Goal: Task Accomplishment & Management: Use online tool/utility

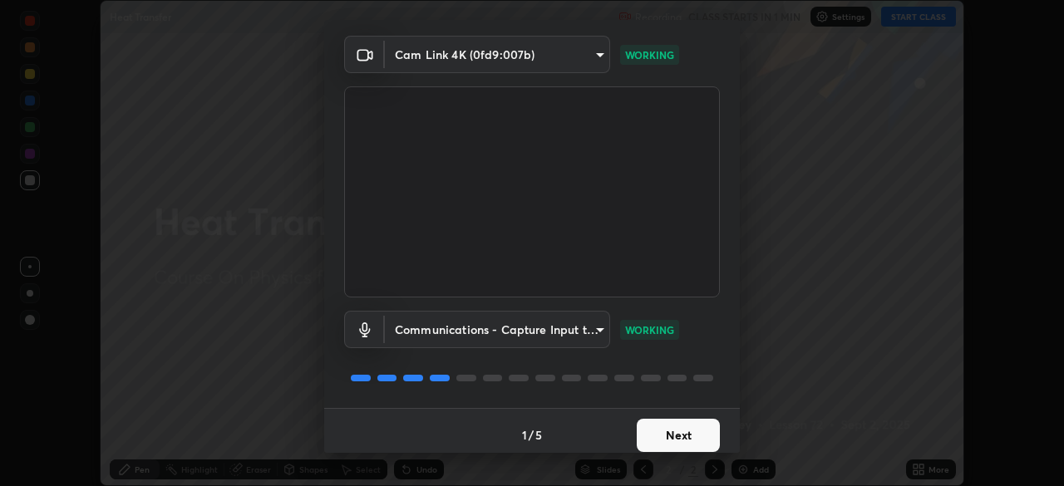
scroll to position [59, 0]
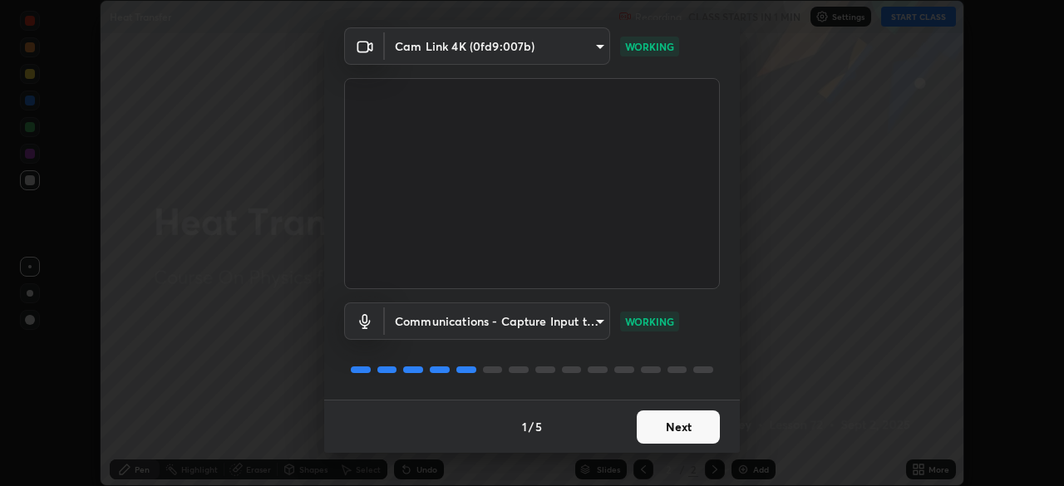
click at [675, 439] on button "Next" at bounding box center [678, 427] width 83 height 33
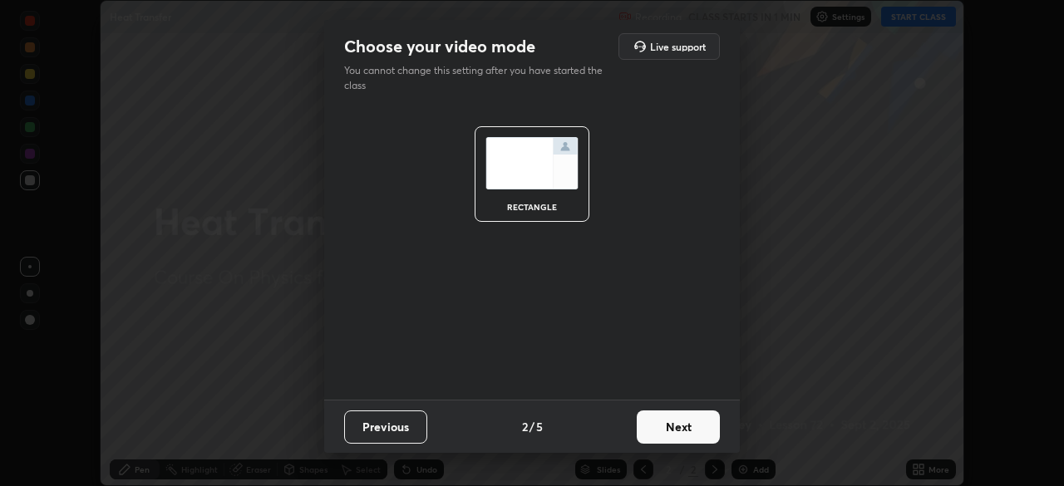
scroll to position [0, 0]
click at [688, 433] on button "Next" at bounding box center [678, 427] width 83 height 33
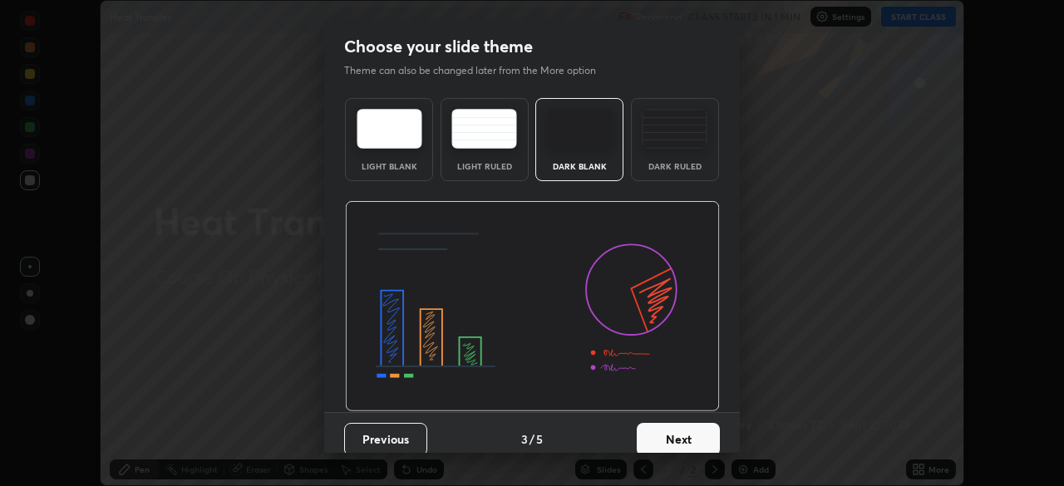
click at [700, 431] on button "Next" at bounding box center [678, 439] width 83 height 33
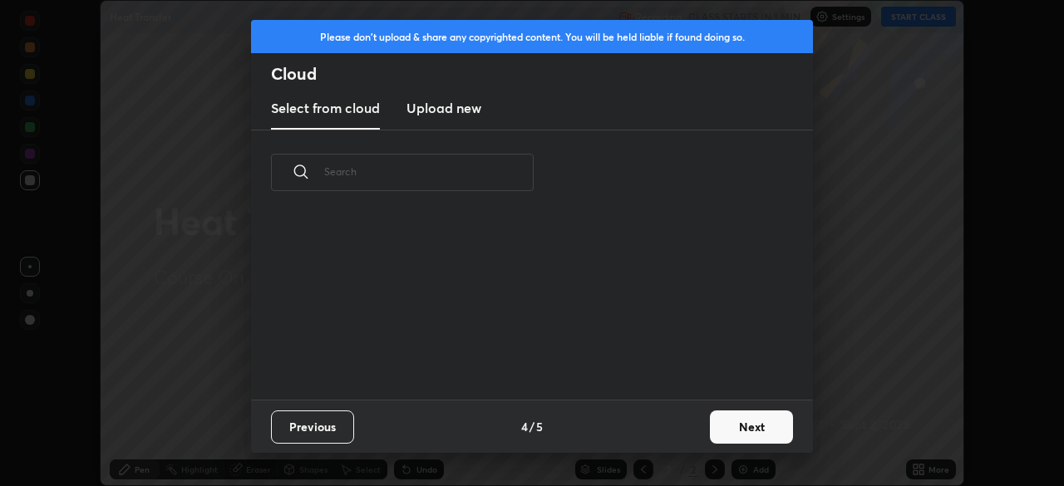
click at [724, 427] on button "Next" at bounding box center [751, 427] width 83 height 33
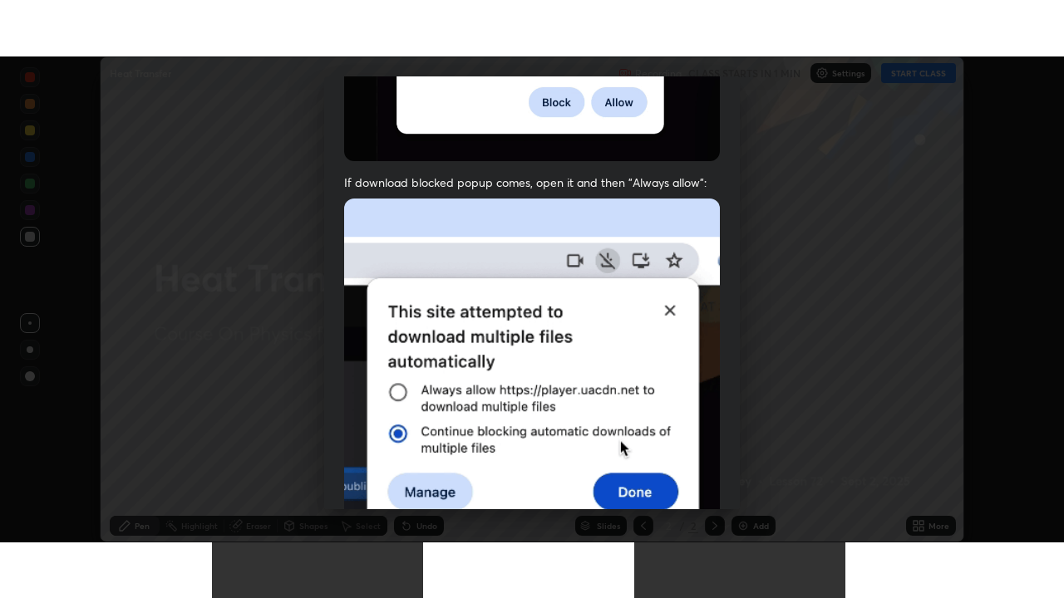
scroll to position [398, 0]
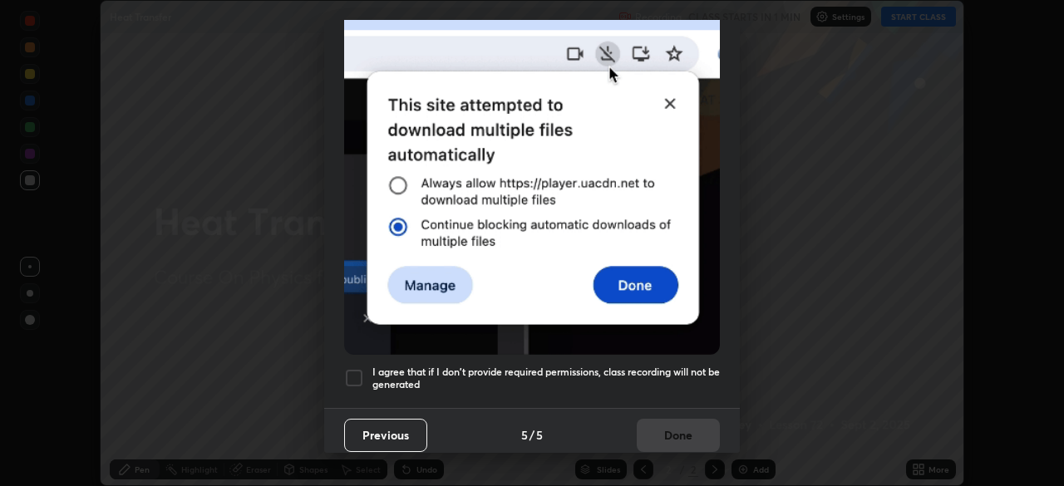
click at [357, 372] on div at bounding box center [354, 378] width 20 height 20
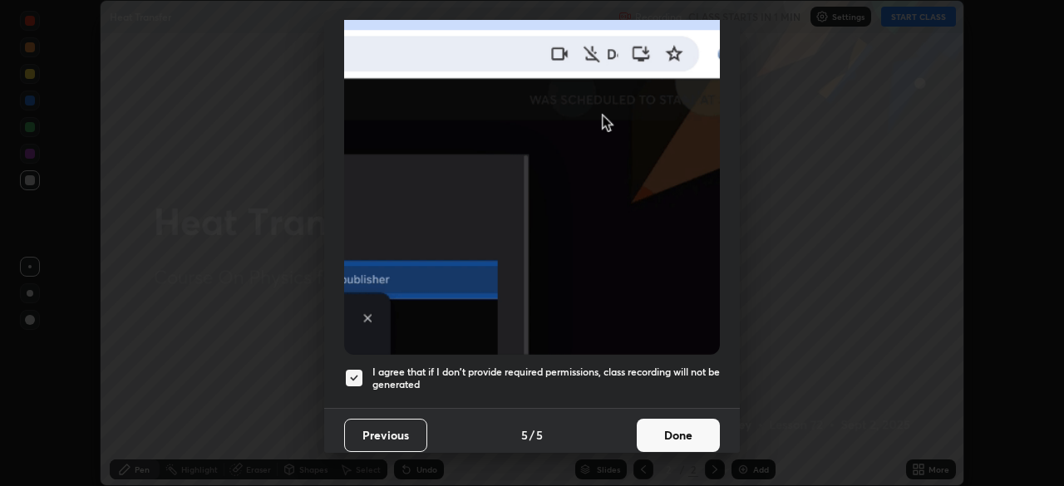
click at [660, 430] on button "Done" at bounding box center [678, 435] width 83 height 33
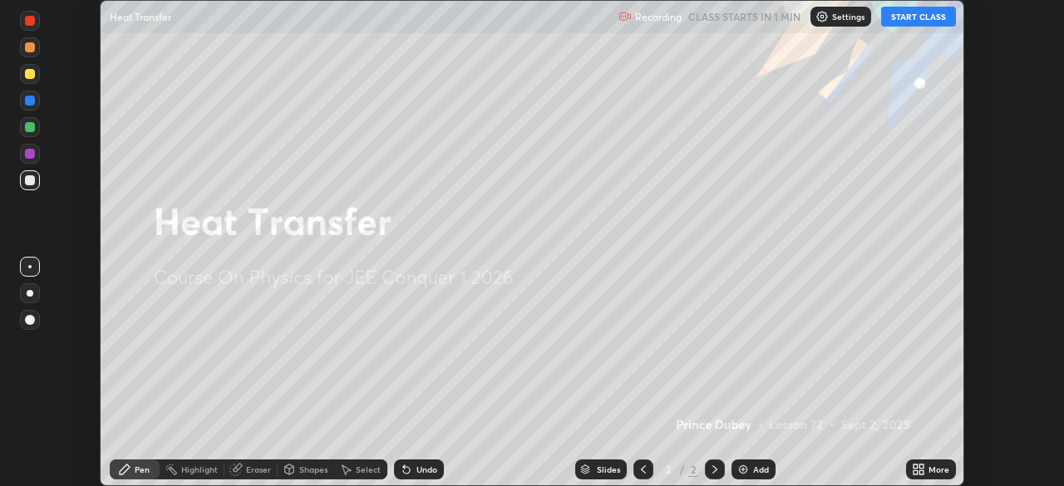
click at [921, 17] on button "START CLASS" at bounding box center [918, 17] width 75 height 20
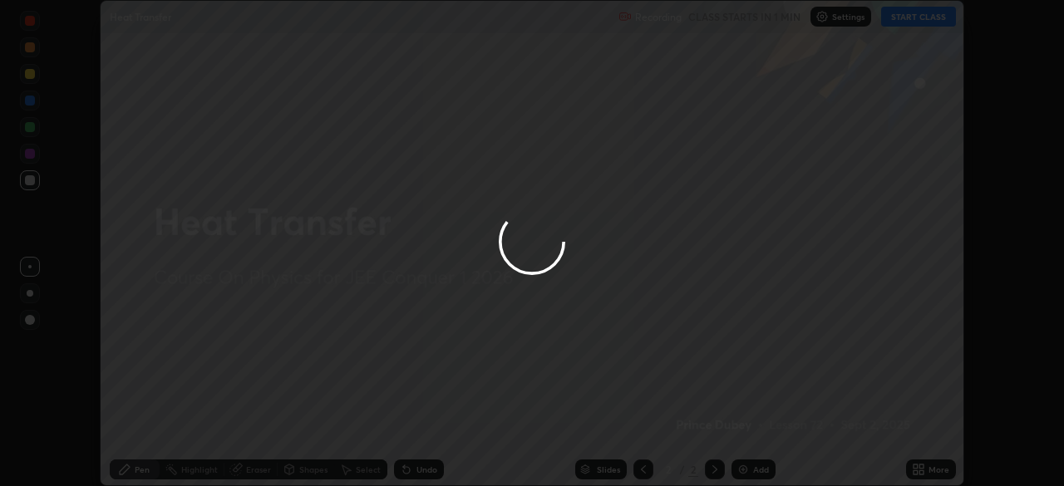
click at [929, 471] on div at bounding box center [532, 243] width 1064 height 486
click at [922, 472] on div at bounding box center [532, 243] width 1064 height 486
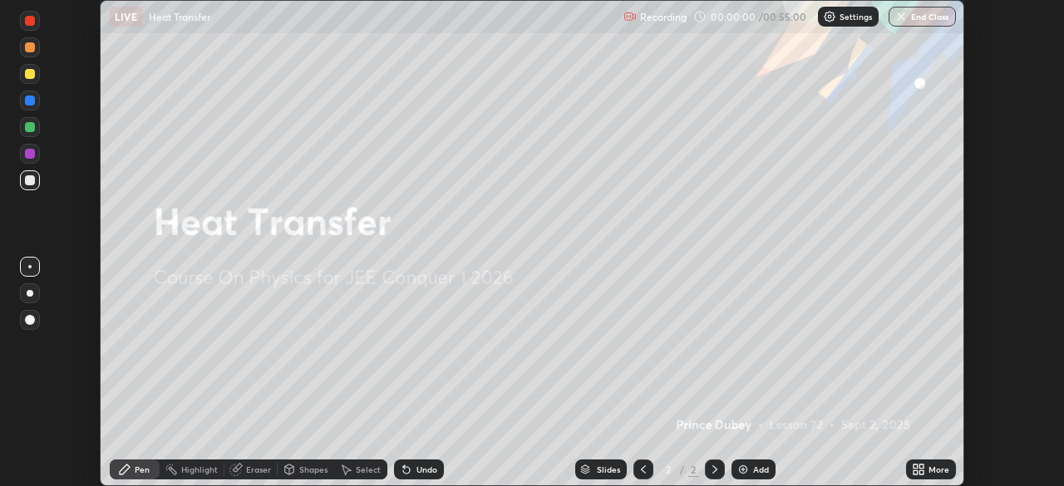
click at [924, 470] on icon at bounding box center [918, 469] width 13 height 13
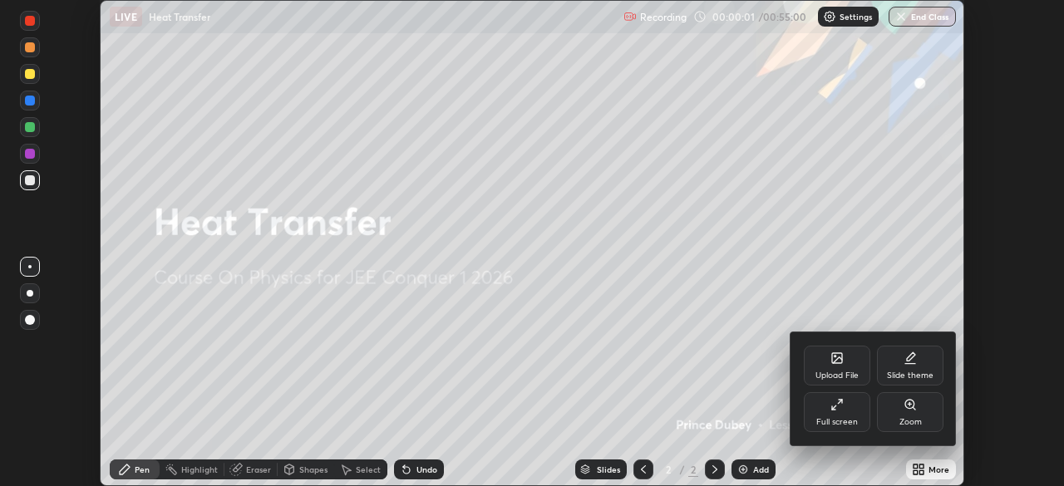
click at [840, 414] on div "Full screen" at bounding box center [837, 412] width 66 height 40
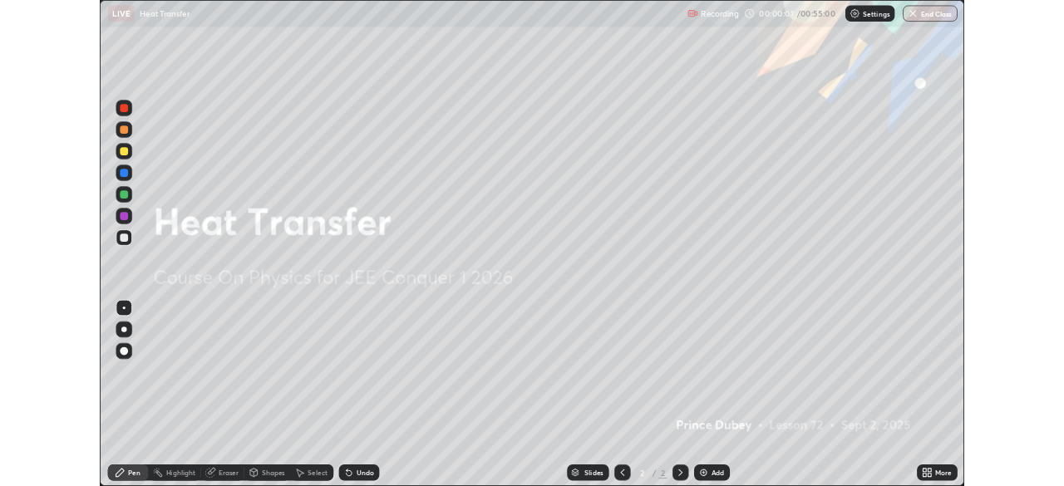
scroll to position [598, 1064]
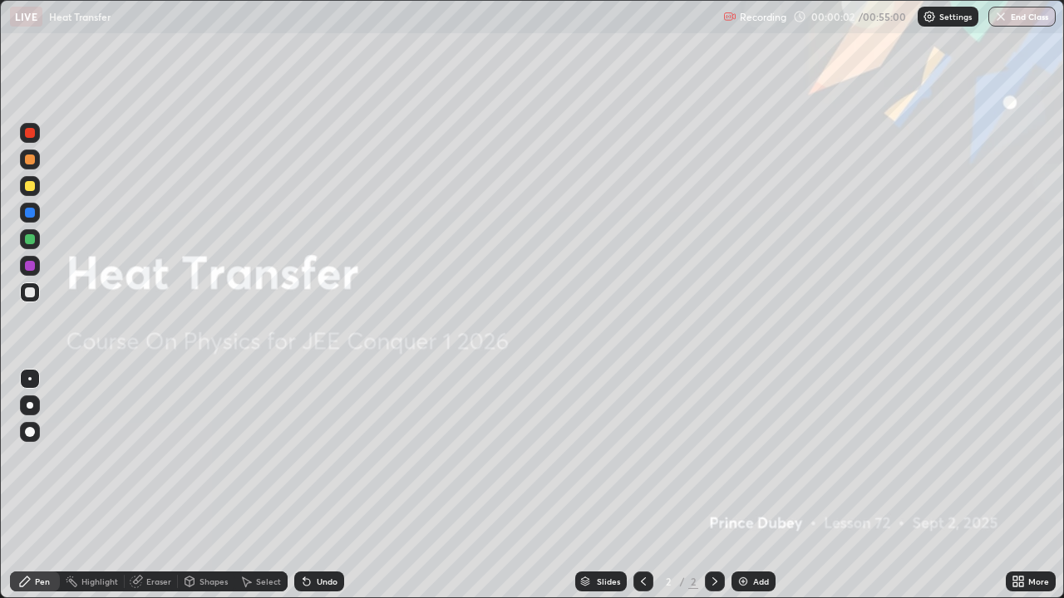
click at [944, 12] on p "Settings" at bounding box center [955, 16] width 32 height 8
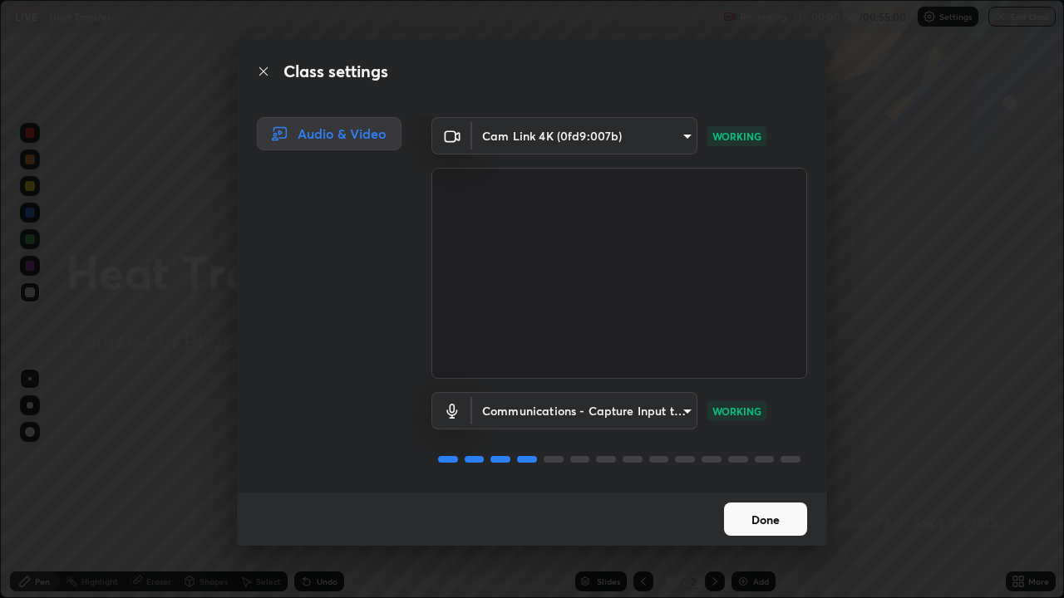
click at [774, 485] on button "Done" at bounding box center [765, 519] width 83 height 33
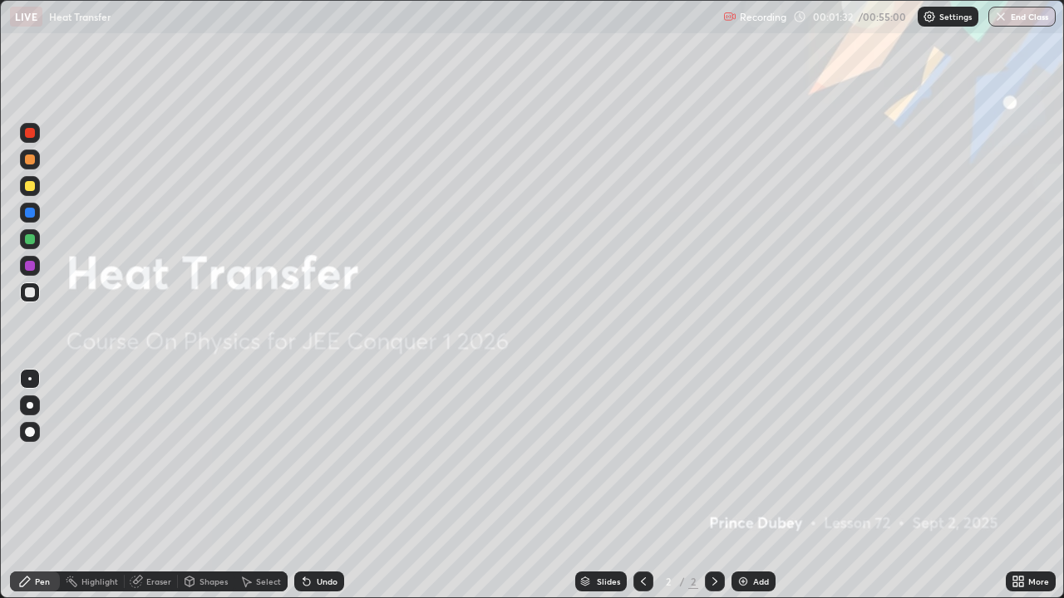
click at [764, 485] on div "Add" at bounding box center [761, 582] width 16 height 8
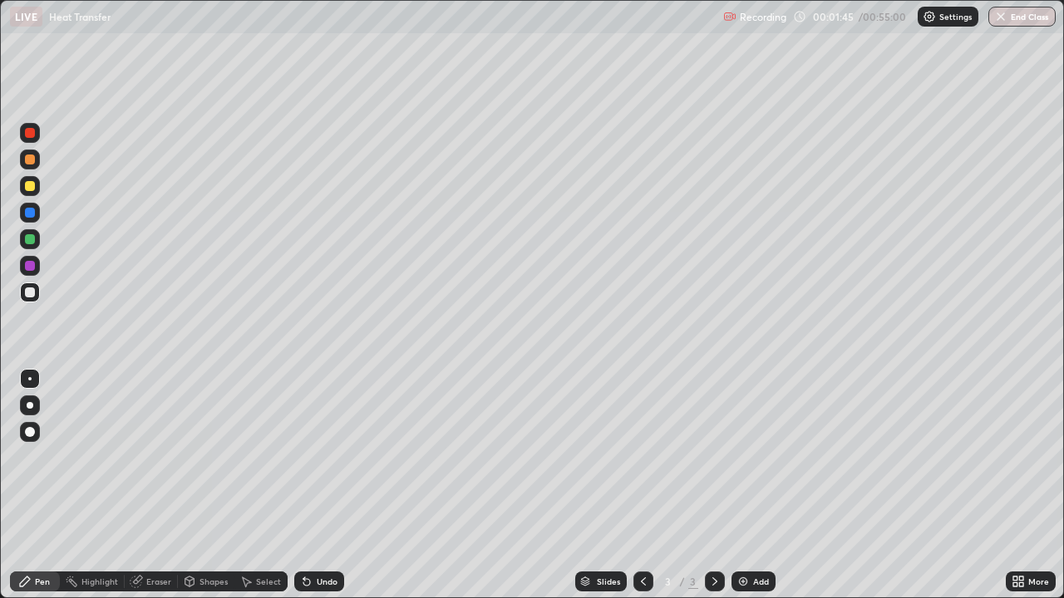
click at [30, 293] on div at bounding box center [30, 293] width 10 height 10
click at [190, 485] on icon at bounding box center [189, 582] width 9 height 10
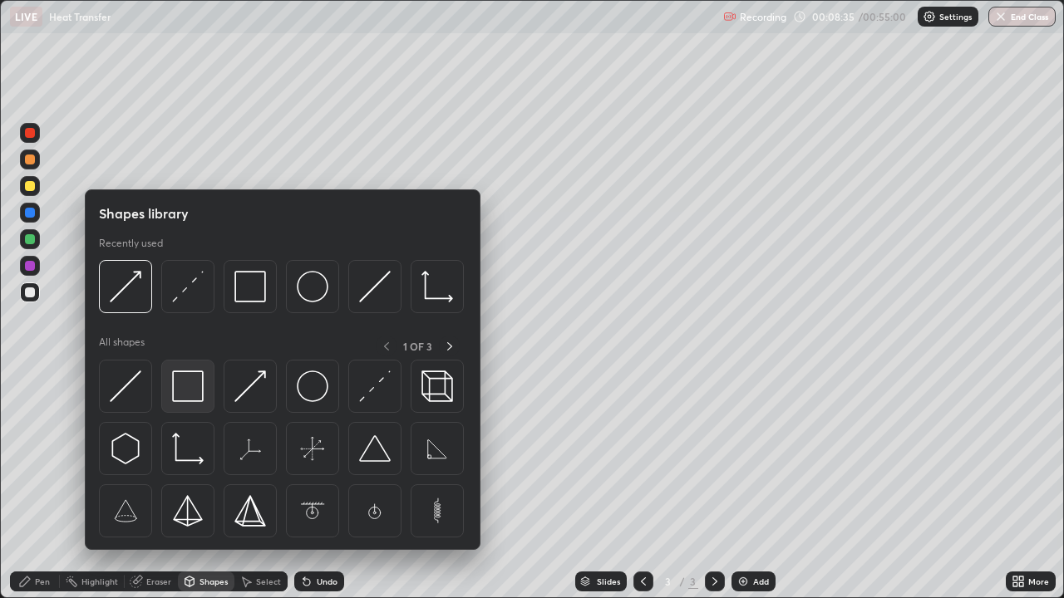
click at [185, 393] on img at bounding box center [188, 387] width 32 height 32
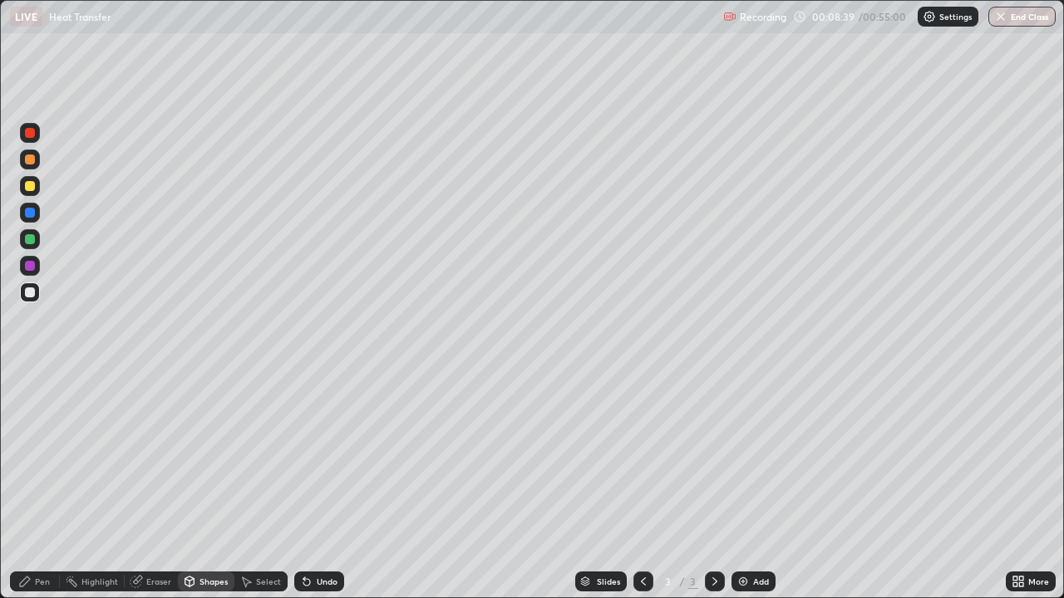
click at [36, 485] on div "Pen" at bounding box center [42, 582] width 15 height 8
click at [37, 485] on div "Pen" at bounding box center [42, 582] width 15 height 8
click at [32, 241] on div at bounding box center [30, 239] width 10 height 10
click at [200, 485] on div "Shapes" at bounding box center [213, 582] width 28 height 8
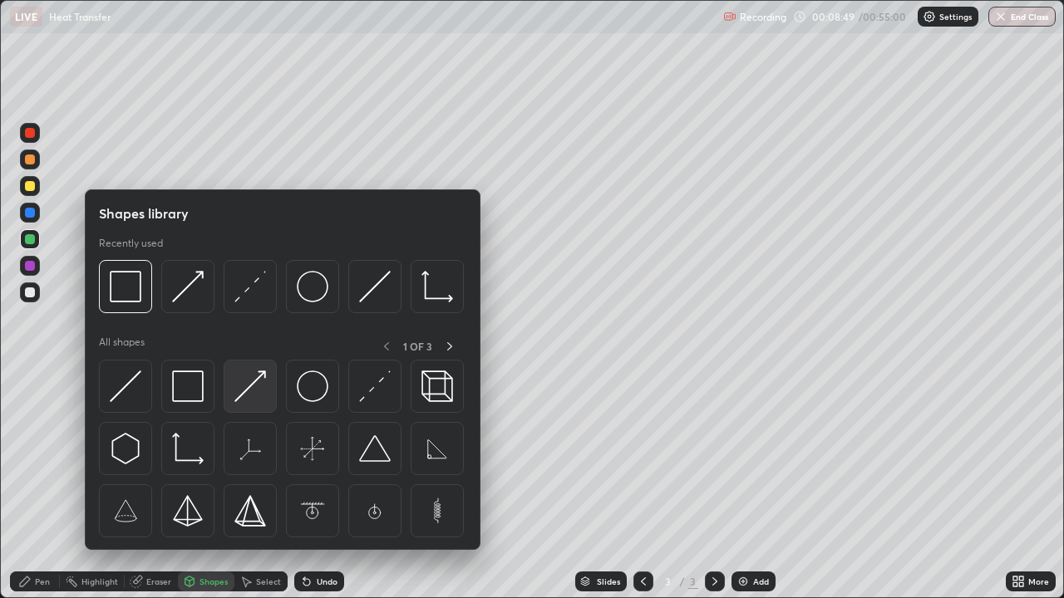
click at [250, 385] on img at bounding box center [250, 387] width 32 height 32
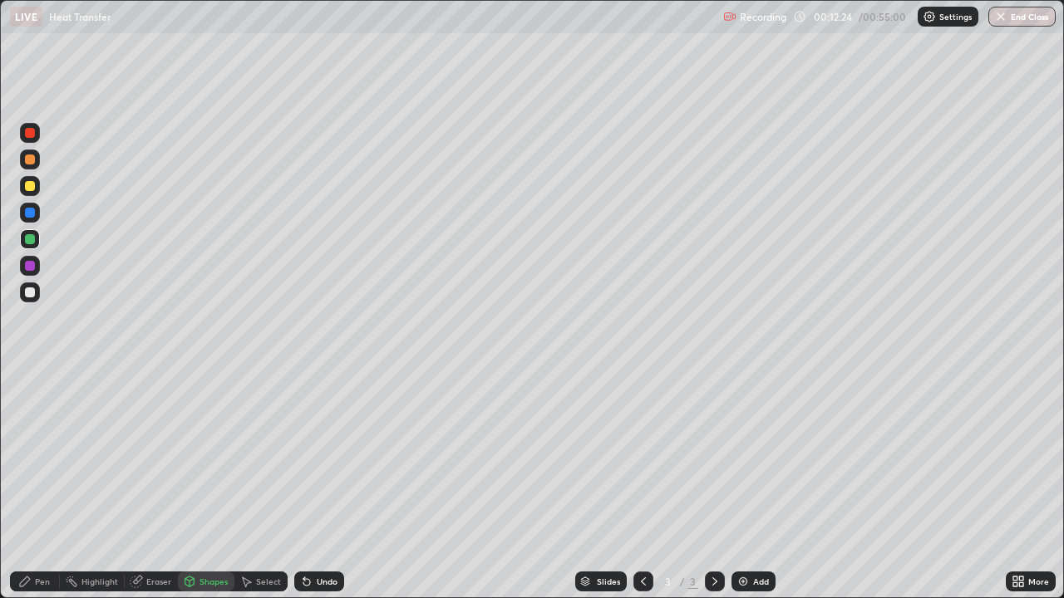
click at [323, 485] on div "Undo" at bounding box center [327, 582] width 21 height 8
click at [22, 485] on icon at bounding box center [25, 582] width 10 height 10
click at [200, 485] on div "Shapes" at bounding box center [213, 582] width 28 height 8
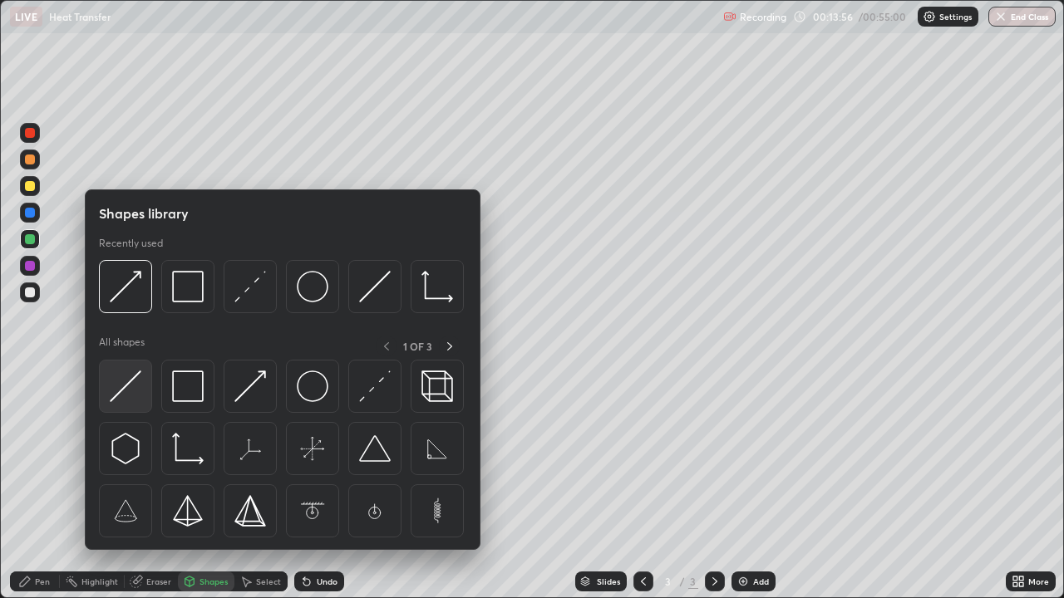
click at [137, 386] on img at bounding box center [126, 387] width 32 height 32
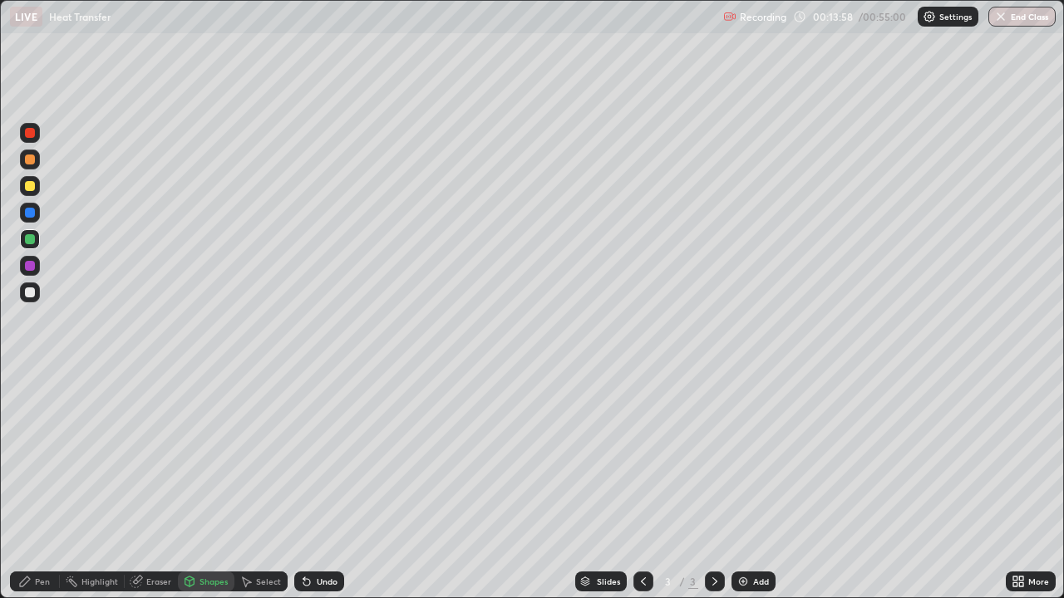
click at [256, 485] on div "Select" at bounding box center [268, 582] width 25 height 8
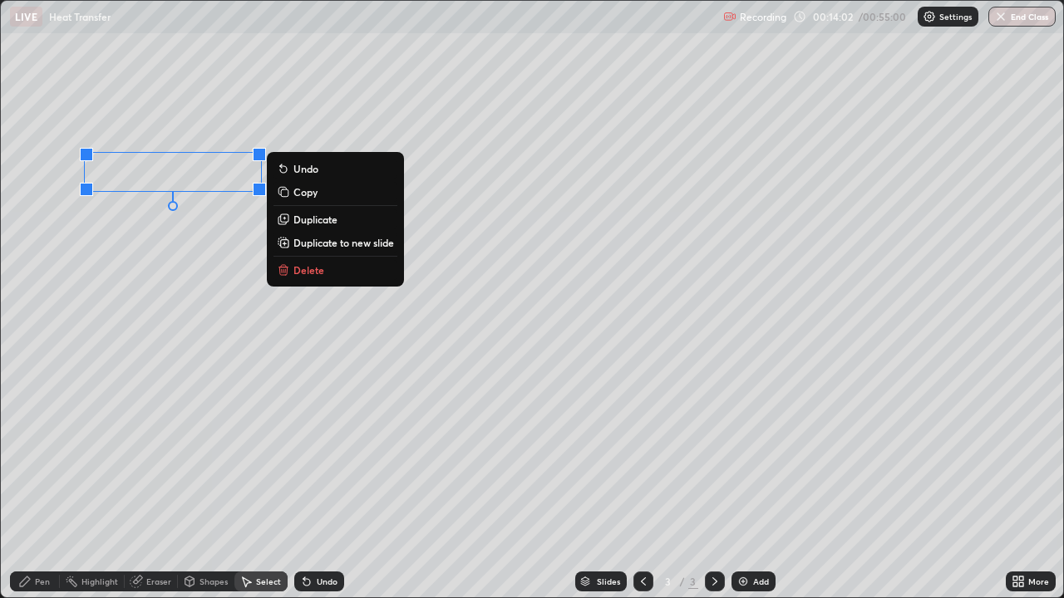
click at [195, 485] on div "0 ° Undo Copy Duplicate Duplicate to new slide Delete" at bounding box center [532, 299] width 1062 height 597
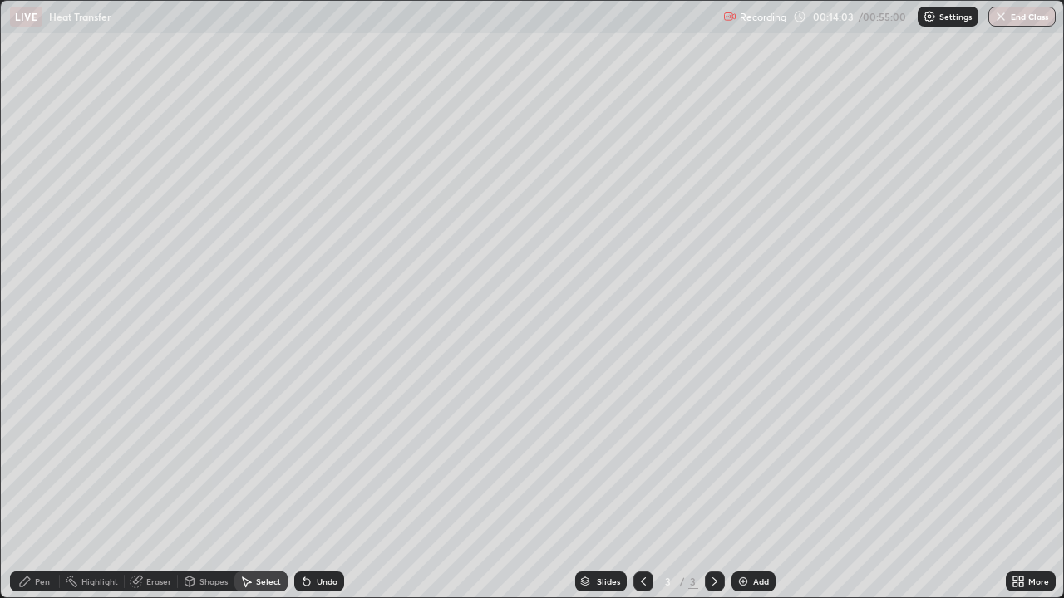
click at [199, 485] on div "Shapes" at bounding box center [206, 582] width 57 height 20
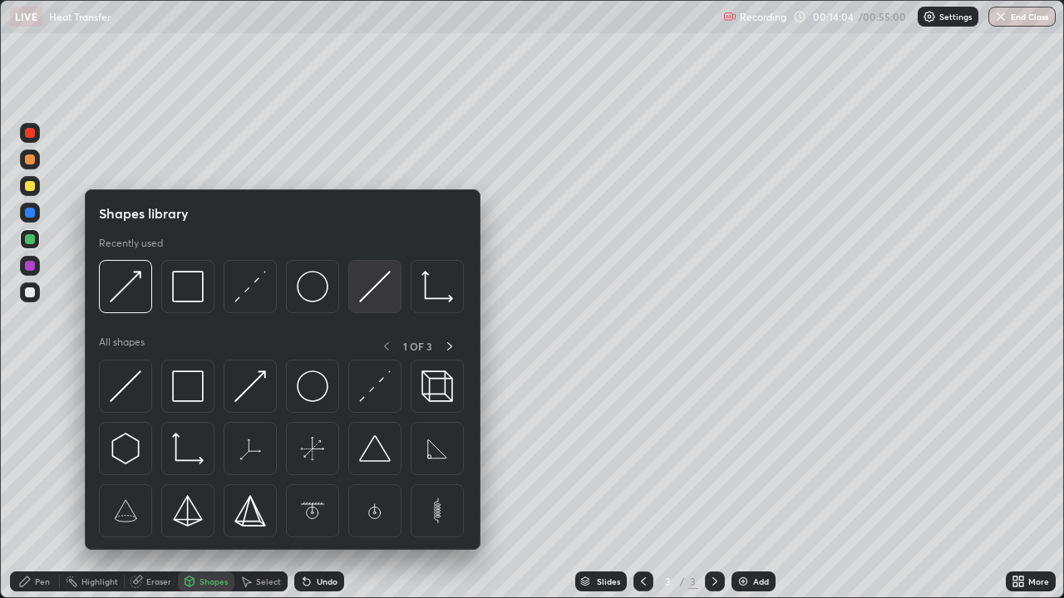
click at [374, 288] on img at bounding box center [375, 287] width 32 height 32
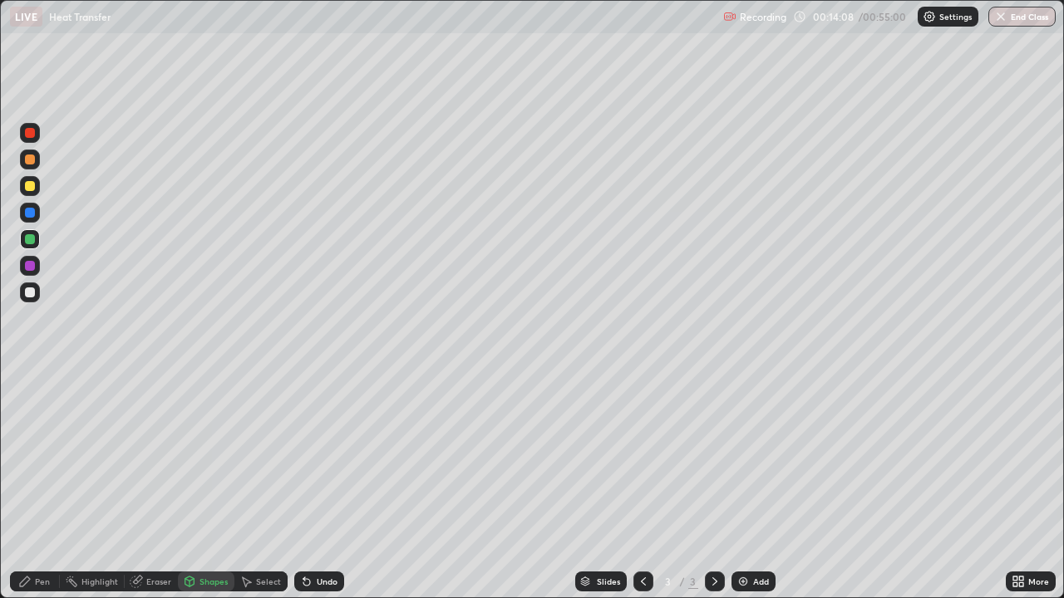
click at [216, 485] on div "Shapes" at bounding box center [213, 582] width 28 height 8
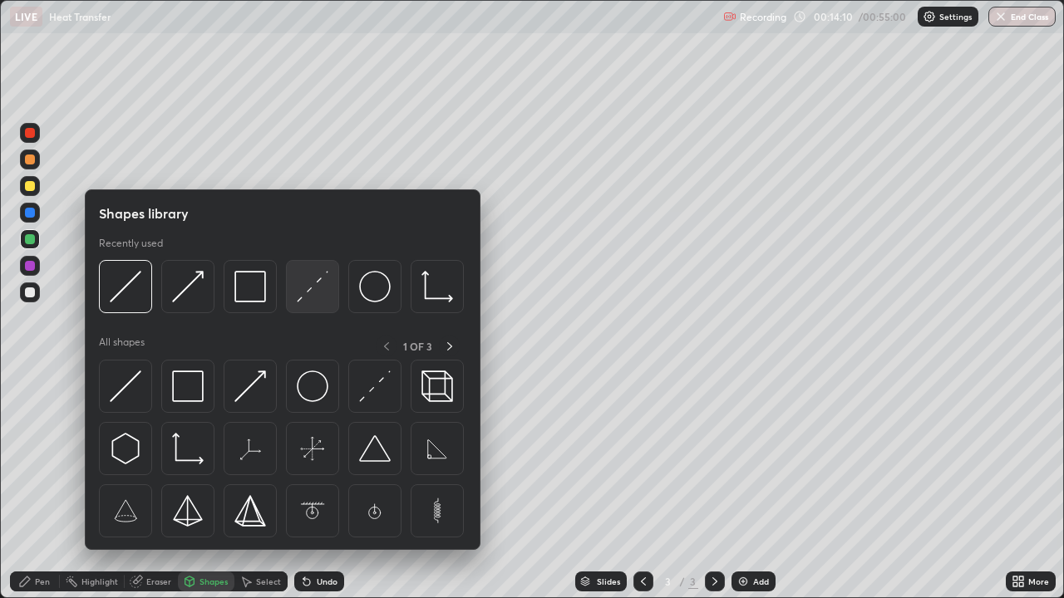
click at [314, 295] on img at bounding box center [313, 287] width 32 height 32
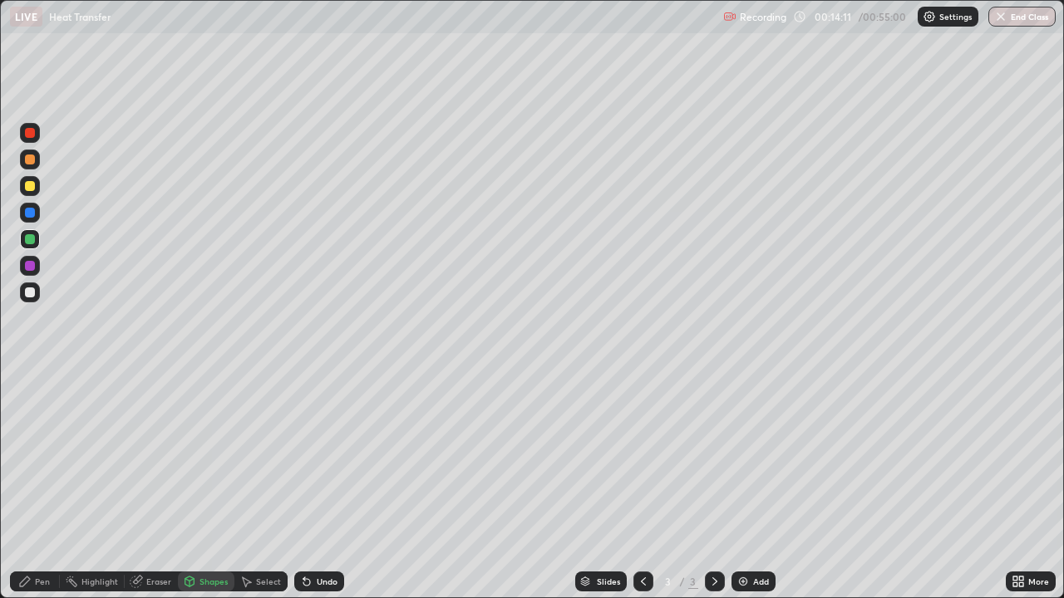
click at [265, 485] on div "Select" at bounding box center [268, 582] width 25 height 8
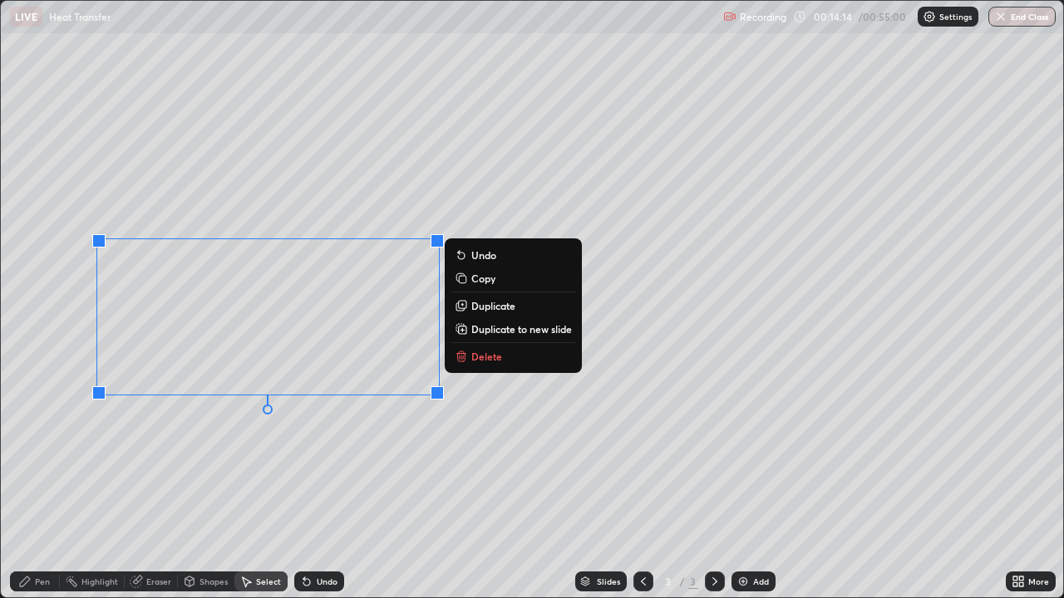
click at [322, 469] on div "0 ° Undo Copy Duplicate Duplicate to new slide Delete" at bounding box center [532, 299] width 1062 height 597
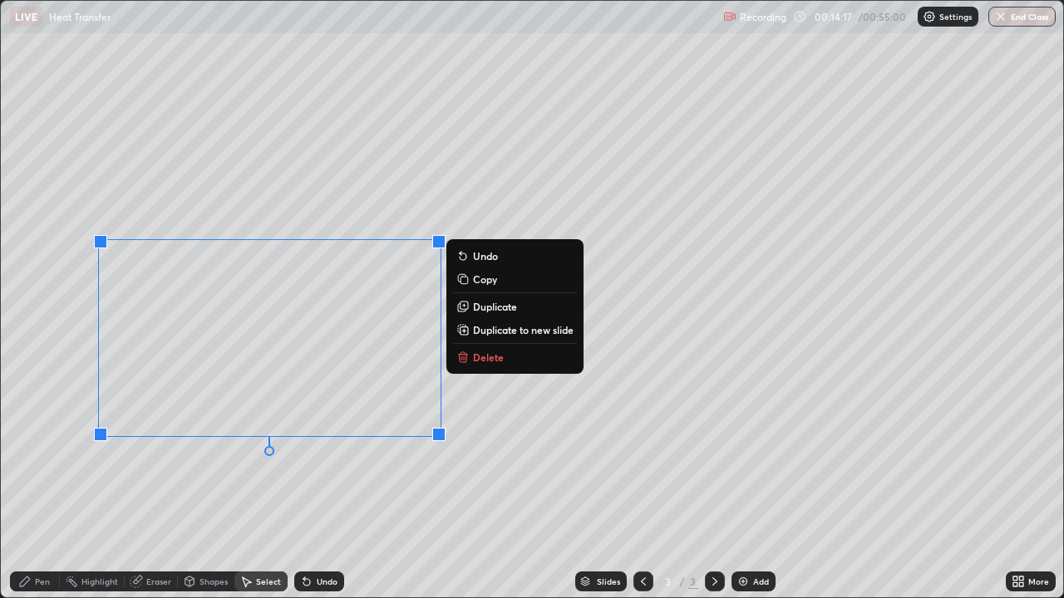
click at [280, 485] on div "0 ° Undo Copy Duplicate Duplicate to new slide Delete" at bounding box center [532, 299] width 1062 height 597
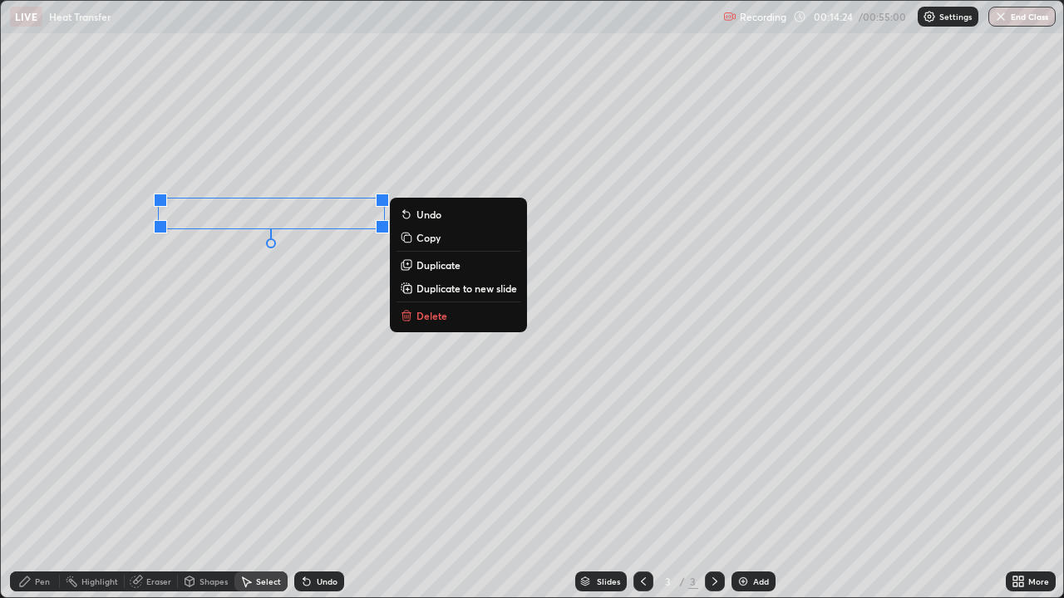
click at [210, 485] on div "0 ° Undo Copy Duplicate Duplicate to new slide Delete" at bounding box center [532, 299] width 1062 height 597
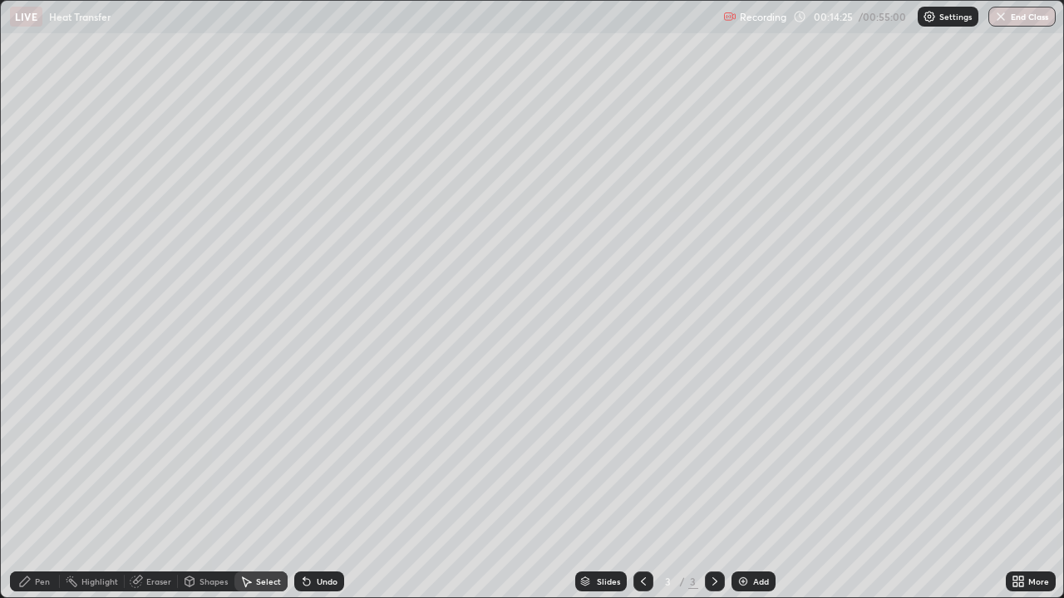
click at [205, 485] on div "Shapes" at bounding box center [213, 582] width 28 height 8
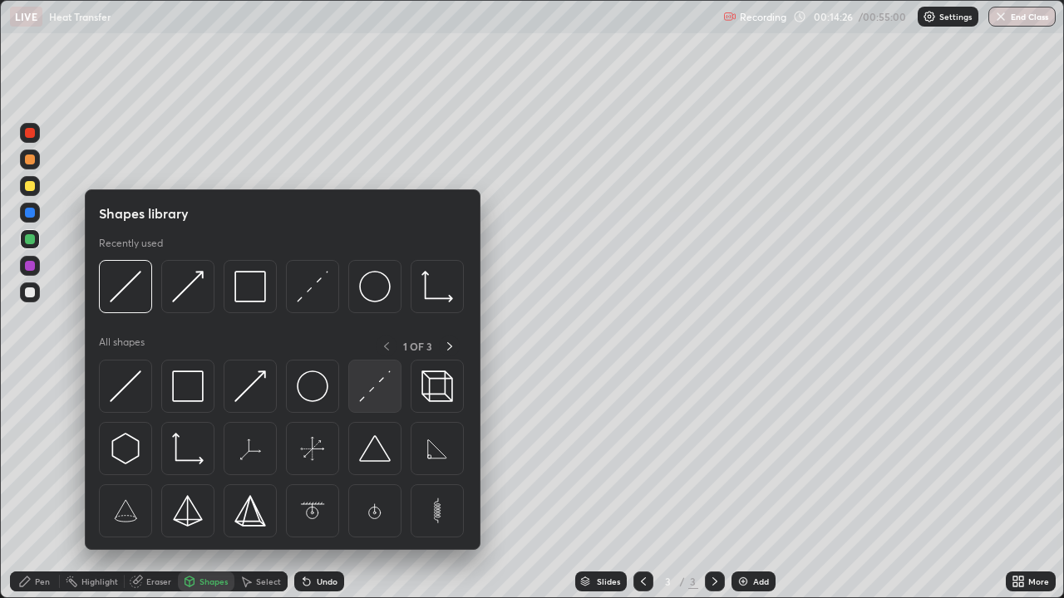
click at [365, 393] on img at bounding box center [375, 387] width 32 height 32
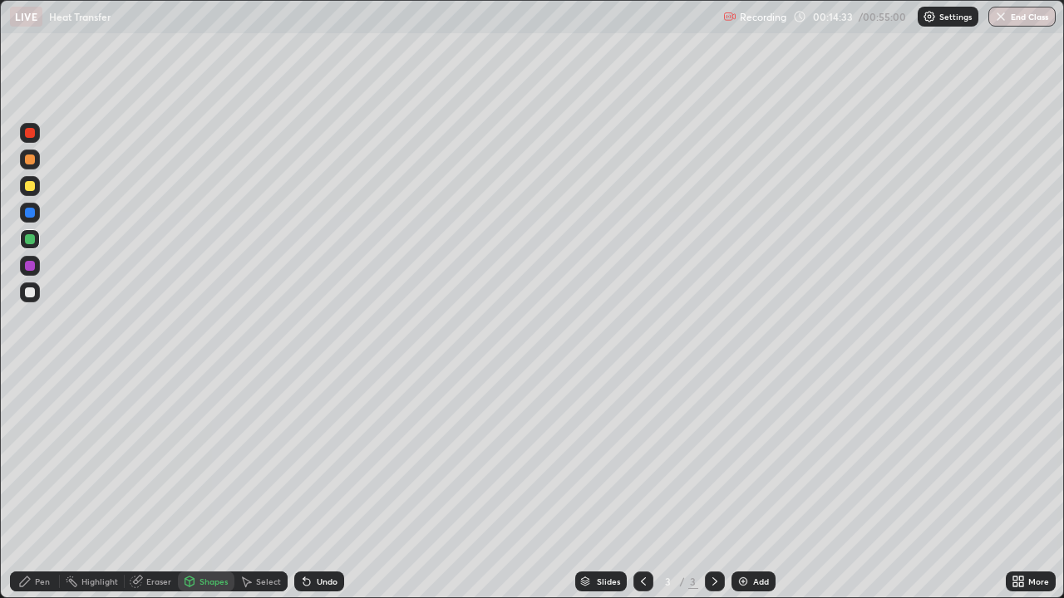
click at [199, 485] on div "Shapes" at bounding box center [206, 582] width 57 height 20
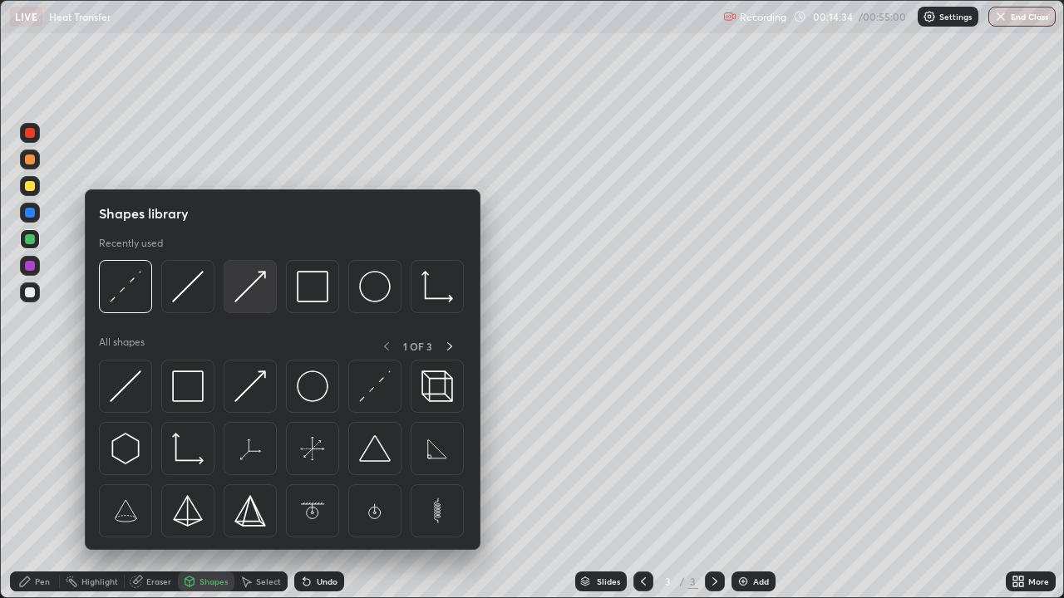
click at [248, 287] on img at bounding box center [250, 287] width 32 height 32
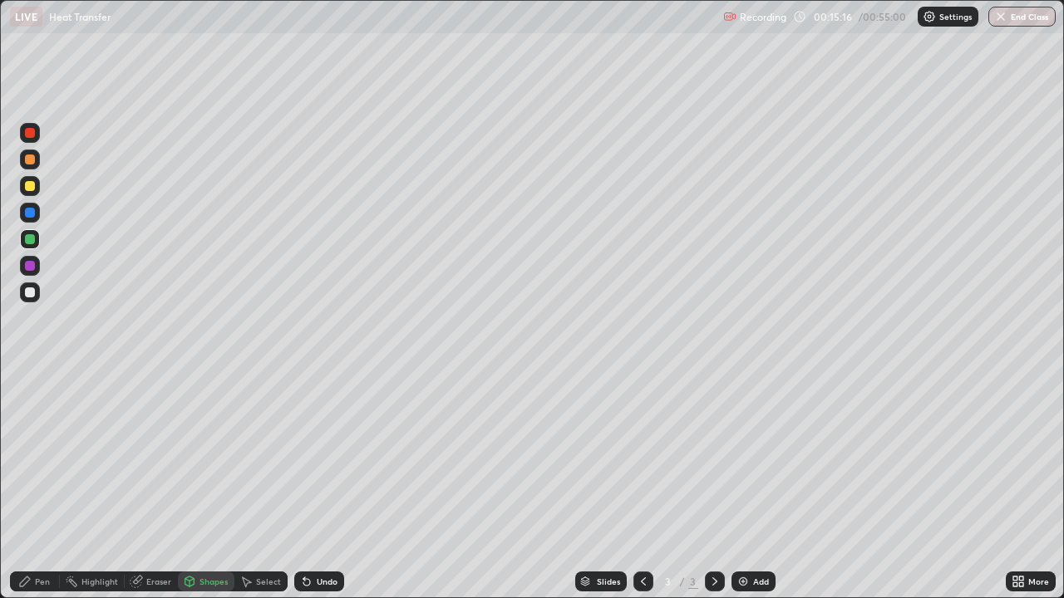
click at [203, 485] on div "Shapes" at bounding box center [213, 582] width 28 height 8
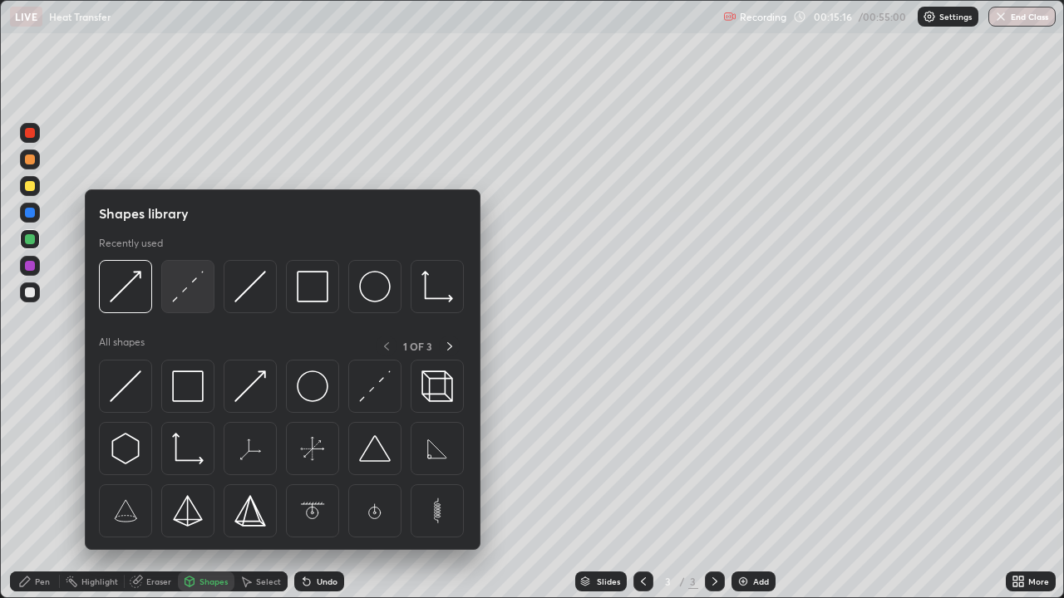
click at [186, 288] on img at bounding box center [188, 287] width 32 height 32
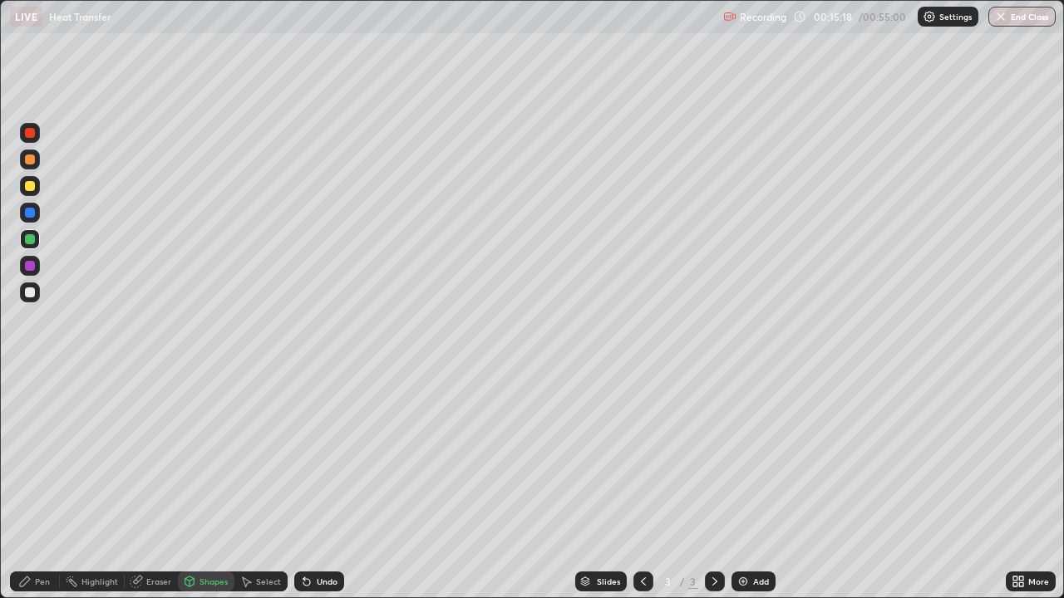
click at [31, 485] on icon at bounding box center [24, 581] width 13 height 13
click at [151, 485] on div "Eraser" at bounding box center [158, 582] width 25 height 8
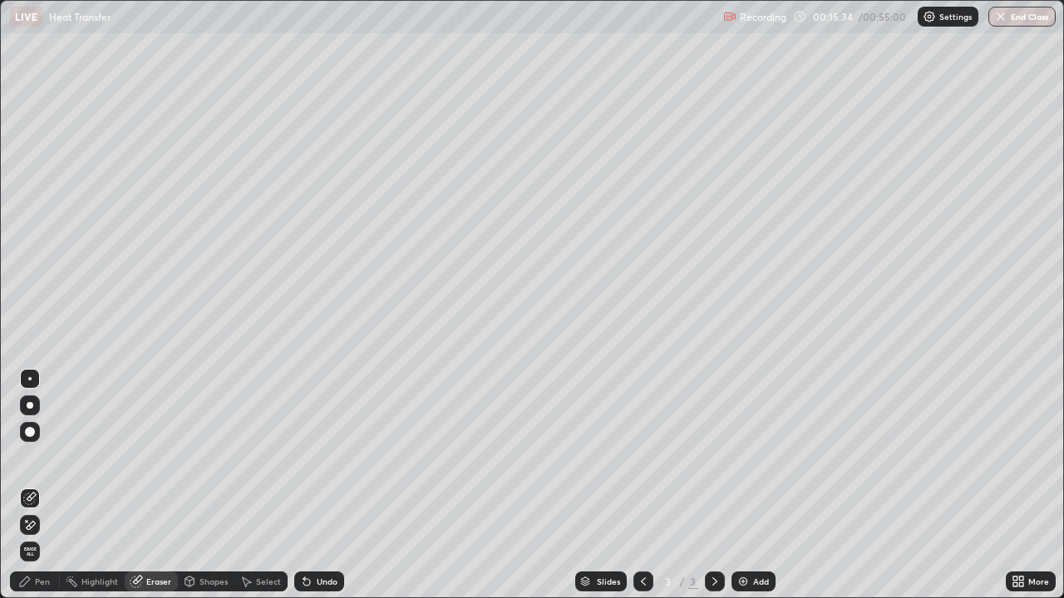
click at [156, 485] on div "Eraser" at bounding box center [158, 582] width 25 height 8
click at [203, 485] on div "Shapes" at bounding box center [213, 582] width 28 height 8
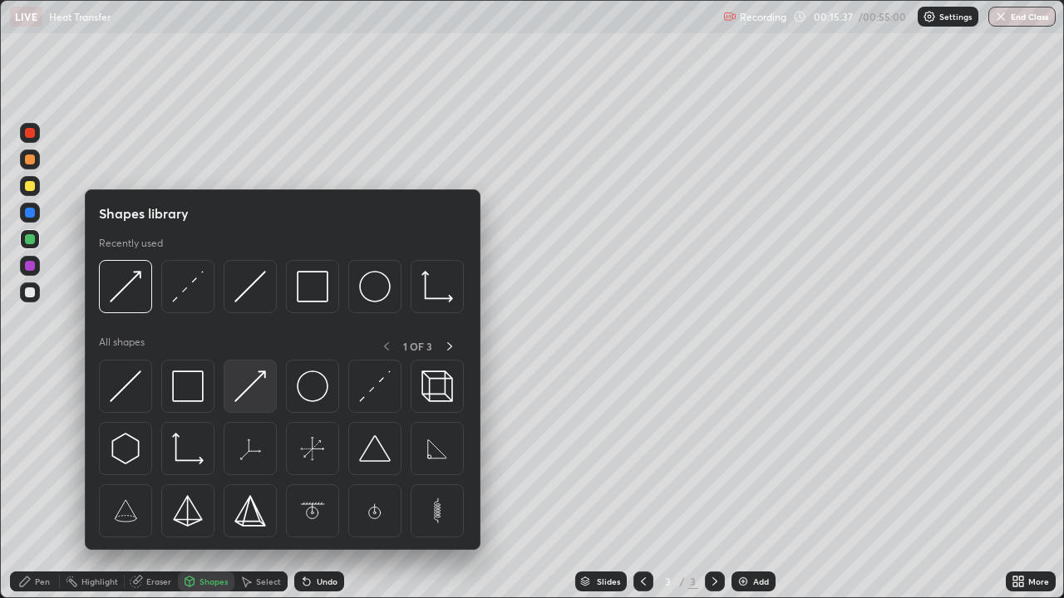
click at [253, 386] on img at bounding box center [250, 387] width 32 height 32
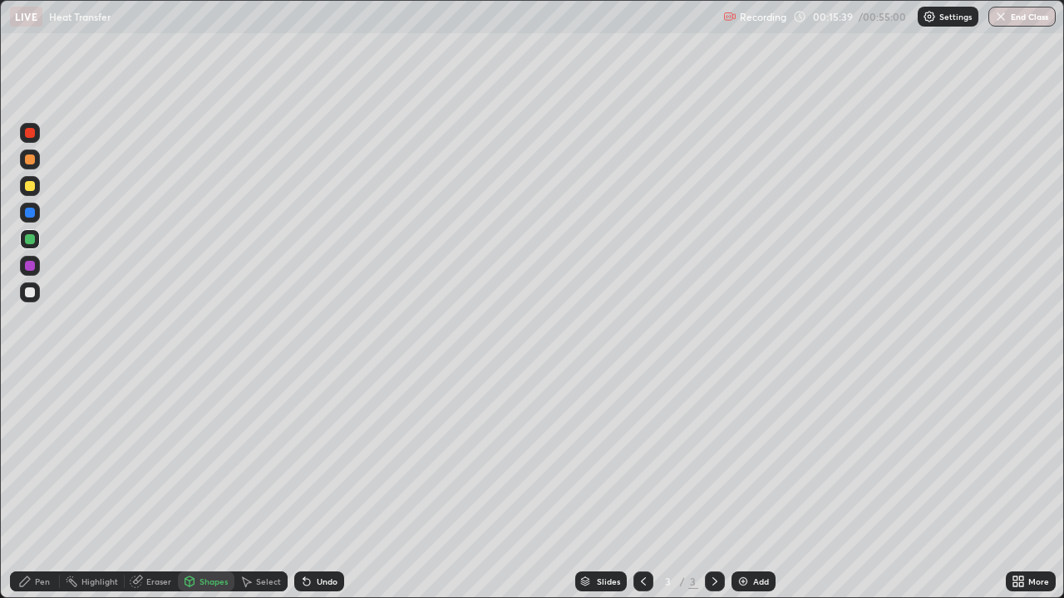
click at [28, 293] on div at bounding box center [30, 293] width 10 height 10
click at [20, 485] on icon at bounding box center [25, 582] width 10 height 10
click at [149, 485] on div "Eraser" at bounding box center [158, 582] width 25 height 8
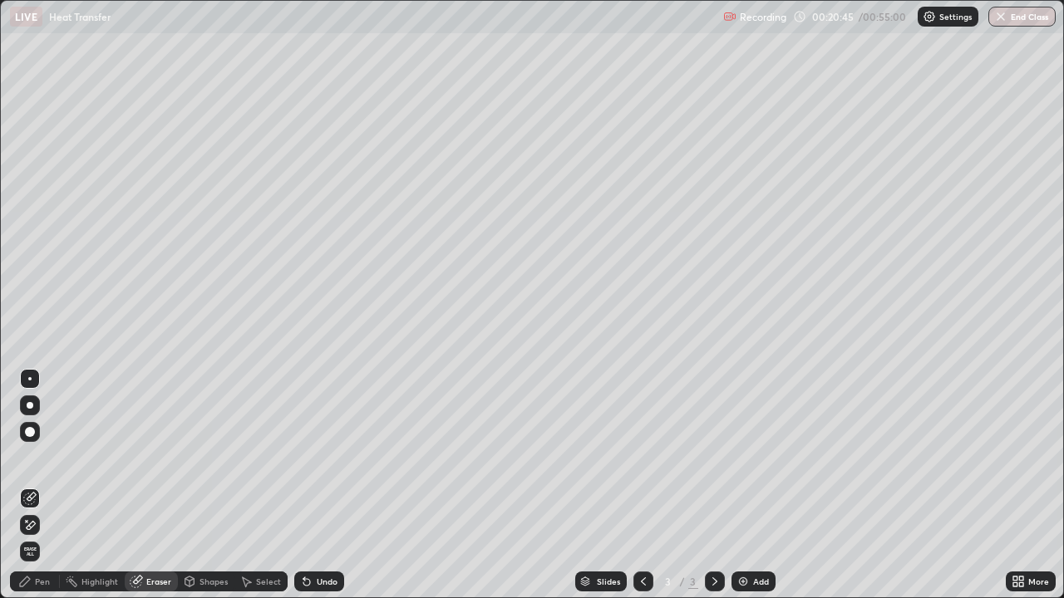
click at [26, 485] on div "Pen" at bounding box center [35, 582] width 50 height 20
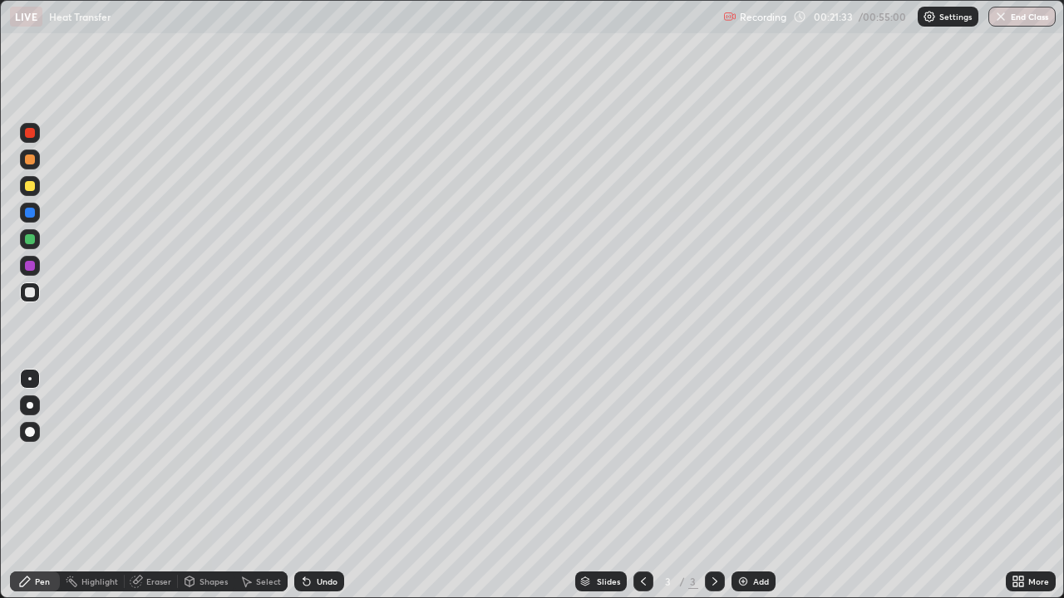
click at [33, 485] on div "Pen" at bounding box center [35, 582] width 50 height 20
click at [197, 485] on div "Shapes" at bounding box center [206, 582] width 57 height 20
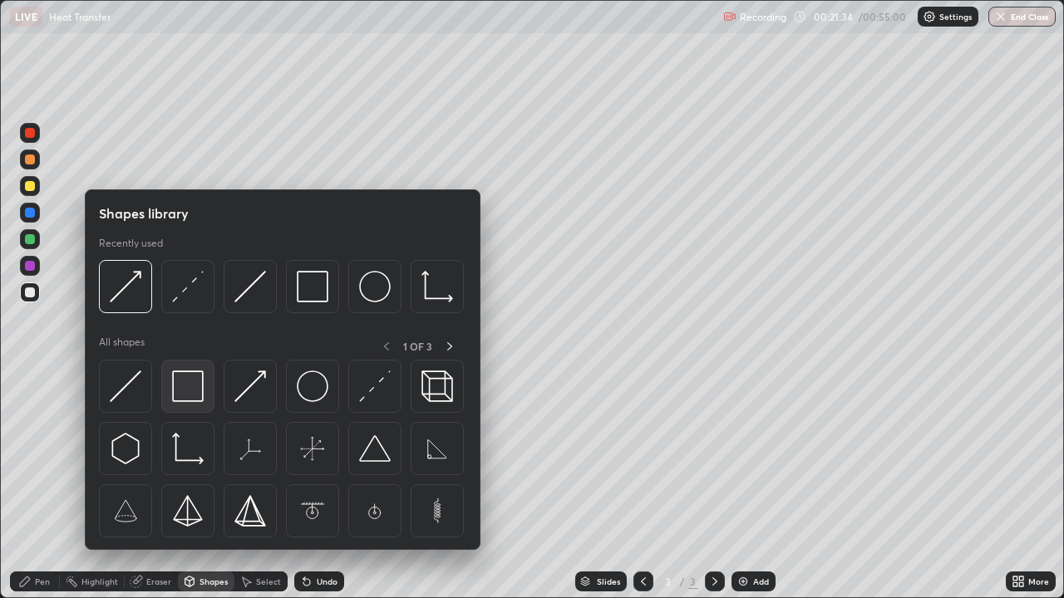
click at [189, 393] on img at bounding box center [188, 387] width 32 height 32
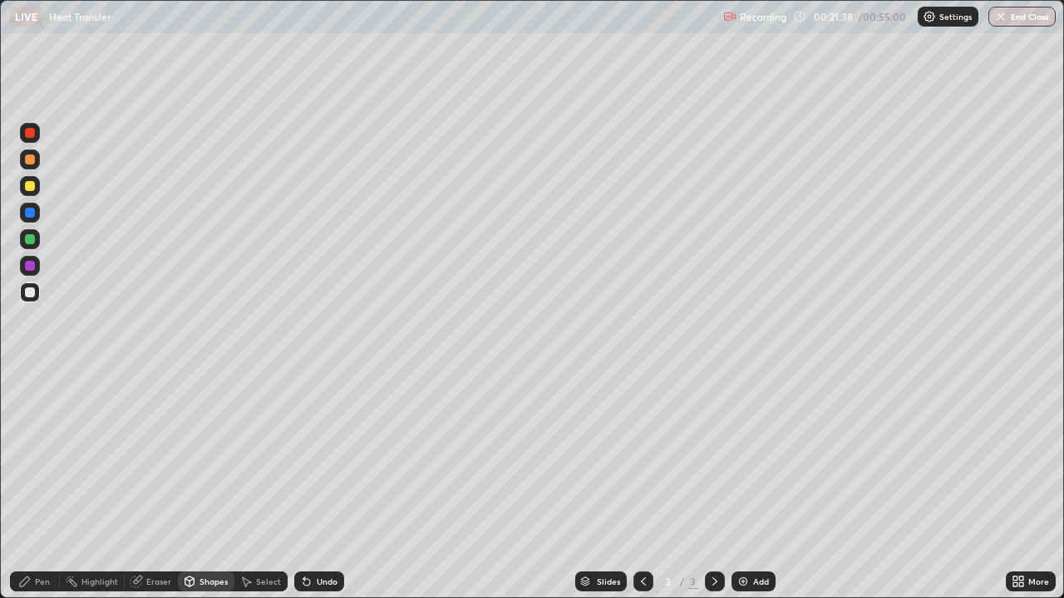
click at [337, 485] on div "Undo" at bounding box center [319, 582] width 50 height 20
click at [39, 485] on div "Pen" at bounding box center [42, 582] width 15 height 8
click at [199, 485] on div "Shapes" at bounding box center [206, 582] width 57 height 20
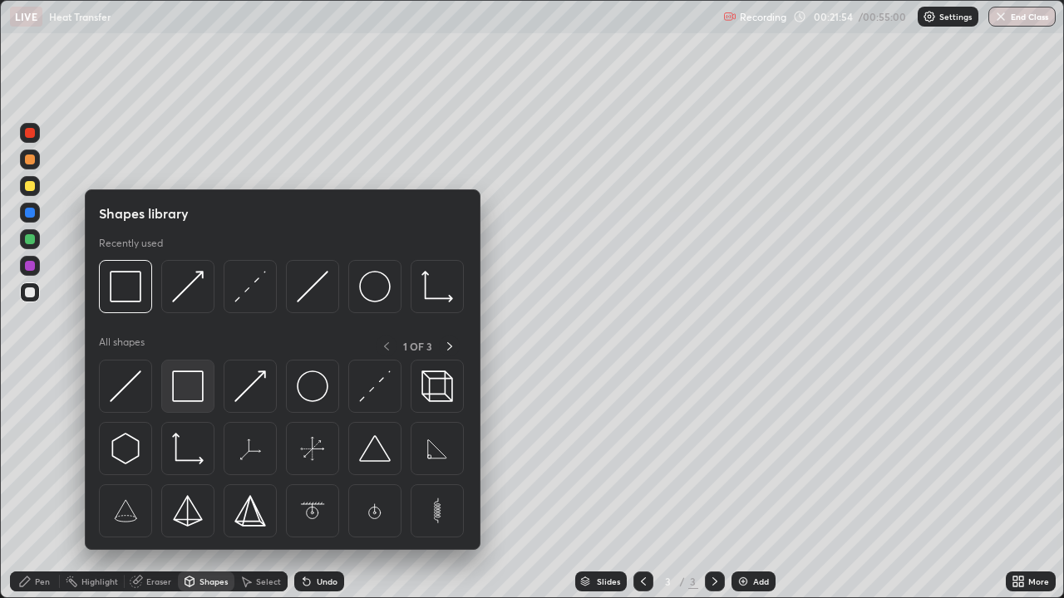
click at [194, 398] on img at bounding box center [188, 387] width 32 height 32
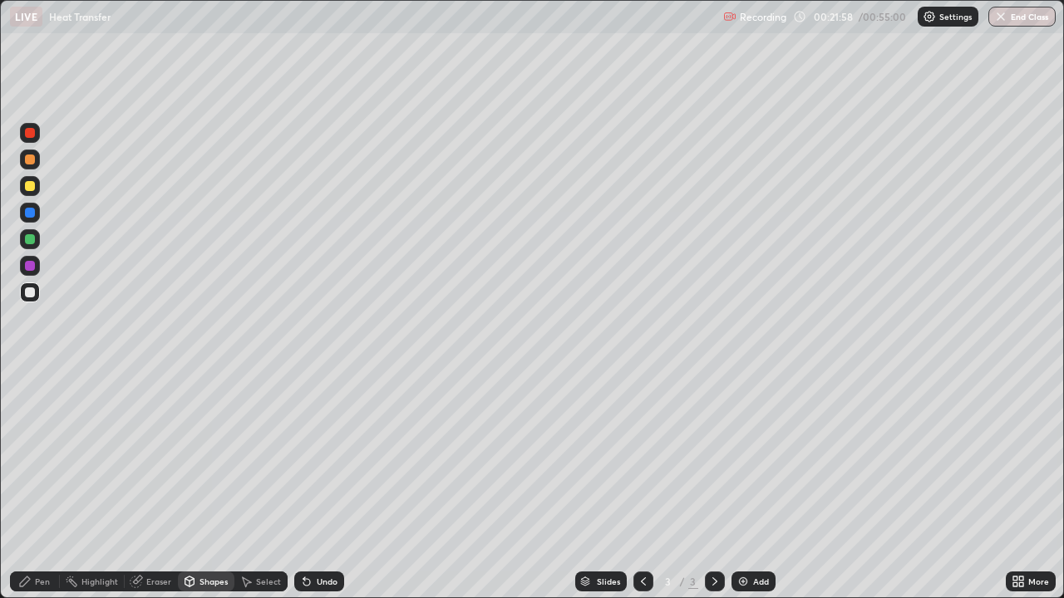
click at [206, 485] on div "Shapes" at bounding box center [213, 582] width 28 height 8
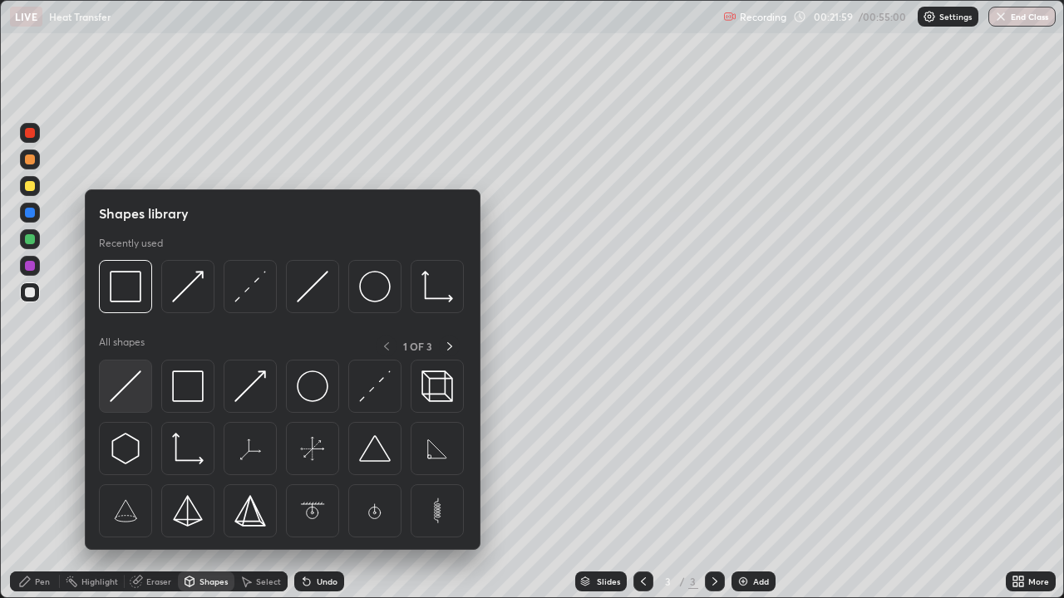
click at [132, 392] on img at bounding box center [126, 387] width 32 height 32
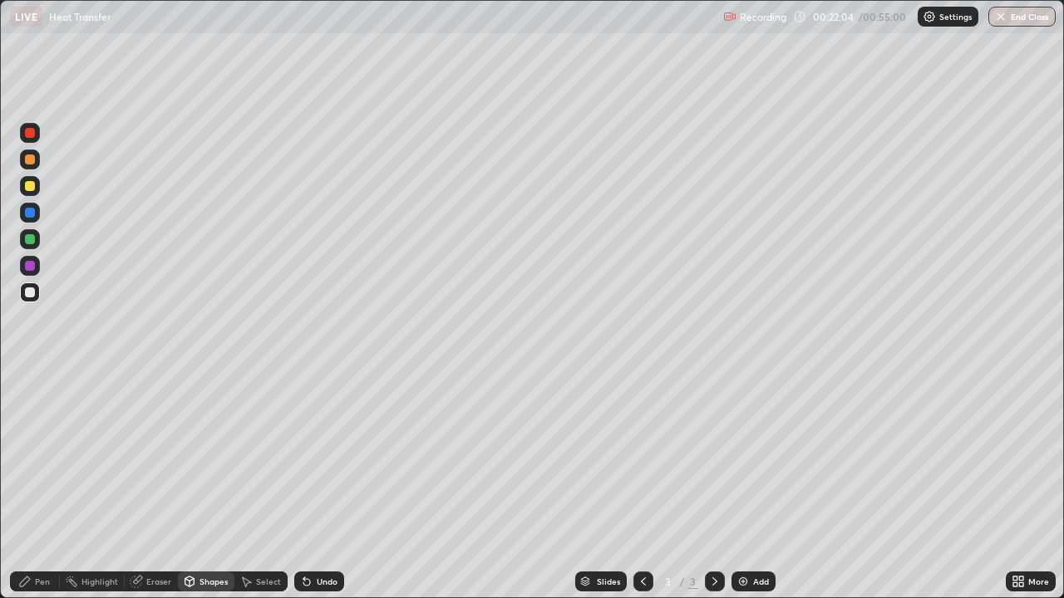
click at [213, 485] on div "Shapes" at bounding box center [213, 582] width 28 height 8
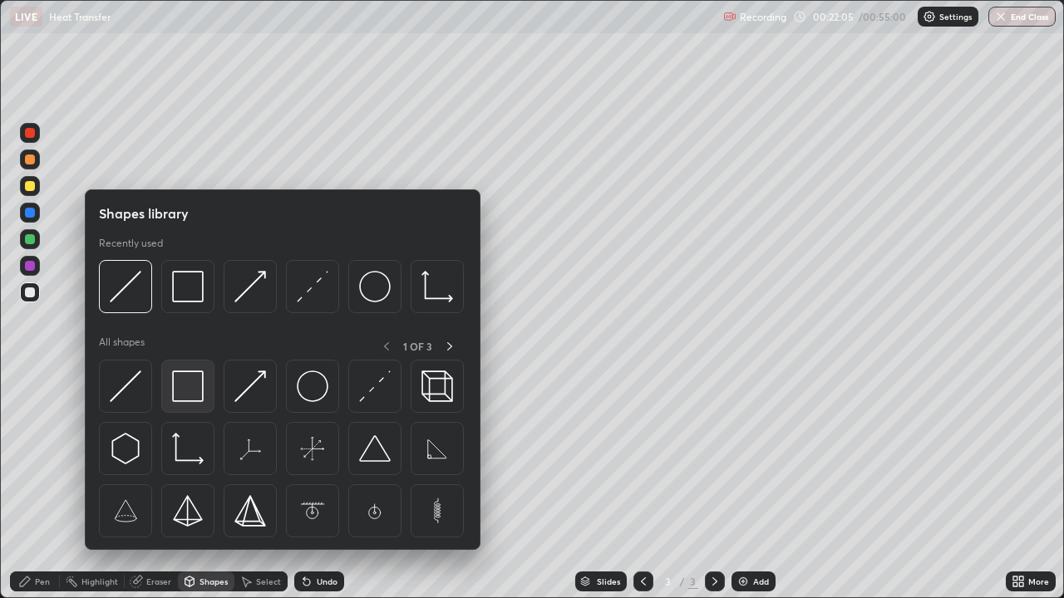
click at [192, 391] on img at bounding box center [188, 387] width 32 height 32
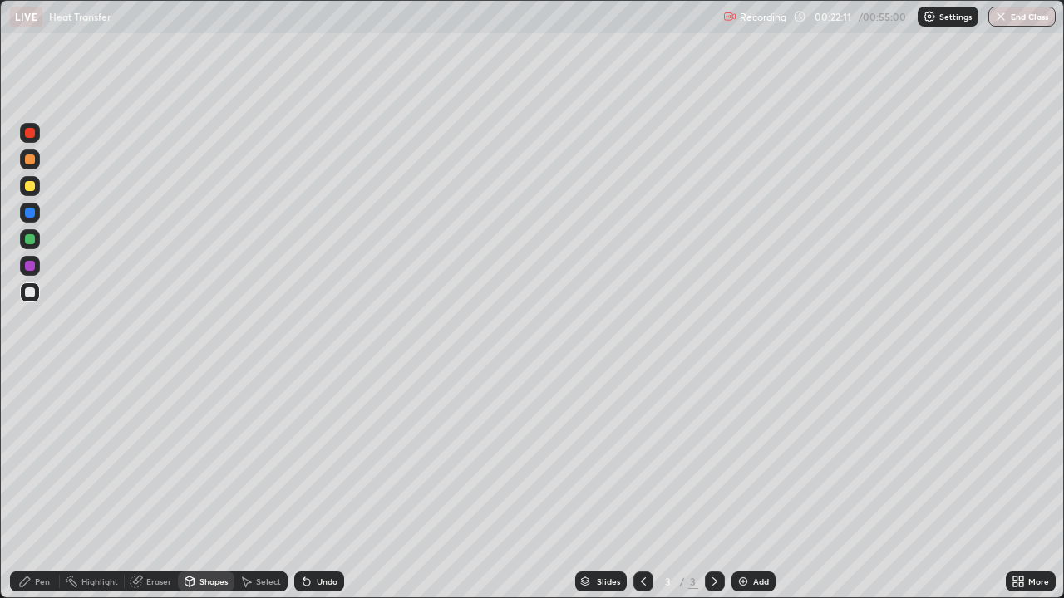
click at [320, 485] on div "Undo" at bounding box center [327, 582] width 21 height 8
click at [221, 485] on div "Shapes" at bounding box center [206, 582] width 57 height 20
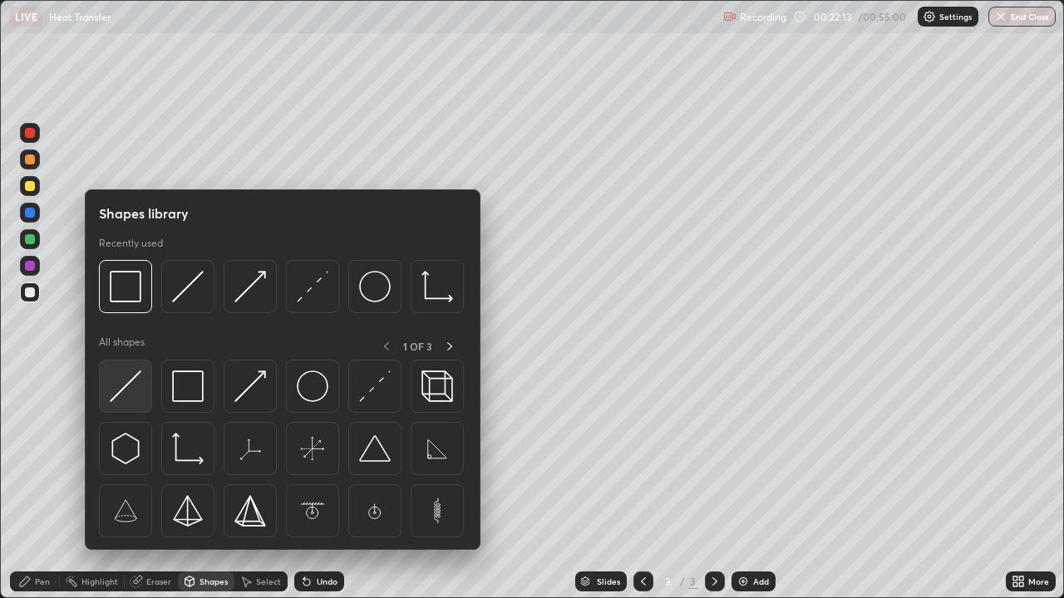
click at [147, 394] on div at bounding box center [125, 386] width 53 height 53
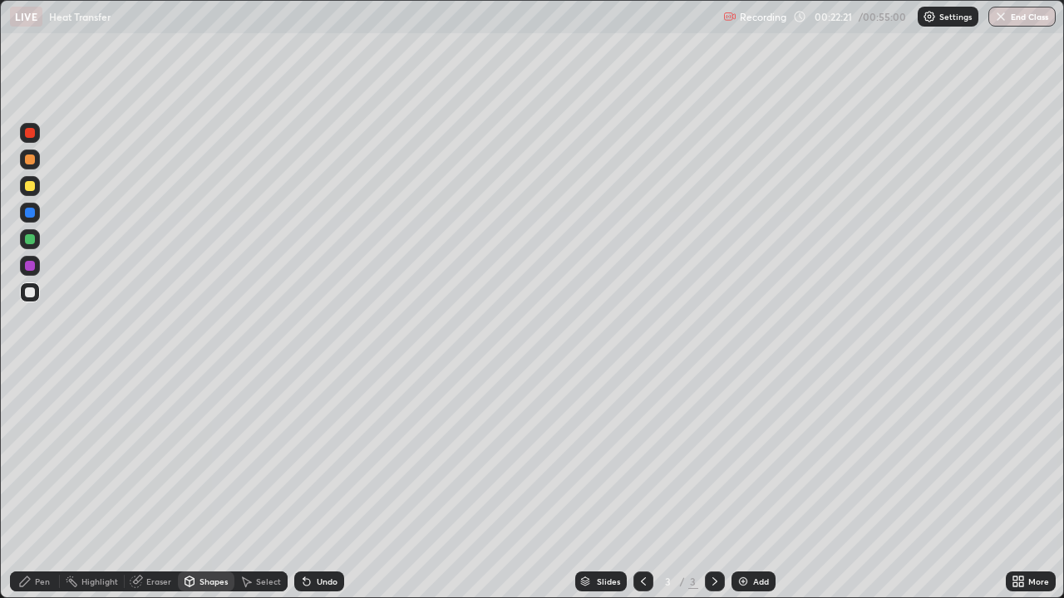
click at [38, 485] on div "Pen" at bounding box center [42, 582] width 15 height 8
click at [216, 485] on div "Shapes" at bounding box center [213, 582] width 28 height 8
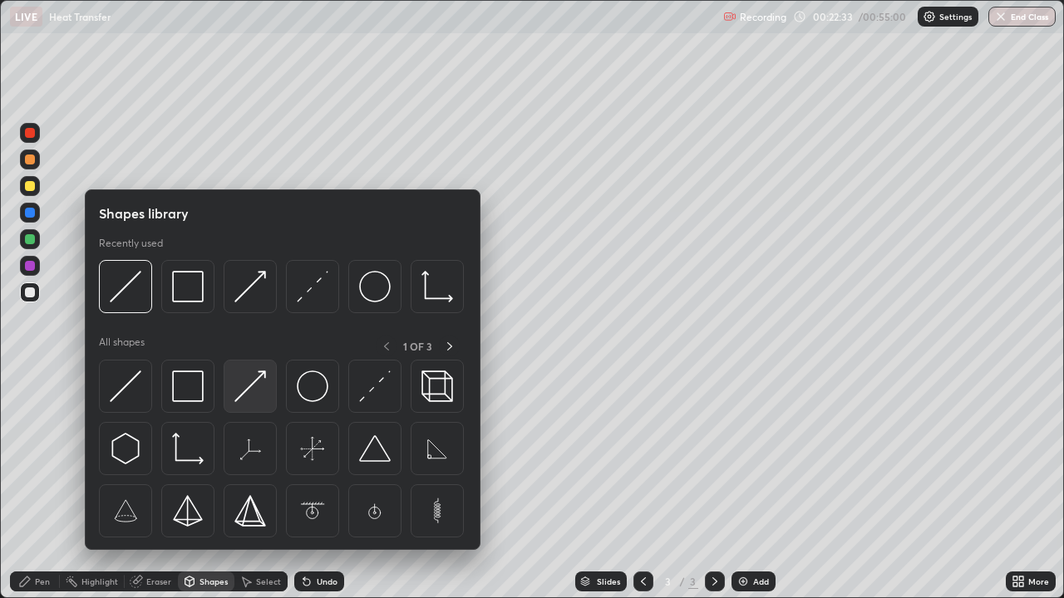
click at [245, 386] on img at bounding box center [250, 387] width 32 height 32
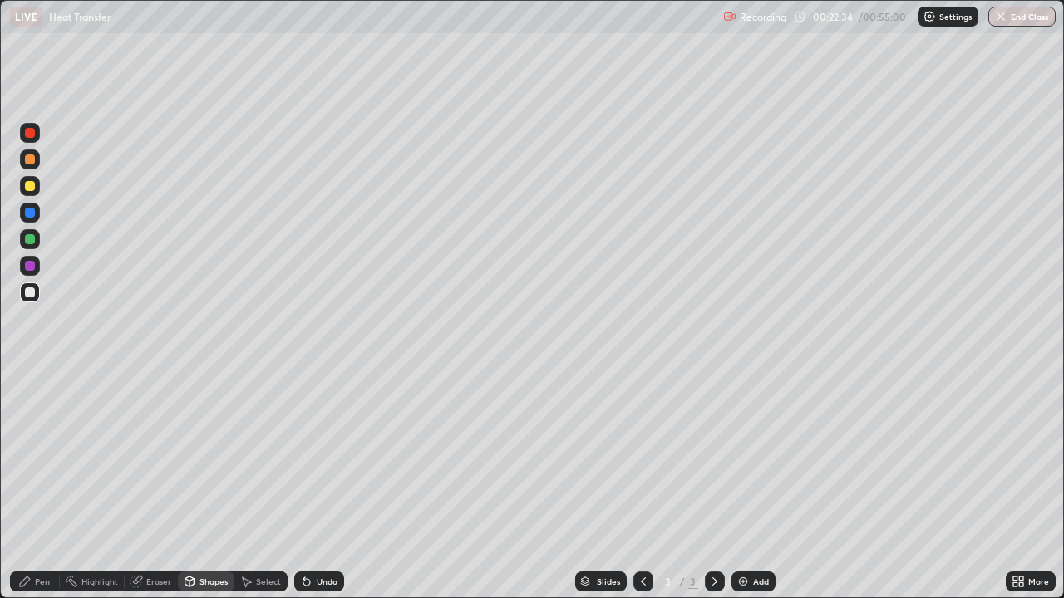
click at [27, 239] on div at bounding box center [30, 239] width 10 height 10
click at [27, 485] on icon at bounding box center [25, 582] width 10 height 10
click at [30, 379] on div at bounding box center [29, 378] width 3 height 3
click at [1015, 485] on icon at bounding box center [1015, 579] width 4 height 4
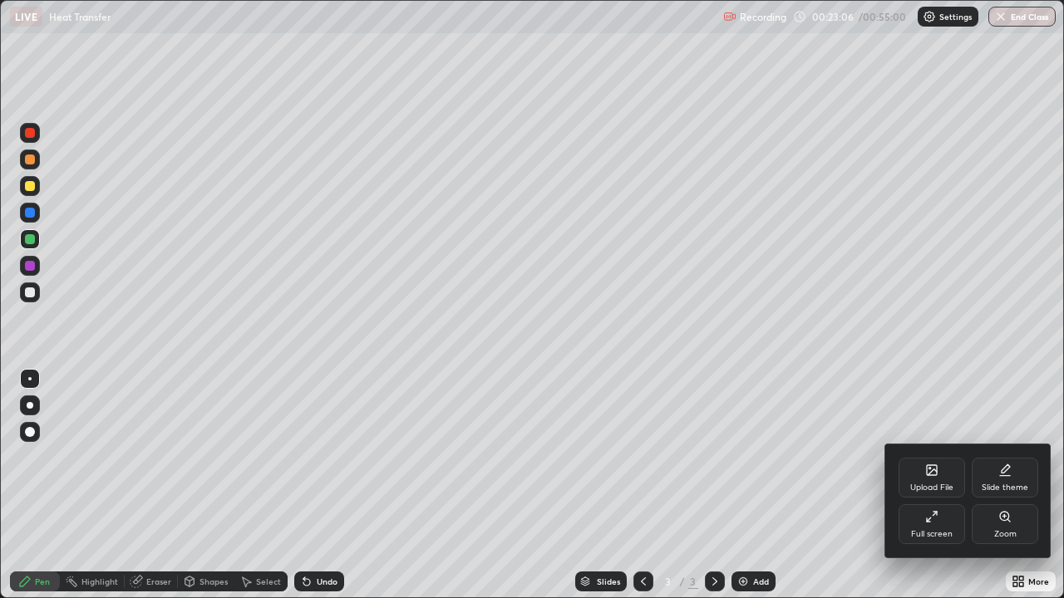
click at [935, 485] on icon at bounding box center [931, 516] width 13 height 13
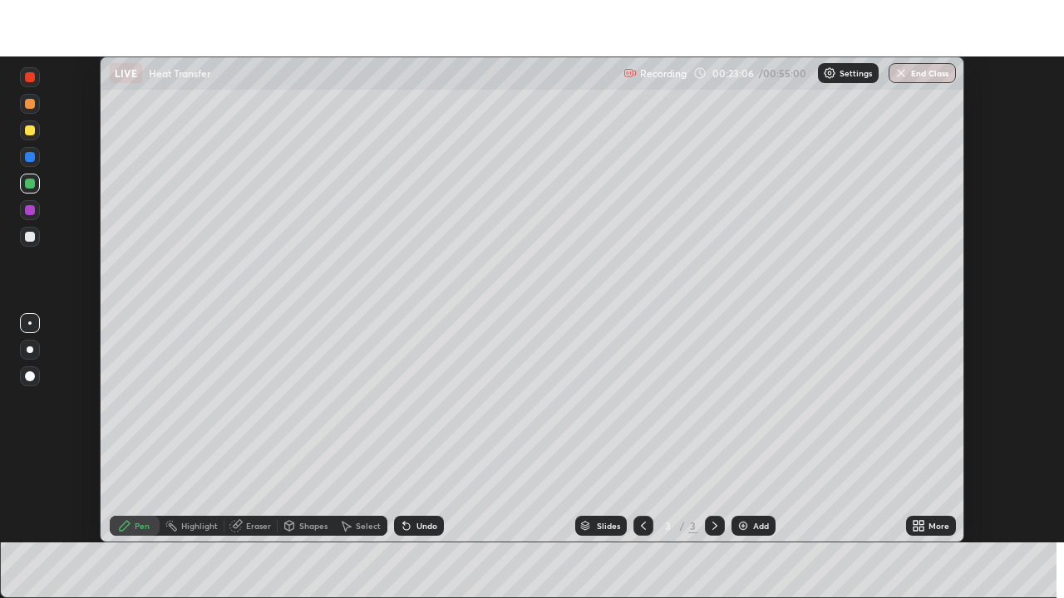
scroll to position [82616, 82038]
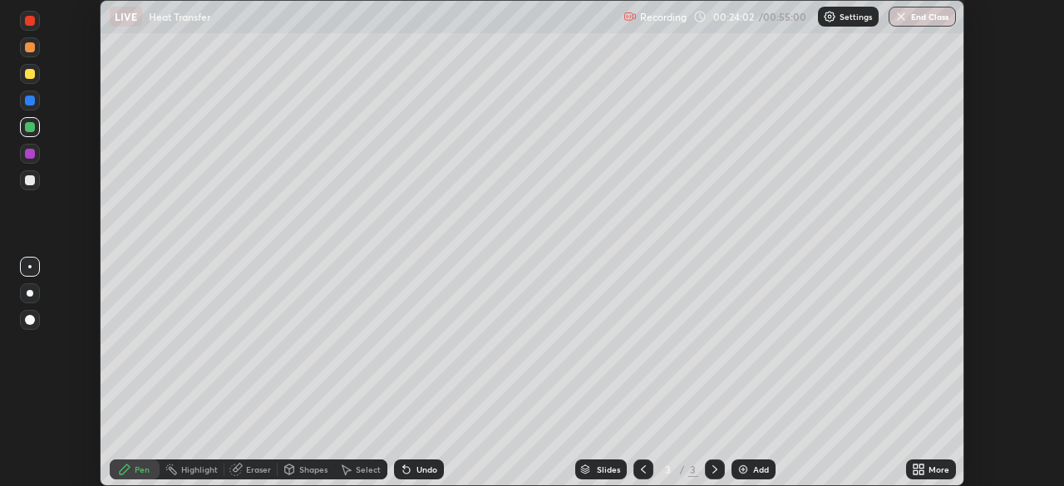
click at [921, 472] on icon at bounding box center [921, 472] width 4 height 4
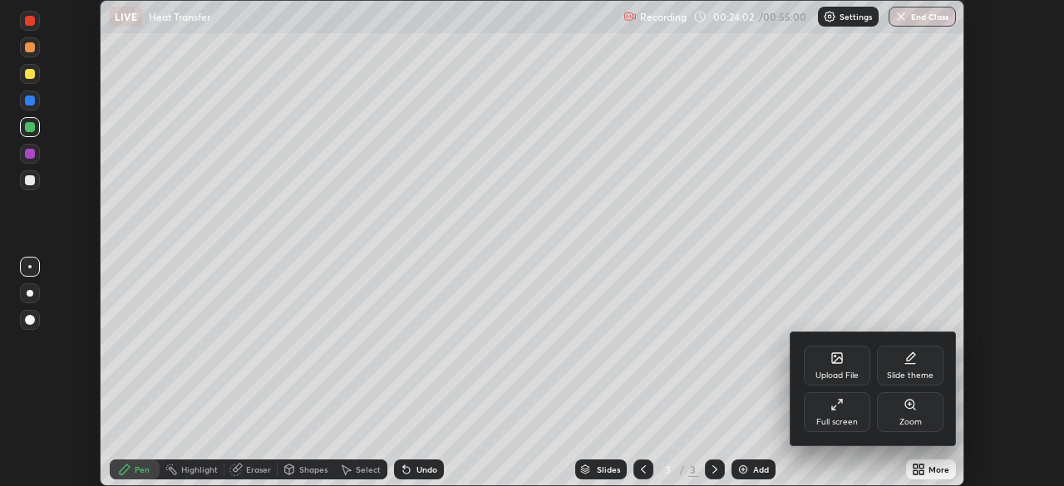
click at [839, 410] on icon at bounding box center [836, 404] width 13 height 13
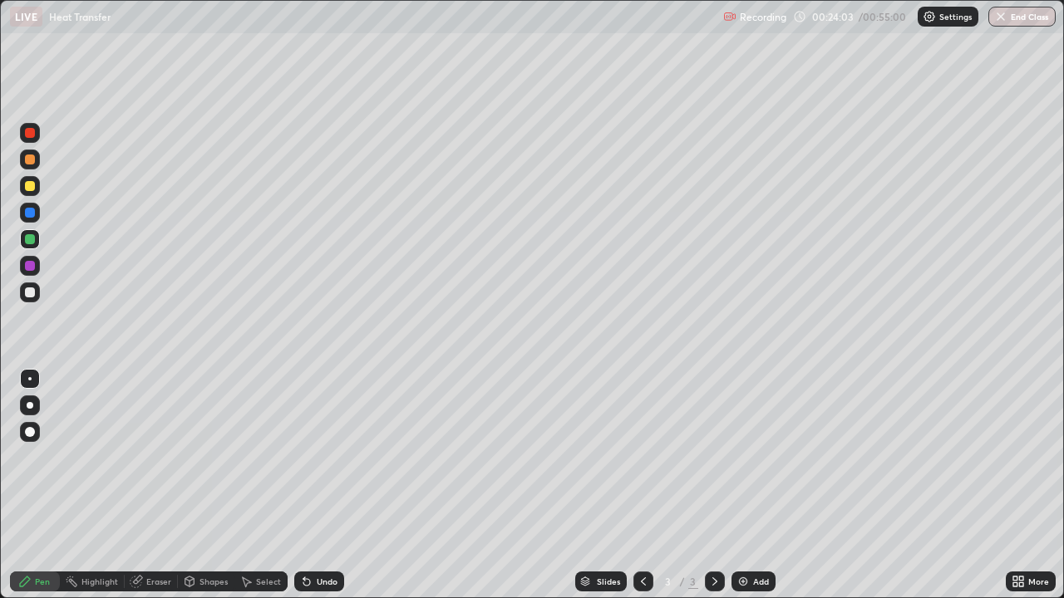
scroll to position [598, 1064]
click at [223, 485] on div "Shapes" at bounding box center [213, 582] width 28 height 8
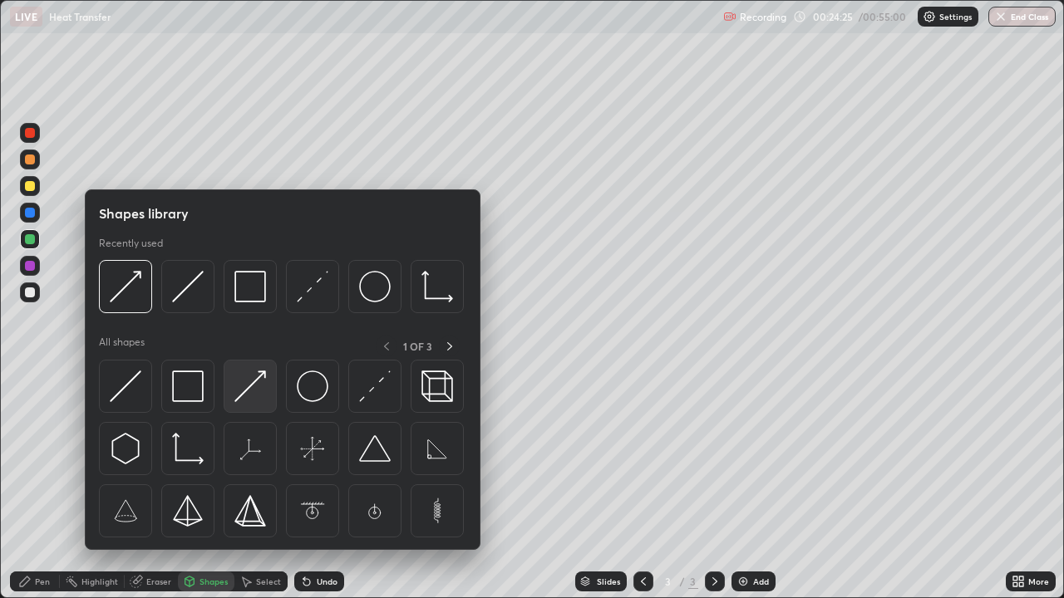
click at [246, 386] on img at bounding box center [250, 387] width 32 height 32
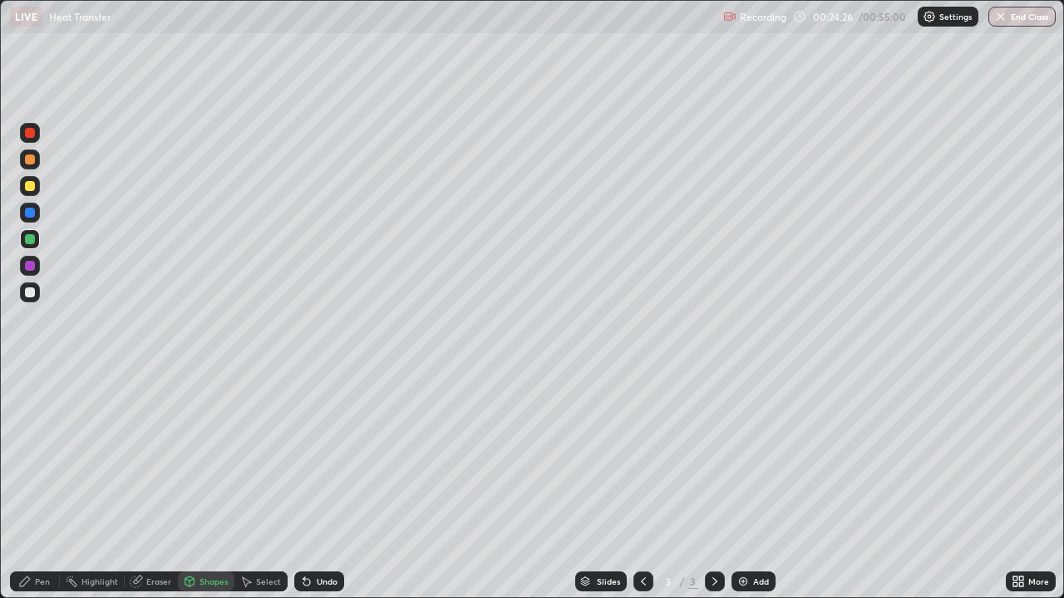
click at [26, 188] on div at bounding box center [30, 186] width 10 height 10
click at [51, 485] on div "Pen" at bounding box center [35, 582] width 50 height 20
click at [30, 379] on div at bounding box center [29, 378] width 3 height 3
click at [332, 485] on div "Undo" at bounding box center [327, 582] width 21 height 8
click at [335, 485] on div "Undo" at bounding box center [327, 582] width 21 height 8
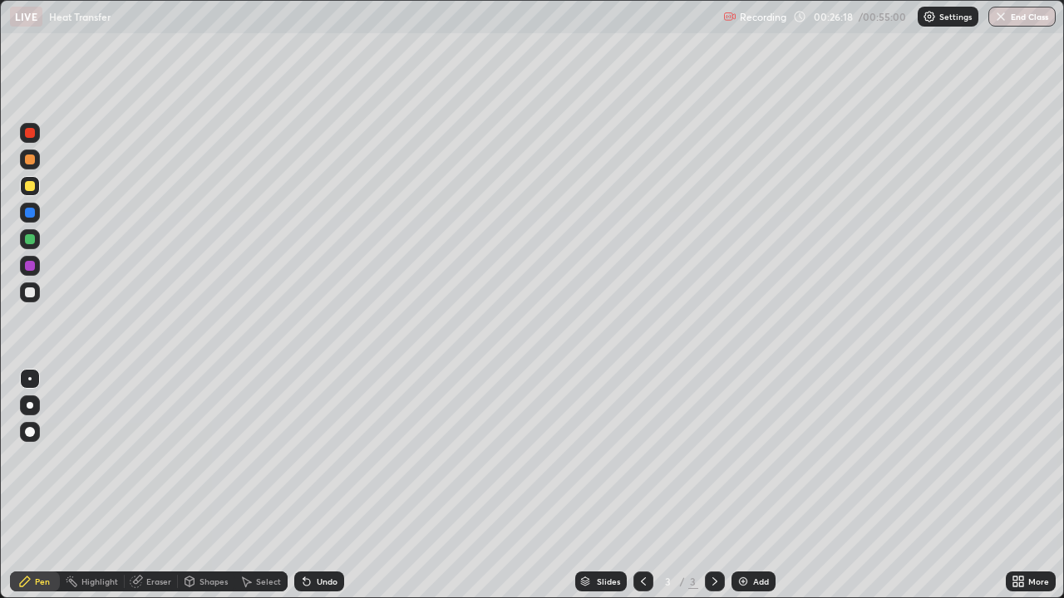
click at [329, 485] on div "Undo" at bounding box center [327, 582] width 21 height 8
click at [323, 485] on div "Undo" at bounding box center [327, 582] width 21 height 8
click at [758, 485] on div "Add" at bounding box center [761, 582] width 16 height 8
click at [325, 485] on div "Undo" at bounding box center [327, 582] width 21 height 8
click at [324, 485] on div "Undo" at bounding box center [327, 582] width 21 height 8
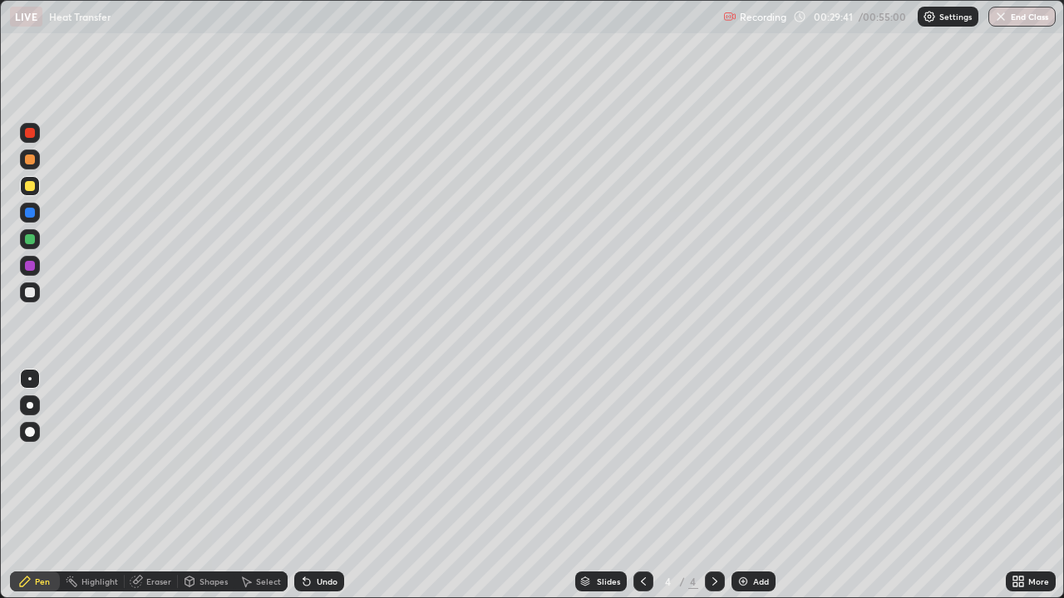
click at [327, 485] on div "Undo" at bounding box center [327, 582] width 21 height 8
click at [216, 485] on div "Shapes" at bounding box center [213, 582] width 28 height 8
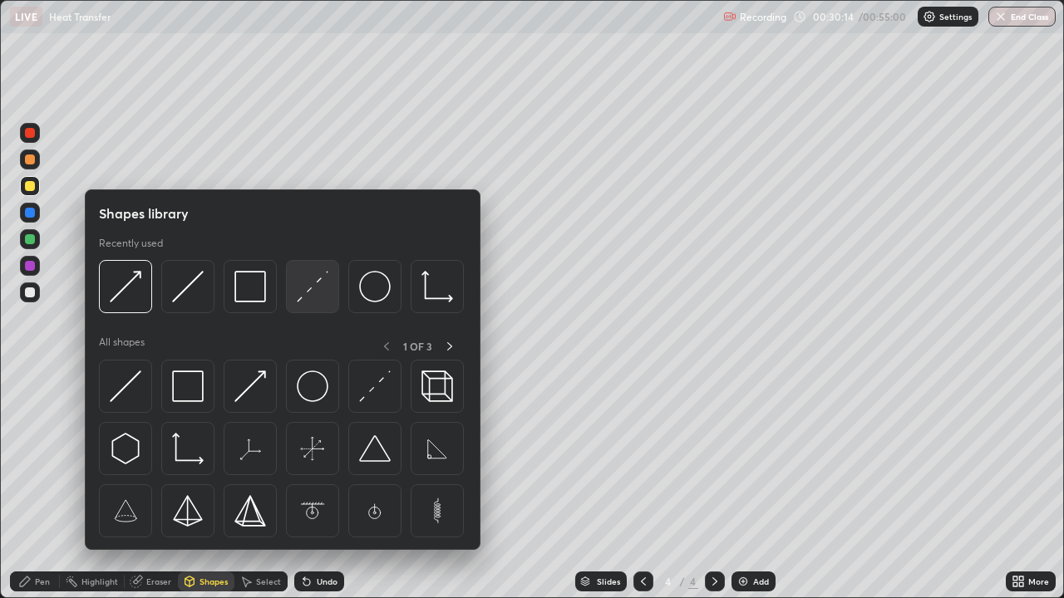
click at [317, 292] on img at bounding box center [313, 287] width 32 height 32
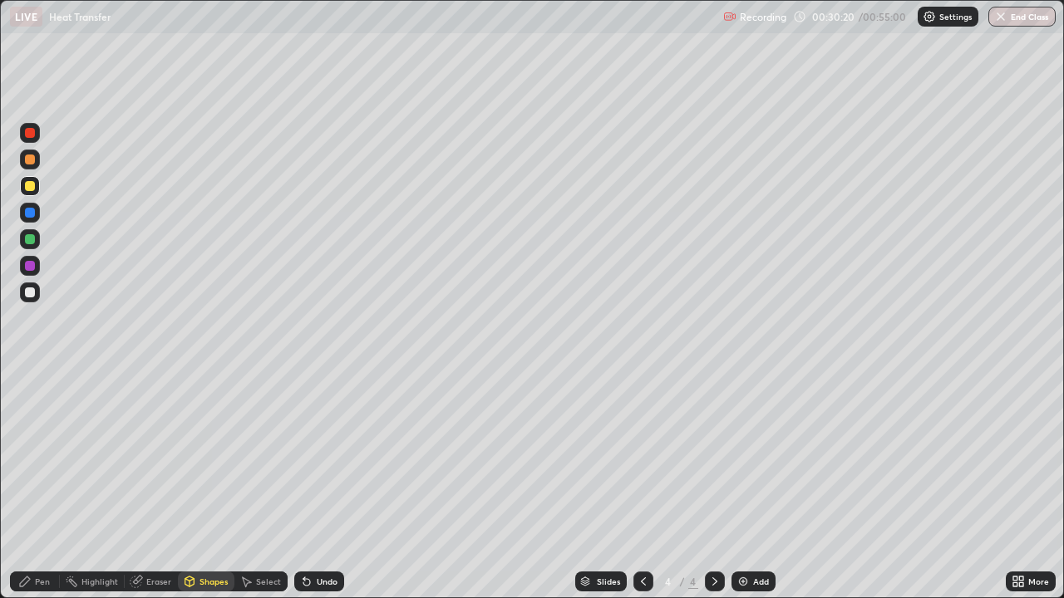
click at [48, 485] on div "Pen" at bounding box center [42, 582] width 15 height 8
click at [309, 485] on icon at bounding box center [306, 581] width 13 height 13
click at [332, 485] on div "Undo" at bounding box center [327, 582] width 21 height 8
click at [329, 485] on div "Undo" at bounding box center [327, 582] width 21 height 8
click at [326, 485] on div "Undo" at bounding box center [327, 582] width 21 height 8
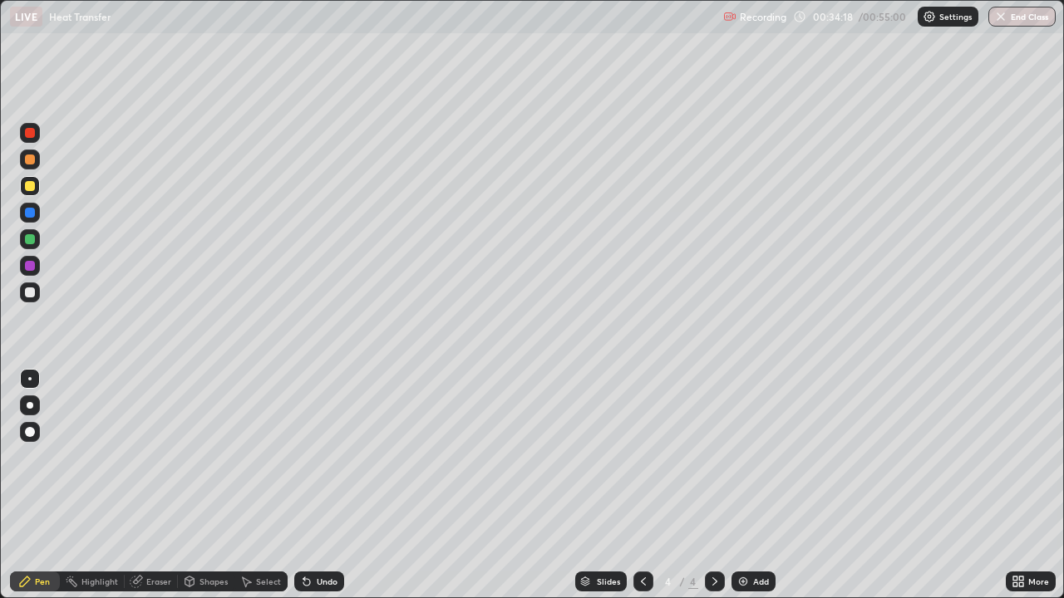
click at [317, 485] on div "Undo" at bounding box center [319, 582] width 50 height 20
click at [311, 485] on div "Undo" at bounding box center [319, 582] width 50 height 20
click at [24, 300] on div at bounding box center [30, 293] width 20 height 20
click at [322, 485] on div "Undo" at bounding box center [327, 582] width 21 height 8
click at [318, 485] on div "Undo" at bounding box center [327, 582] width 21 height 8
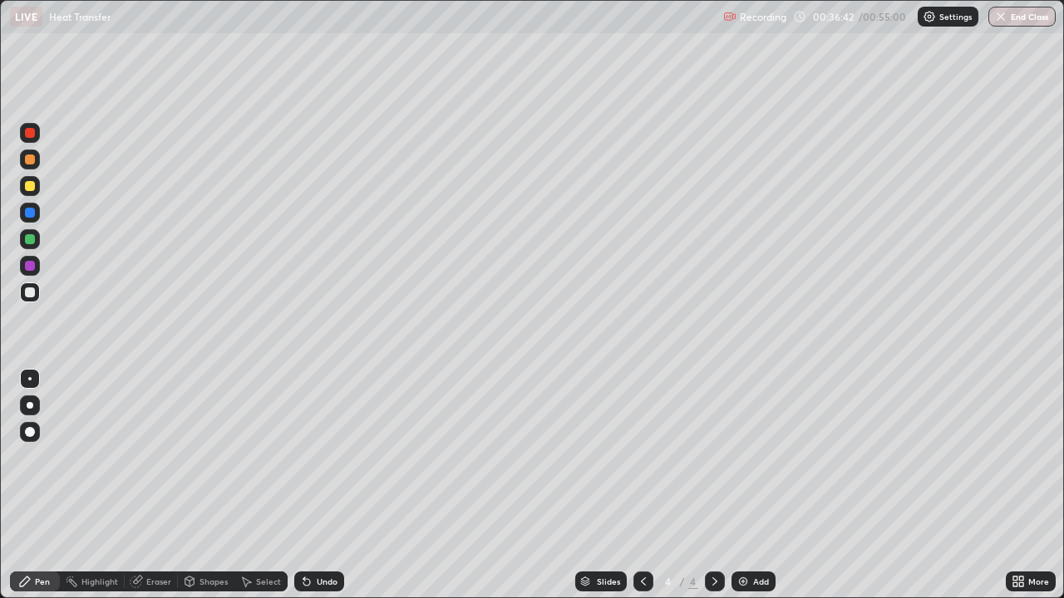
click at [262, 485] on div "Select" at bounding box center [268, 582] width 25 height 8
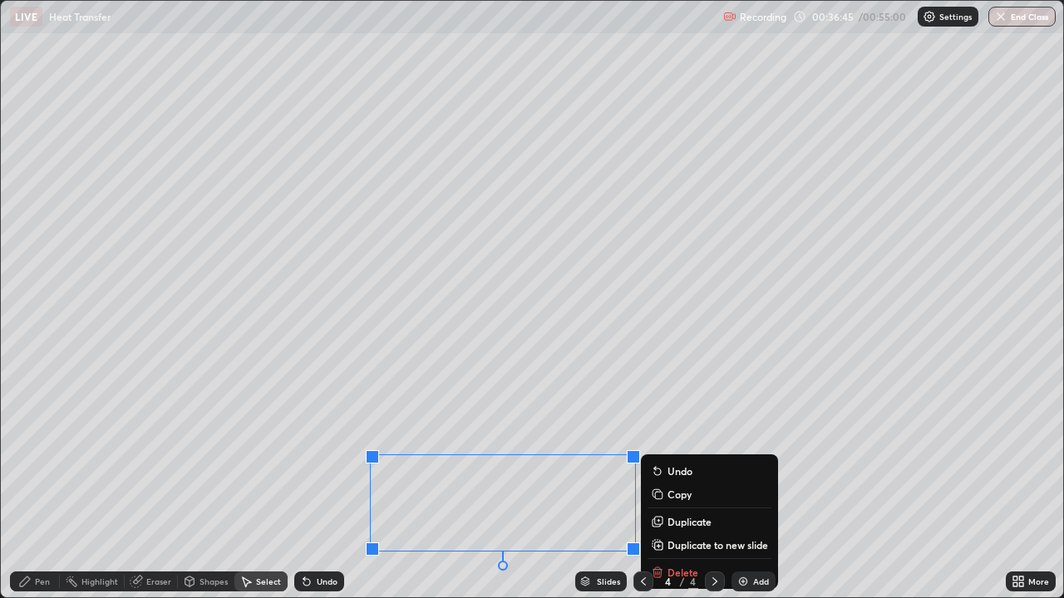
click at [681, 485] on p "Duplicate" at bounding box center [689, 521] width 44 height 13
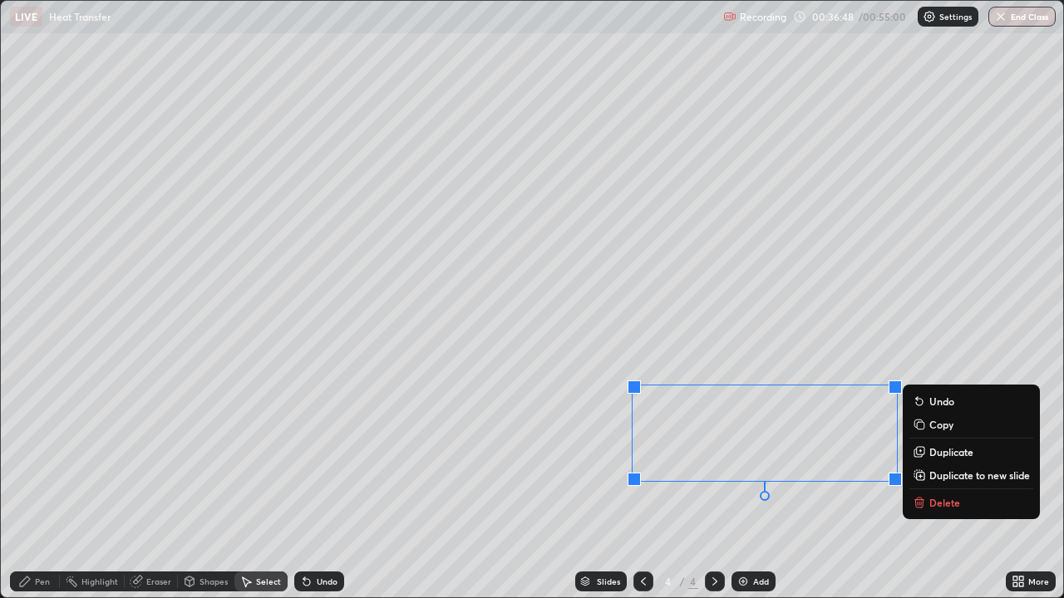
click at [278, 485] on div "0 ° Undo Copy Duplicate Duplicate to new slide Delete" at bounding box center [532, 299] width 1062 height 597
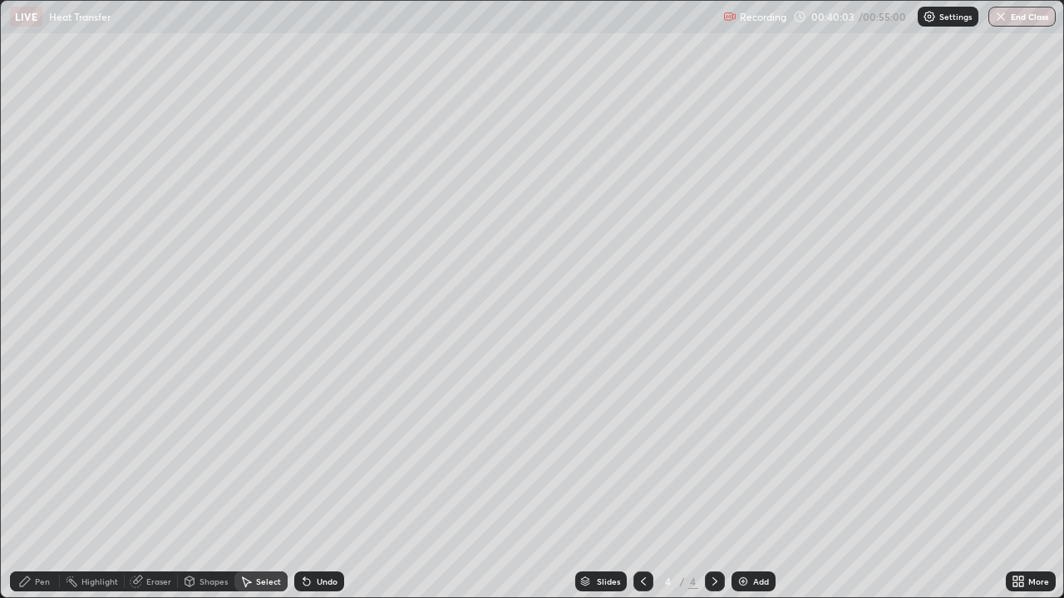
click at [215, 306] on div "0 ° Undo Copy Duplicate Duplicate to new slide Delete" at bounding box center [532, 299] width 1062 height 597
click at [27, 485] on icon at bounding box center [25, 582] width 10 height 10
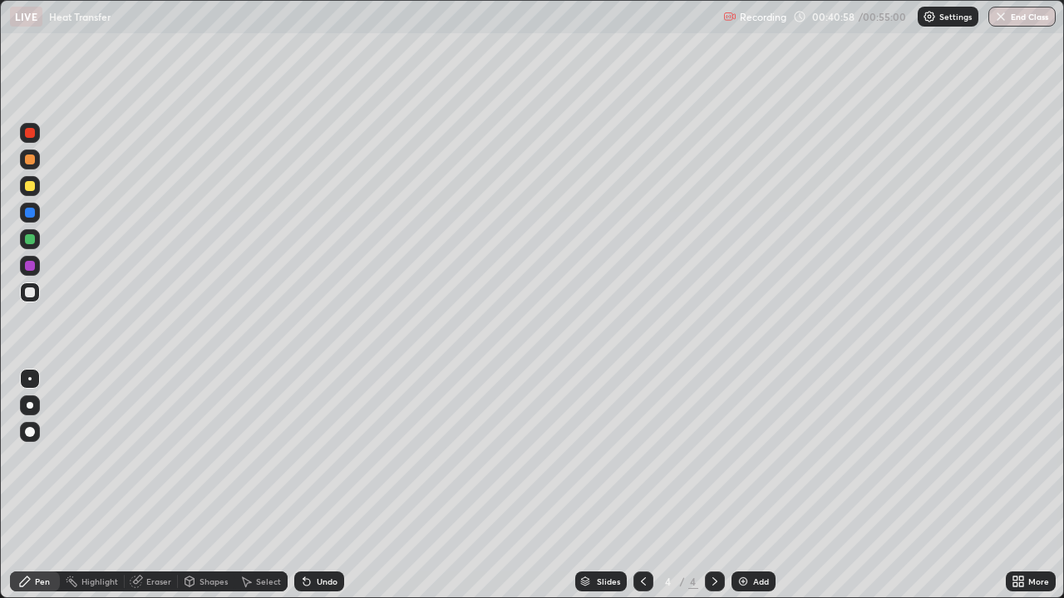
click at [758, 485] on div "Add" at bounding box center [761, 582] width 16 height 8
click at [234, 485] on div "Select" at bounding box center [260, 582] width 53 height 20
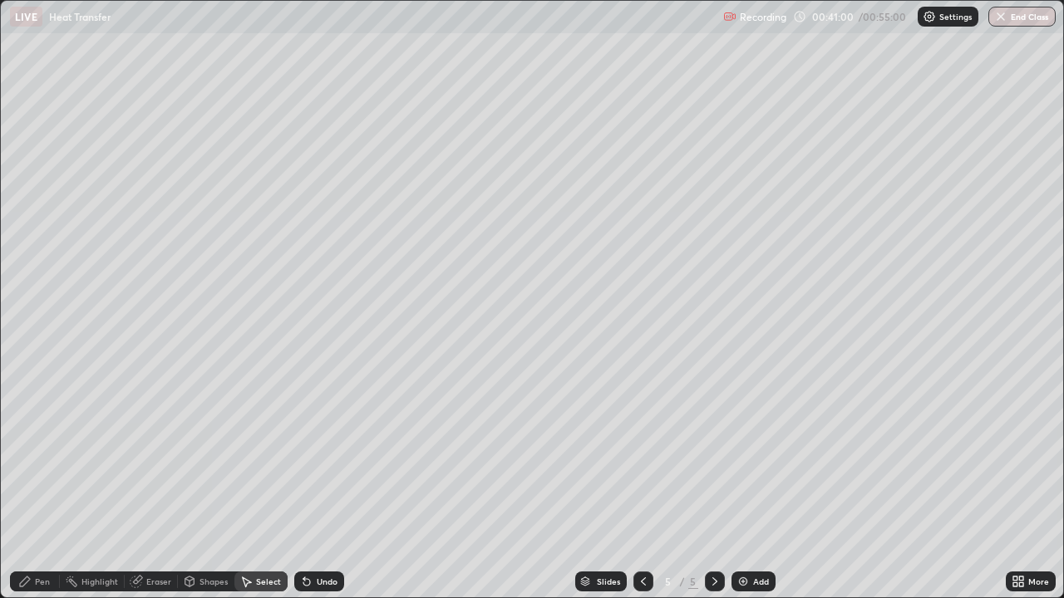
click at [262, 485] on div "Select" at bounding box center [268, 582] width 25 height 8
click at [205, 485] on div "Shapes" at bounding box center [213, 582] width 28 height 8
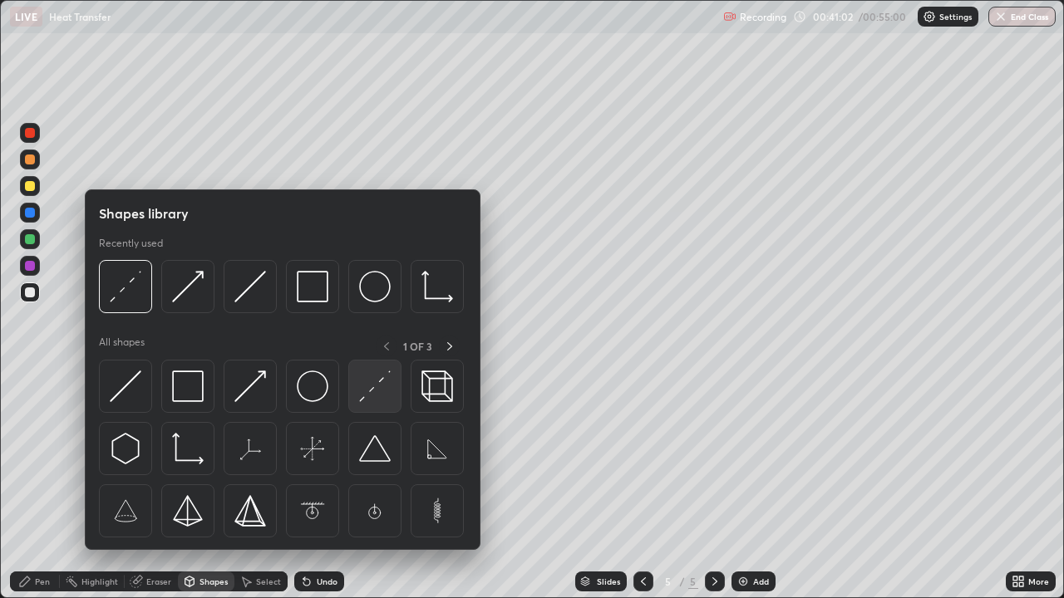
click at [372, 396] on img at bounding box center [375, 387] width 32 height 32
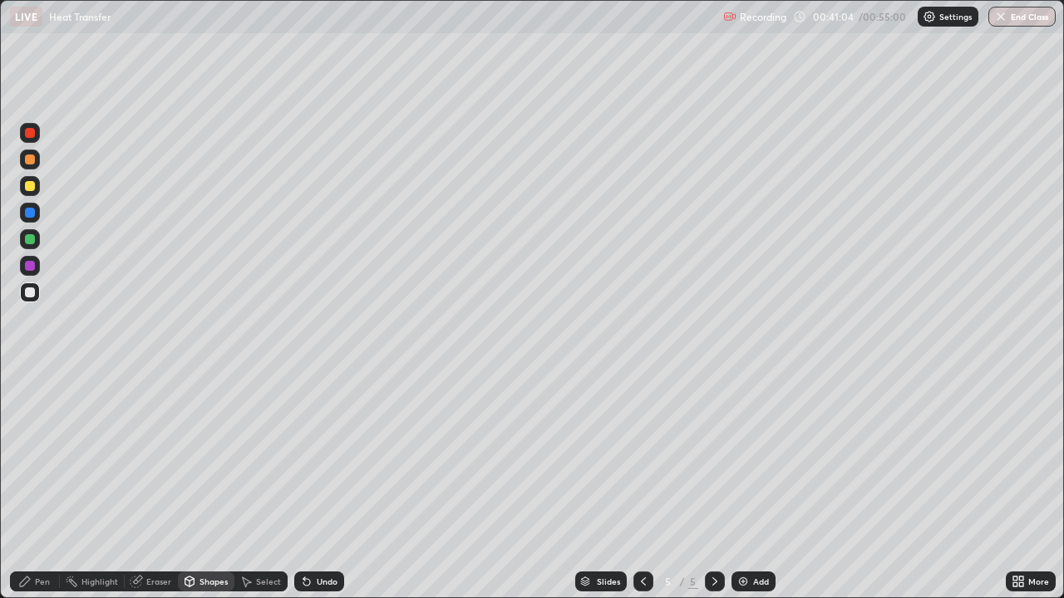
click at [35, 485] on div "Pen" at bounding box center [42, 582] width 15 height 8
click at [30, 379] on div at bounding box center [29, 378] width 3 height 3
click at [27, 293] on div at bounding box center [30, 293] width 10 height 10
click at [29, 293] on div at bounding box center [30, 293] width 10 height 10
click at [37, 485] on div "Pen" at bounding box center [42, 582] width 15 height 8
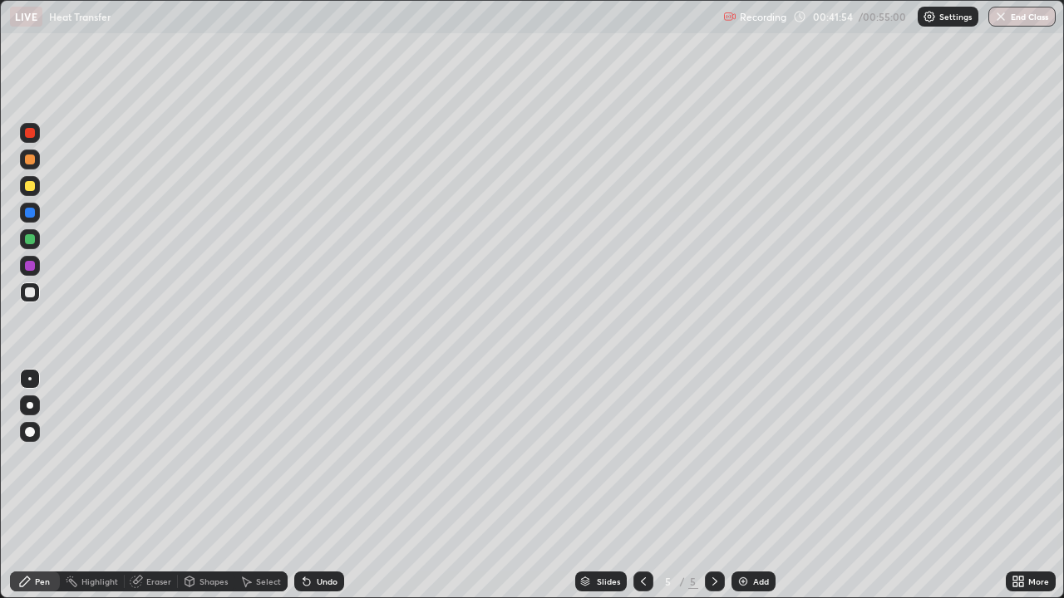
click at [319, 485] on div "Undo" at bounding box center [327, 582] width 21 height 8
click at [322, 485] on div "Undo" at bounding box center [327, 582] width 21 height 8
click at [321, 485] on div "Undo" at bounding box center [327, 582] width 21 height 8
click at [641, 485] on icon at bounding box center [643, 582] width 5 height 8
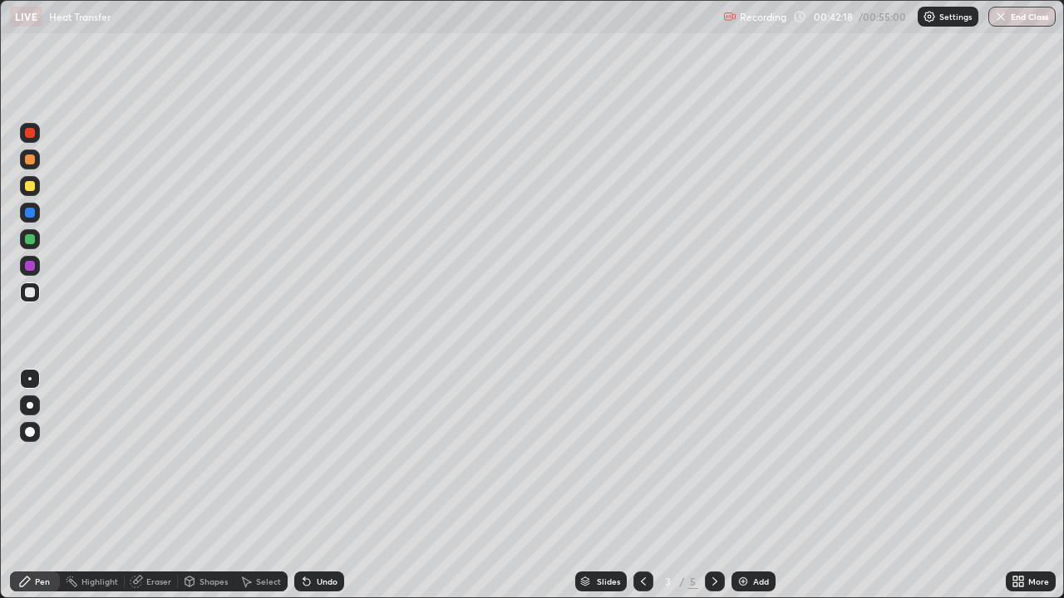
click at [253, 485] on div "Select" at bounding box center [260, 582] width 53 height 20
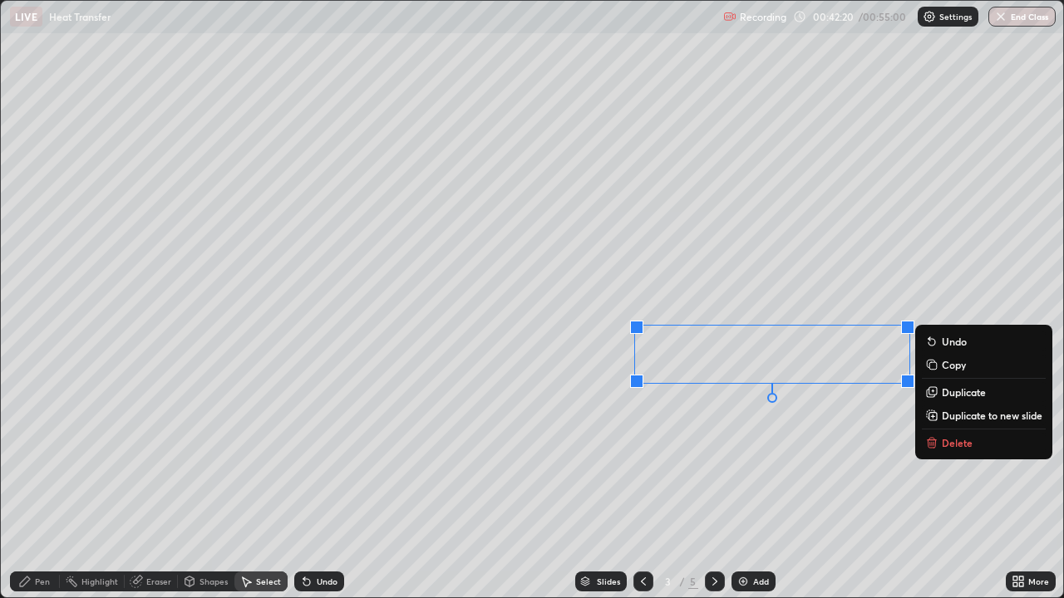
click at [944, 366] on p "Copy" at bounding box center [954, 364] width 24 height 13
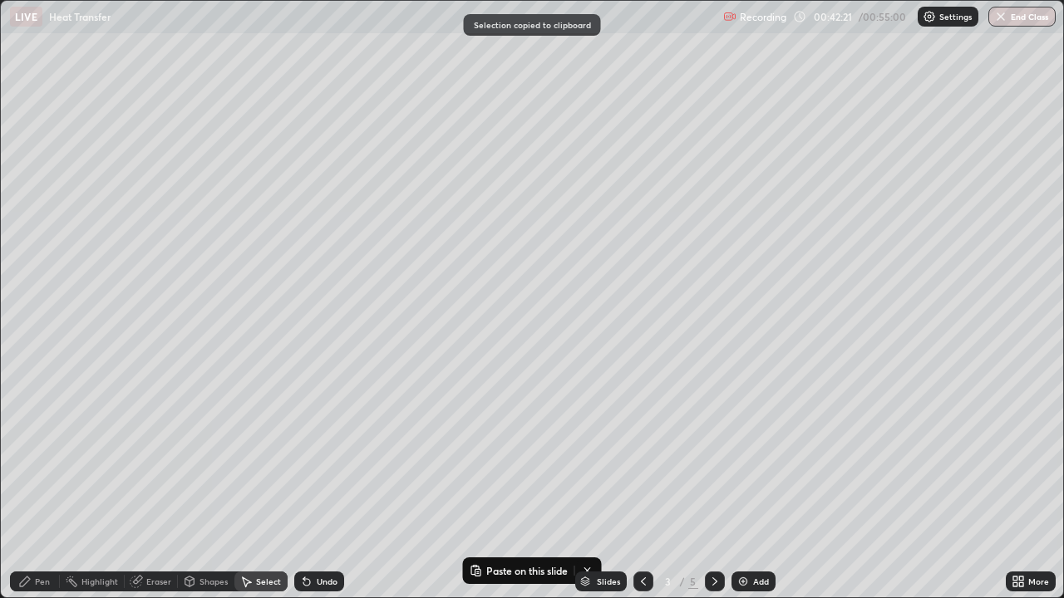
click at [715, 485] on icon at bounding box center [714, 581] width 13 height 13
click at [222, 264] on div "0 ° Undo Copy Paste here Duplicate Duplicate to new slide Delete" at bounding box center [532, 299] width 1062 height 597
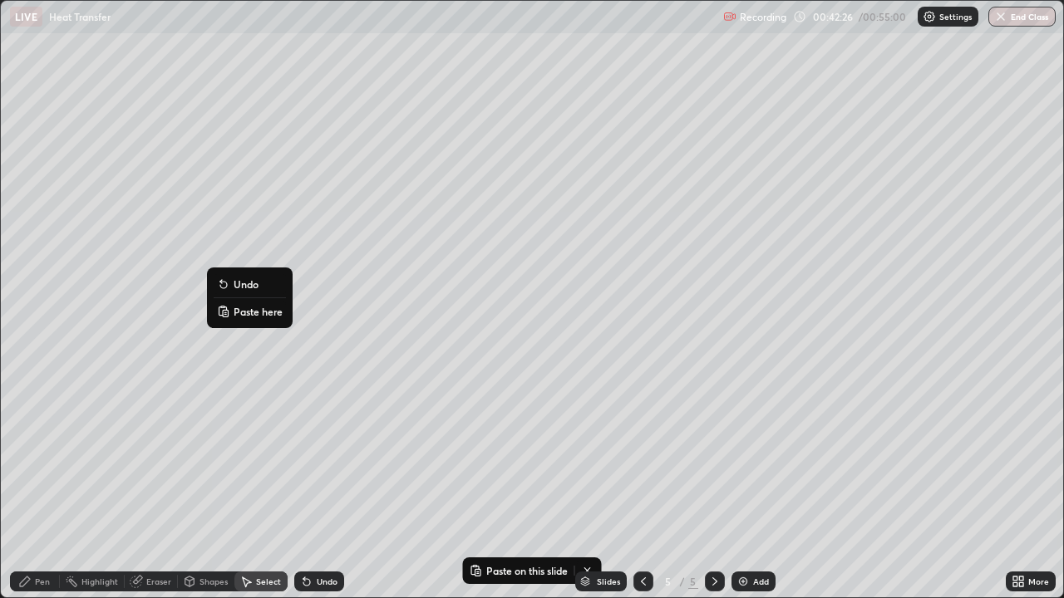
click at [253, 312] on p "Paste here" at bounding box center [258, 311] width 49 height 13
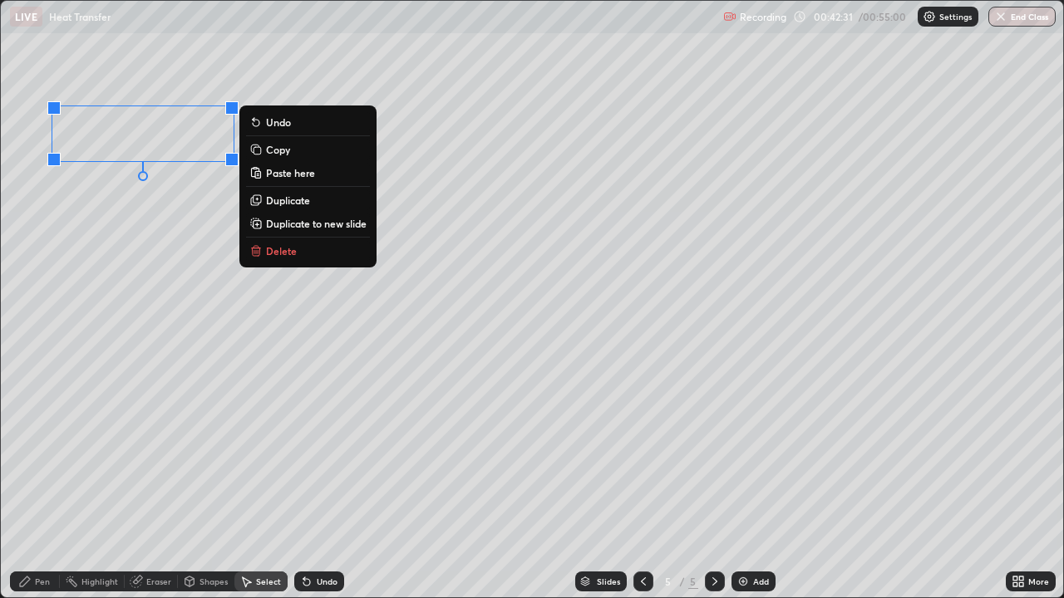
click at [186, 225] on div "0 ° Undo Copy Paste here Duplicate Duplicate to new slide Delete" at bounding box center [532, 299] width 1062 height 597
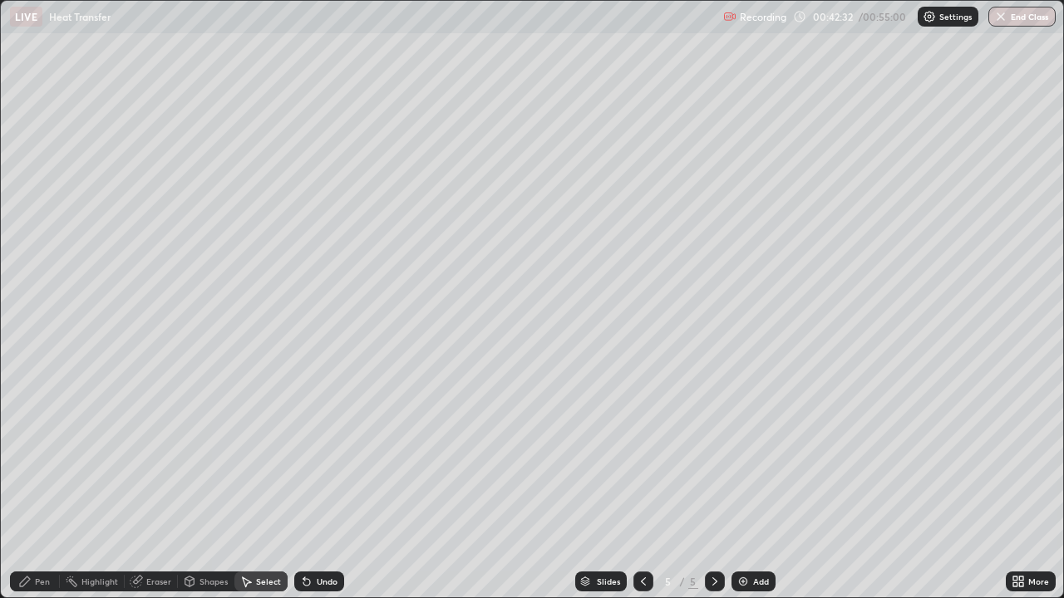
click at [156, 485] on div "Eraser" at bounding box center [158, 582] width 25 height 8
click at [27, 485] on icon at bounding box center [27, 521] width 2 height 2
click at [258, 485] on div "Select" at bounding box center [268, 582] width 25 height 8
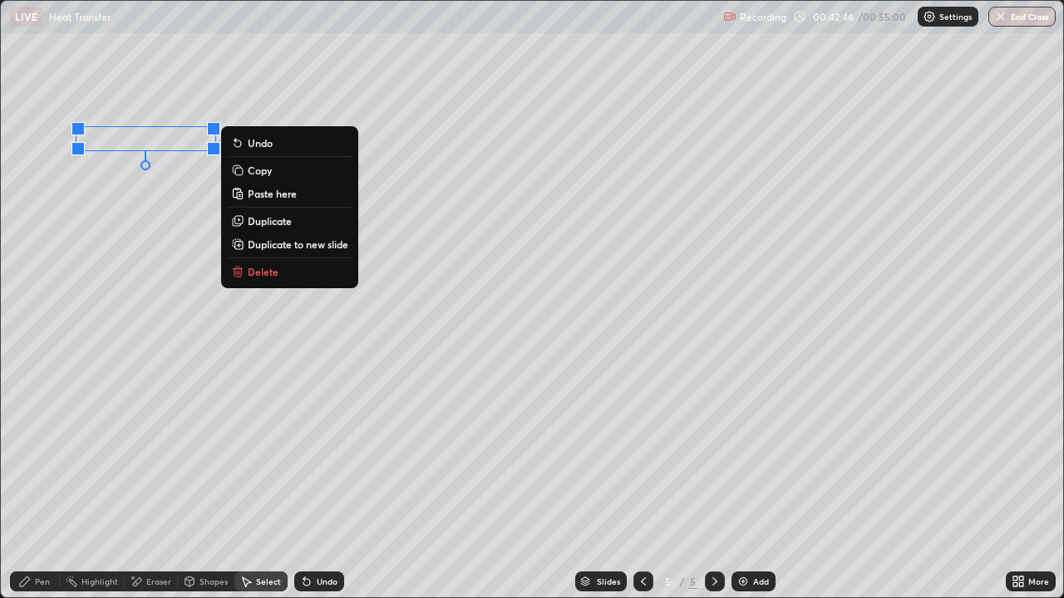
click at [263, 220] on p "Duplicate" at bounding box center [270, 220] width 44 height 13
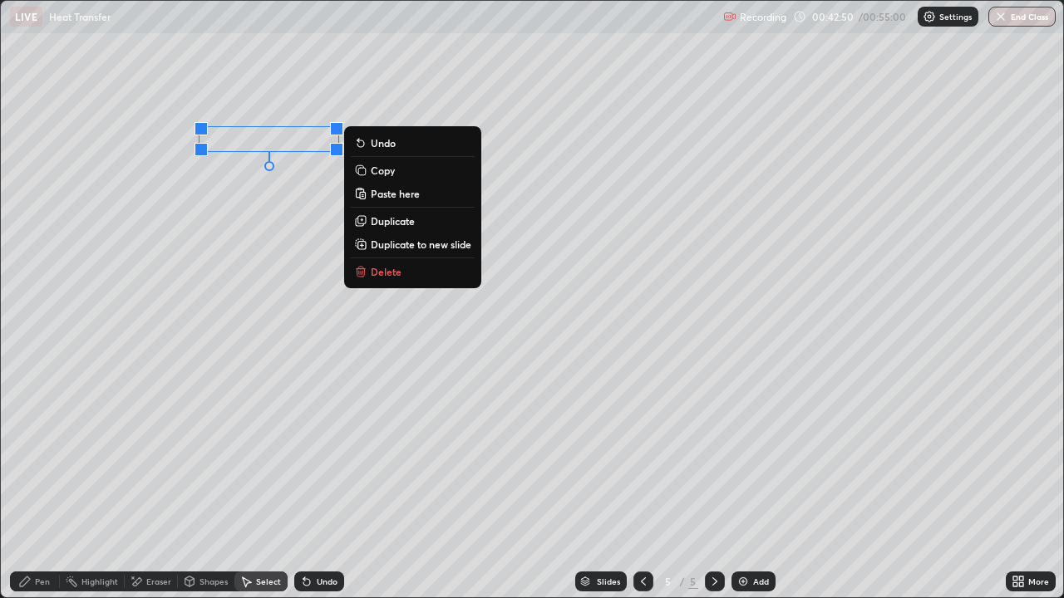
click at [219, 253] on div "0 ° Undo Copy Paste here Duplicate Duplicate to new slide Delete" at bounding box center [532, 299] width 1062 height 597
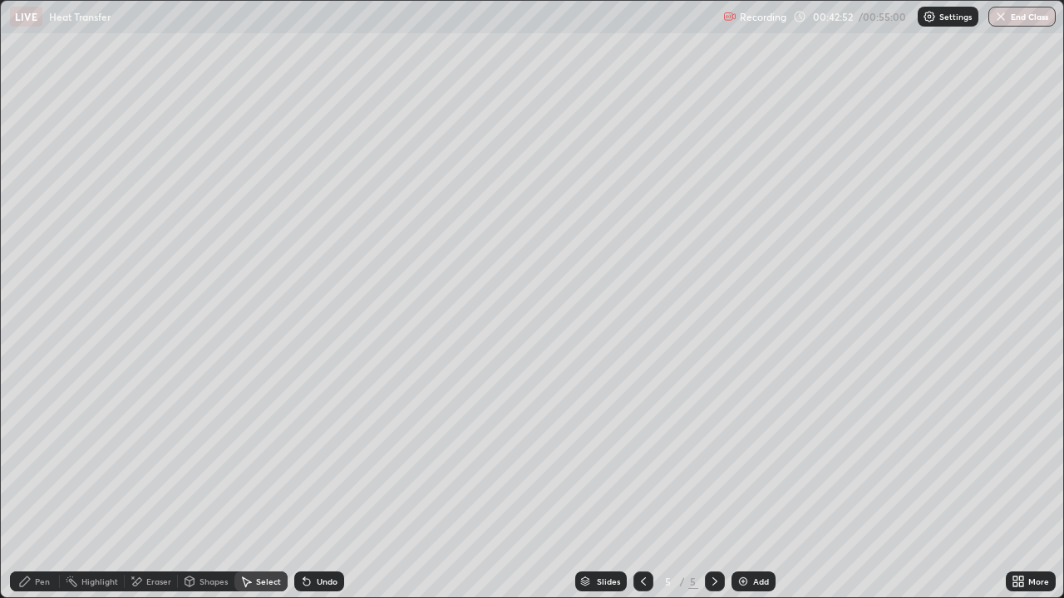
click at [32, 485] on div "Pen" at bounding box center [35, 582] width 50 height 20
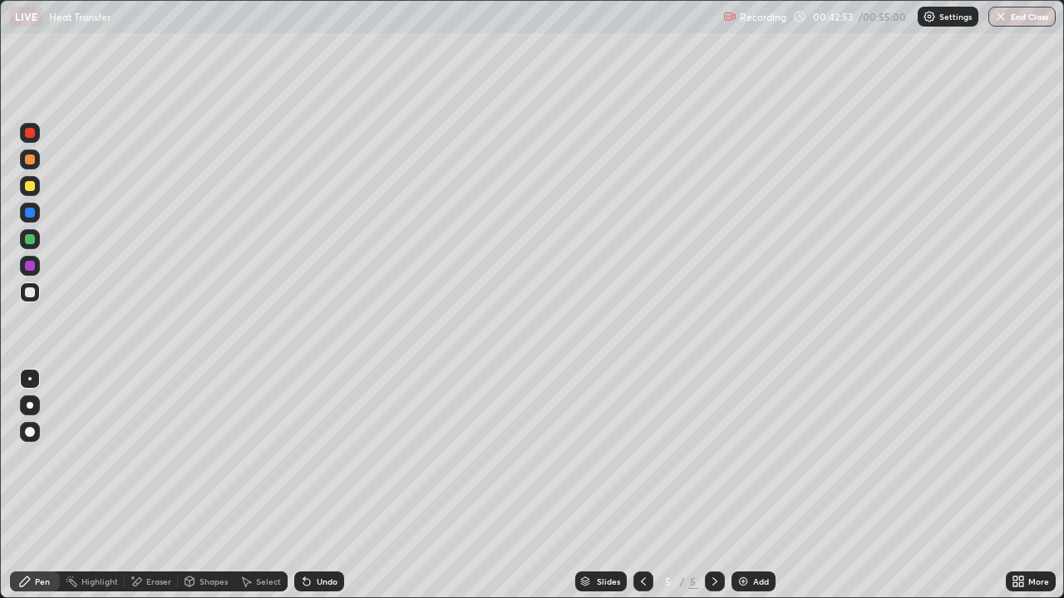
click at [200, 485] on div "Shapes" at bounding box center [213, 582] width 28 height 8
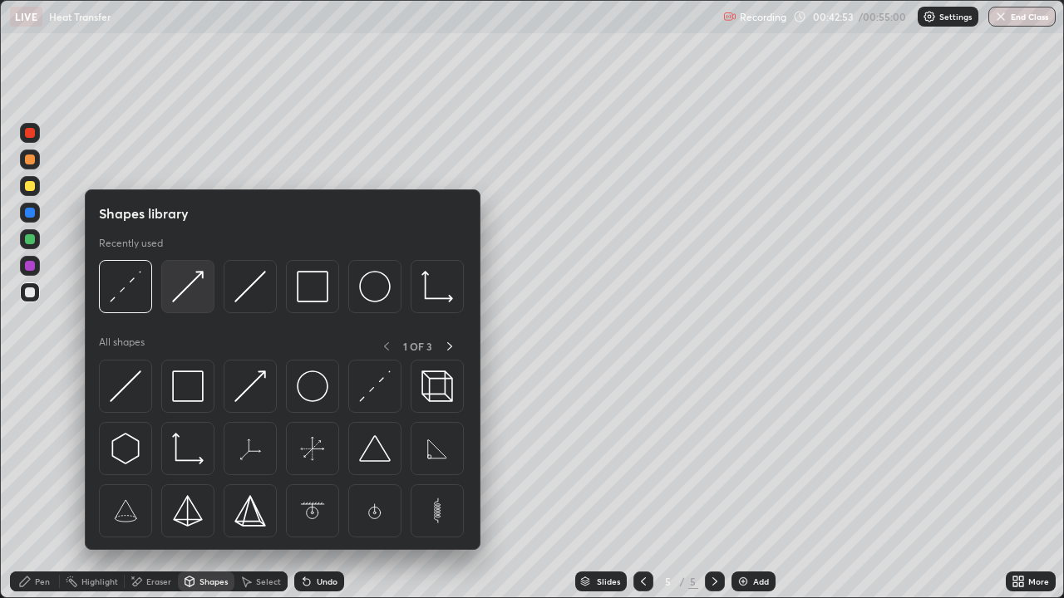
click at [192, 288] on img at bounding box center [188, 287] width 32 height 32
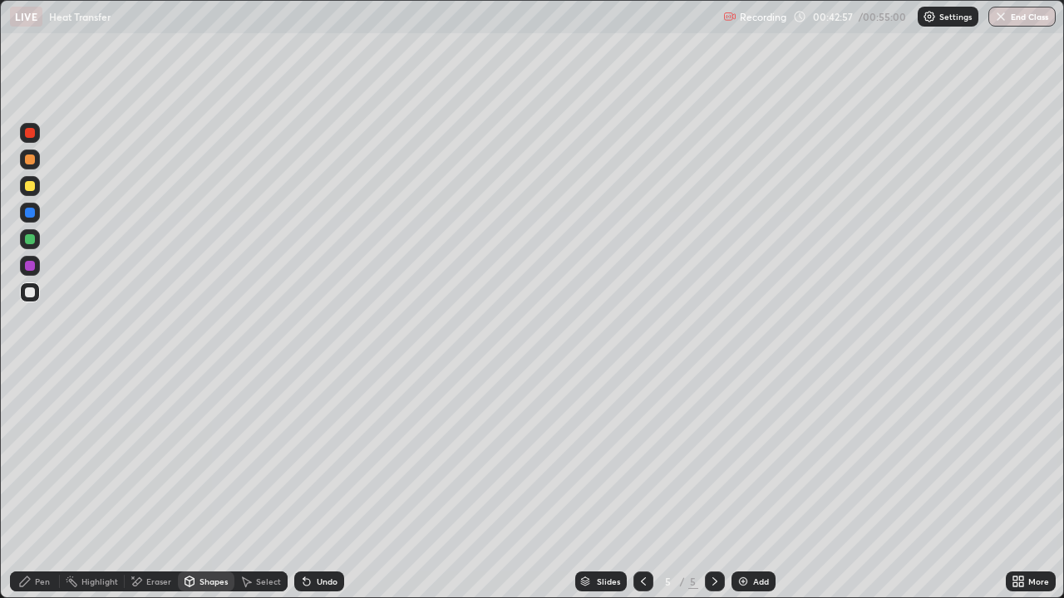
click at [20, 485] on div "Pen" at bounding box center [35, 582] width 50 height 20
click at [28, 136] on div at bounding box center [30, 133] width 10 height 10
click at [317, 485] on div "Undo" at bounding box center [327, 582] width 21 height 8
click at [32, 290] on div at bounding box center [30, 293] width 10 height 10
click at [204, 485] on div "Shapes" at bounding box center [213, 582] width 28 height 8
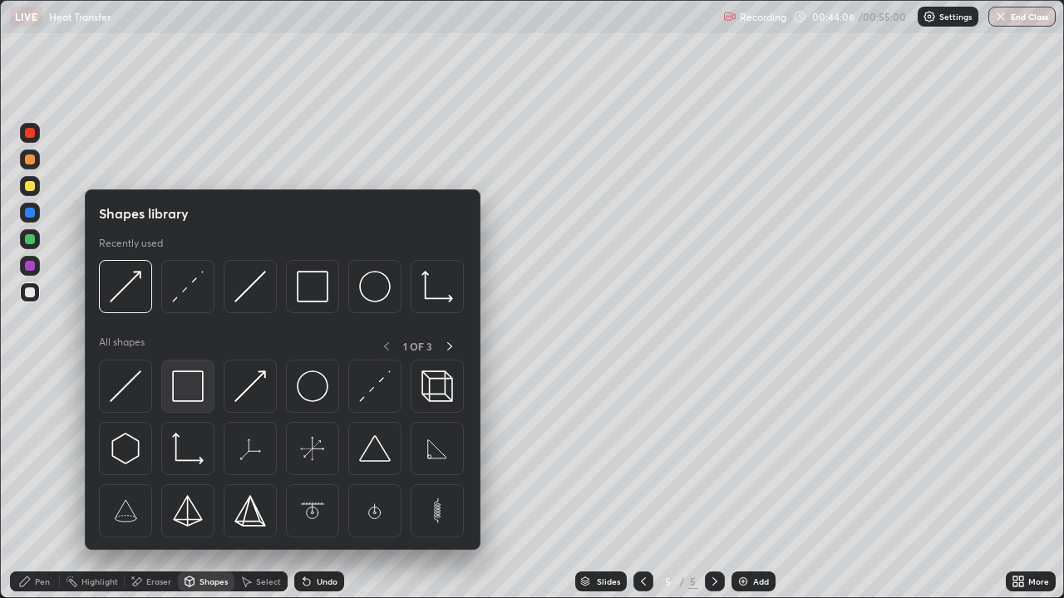
click at [185, 386] on img at bounding box center [188, 387] width 32 height 32
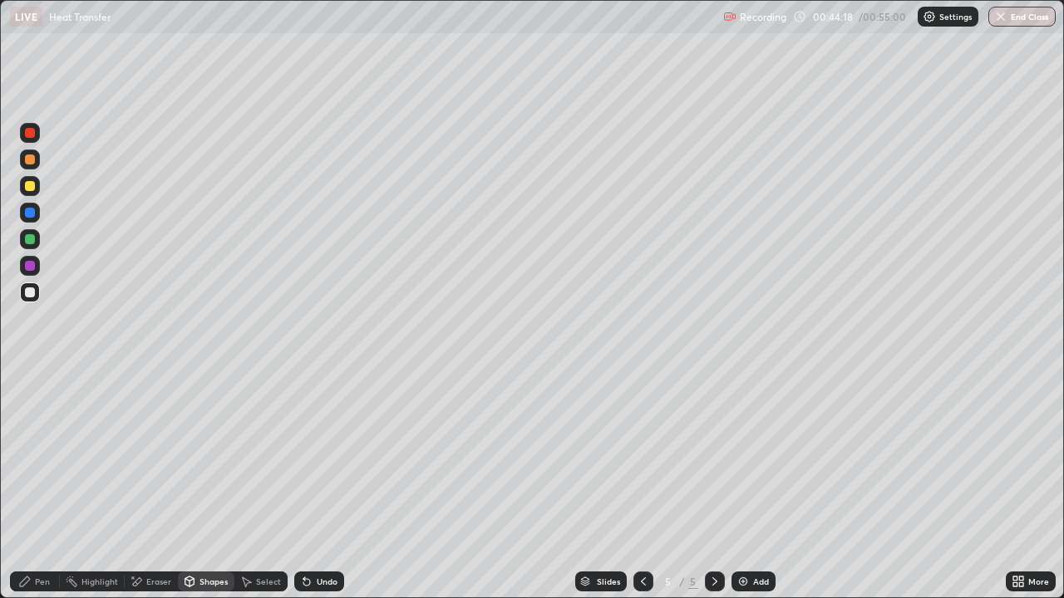
click at [201, 485] on div "Shapes" at bounding box center [213, 582] width 28 height 8
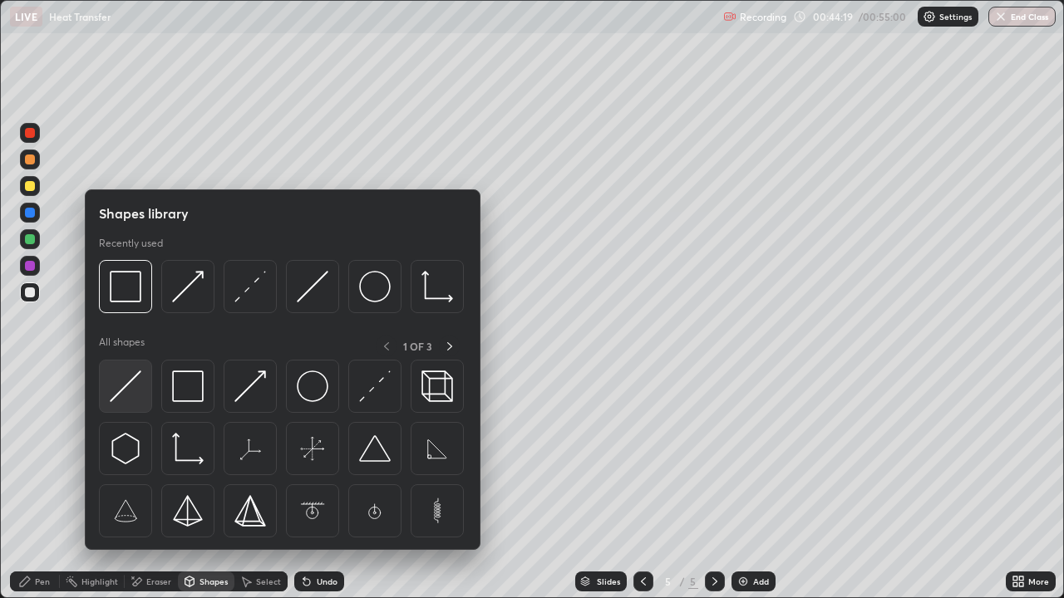
click at [136, 390] on img at bounding box center [126, 387] width 32 height 32
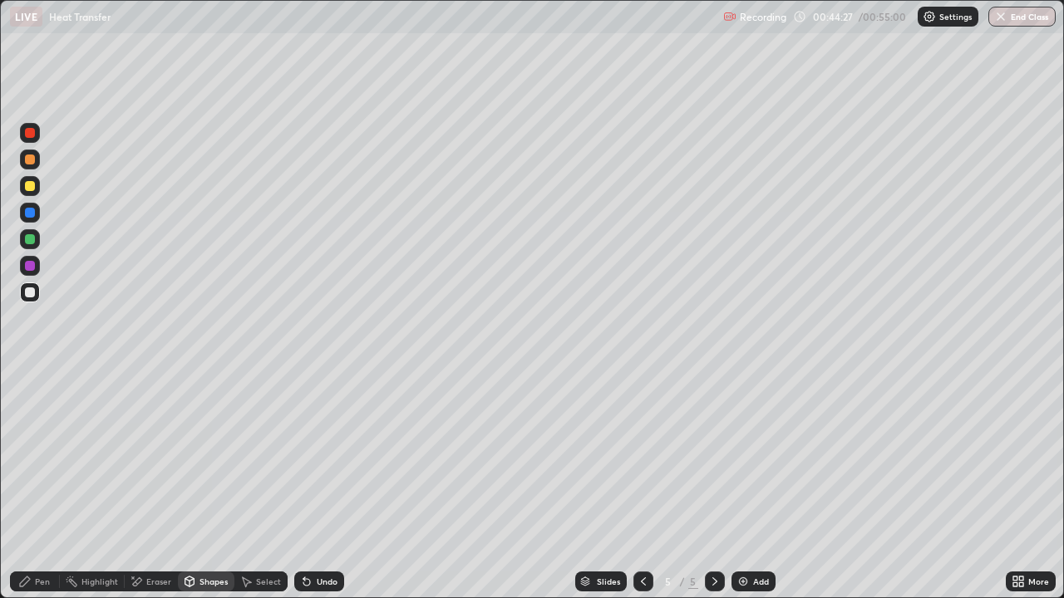
click at [36, 485] on div "Pen" at bounding box center [42, 582] width 15 height 8
click at [211, 485] on div "Shapes" at bounding box center [206, 582] width 57 height 20
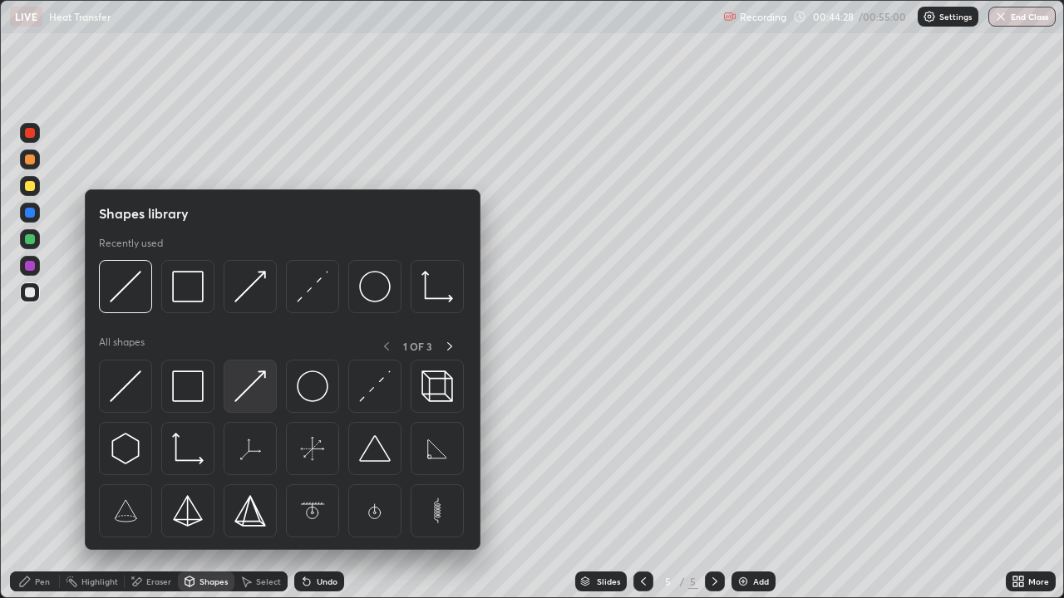
click at [257, 383] on img at bounding box center [250, 387] width 32 height 32
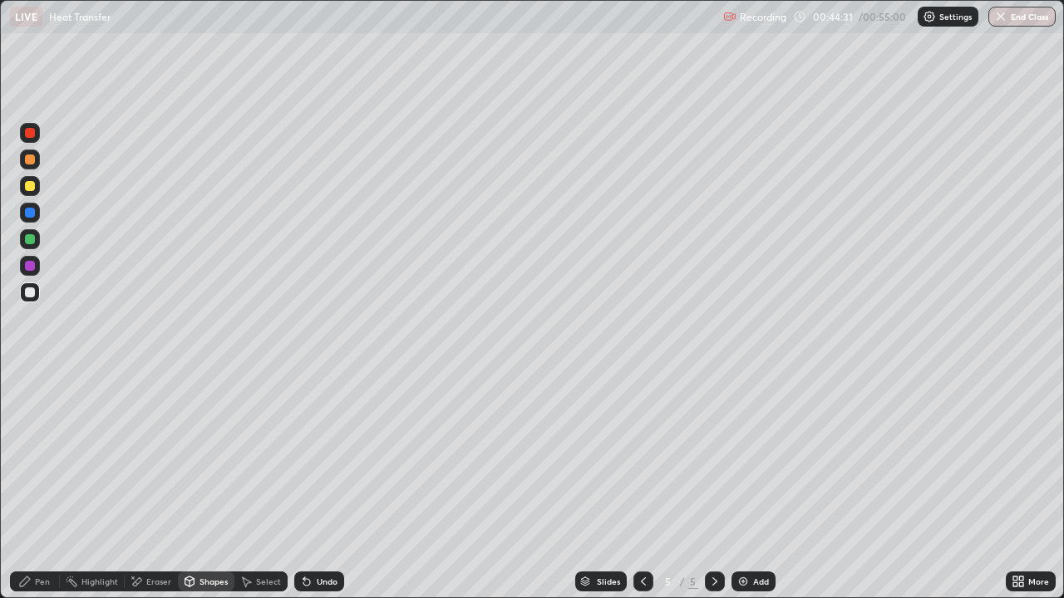
click at [35, 485] on div "Pen" at bounding box center [42, 582] width 15 height 8
click at [29, 266] on div at bounding box center [30, 266] width 10 height 10
click at [28, 293] on div at bounding box center [30, 293] width 10 height 10
click at [27, 293] on div at bounding box center [30, 293] width 10 height 10
click at [323, 485] on div "Undo" at bounding box center [327, 582] width 21 height 8
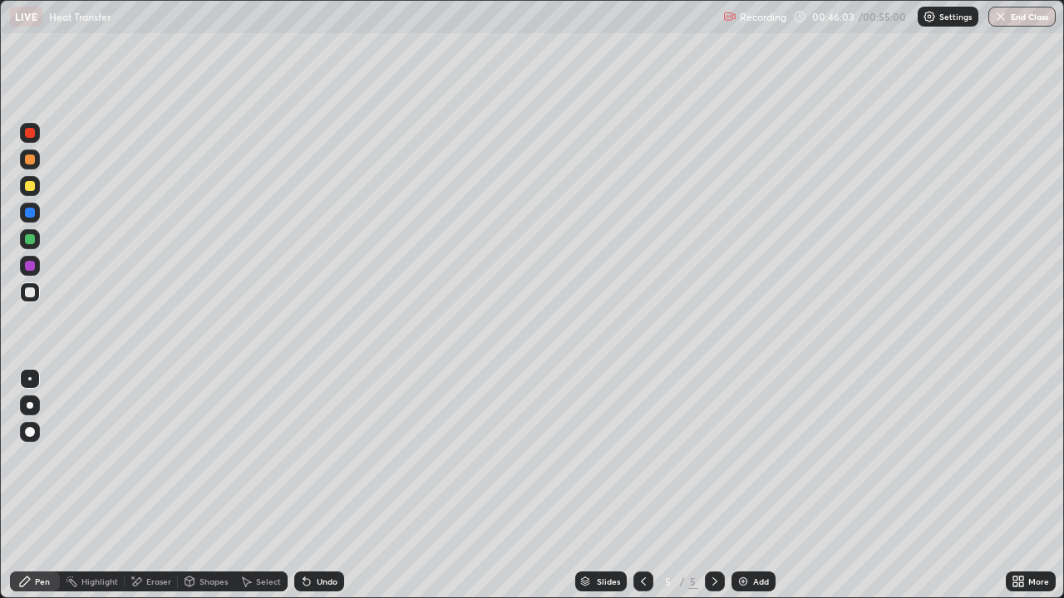
click at [318, 485] on div "Undo" at bounding box center [327, 582] width 21 height 8
click at [317, 485] on div "Undo" at bounding box center [327, 582] width 21 height 8
click at [327, 485] on div "Undo" at bounding box center [327, 582] width 21 height 8
click at [325, 485] on div "Undo" at bounding box center [327, 582] width 21 height 8
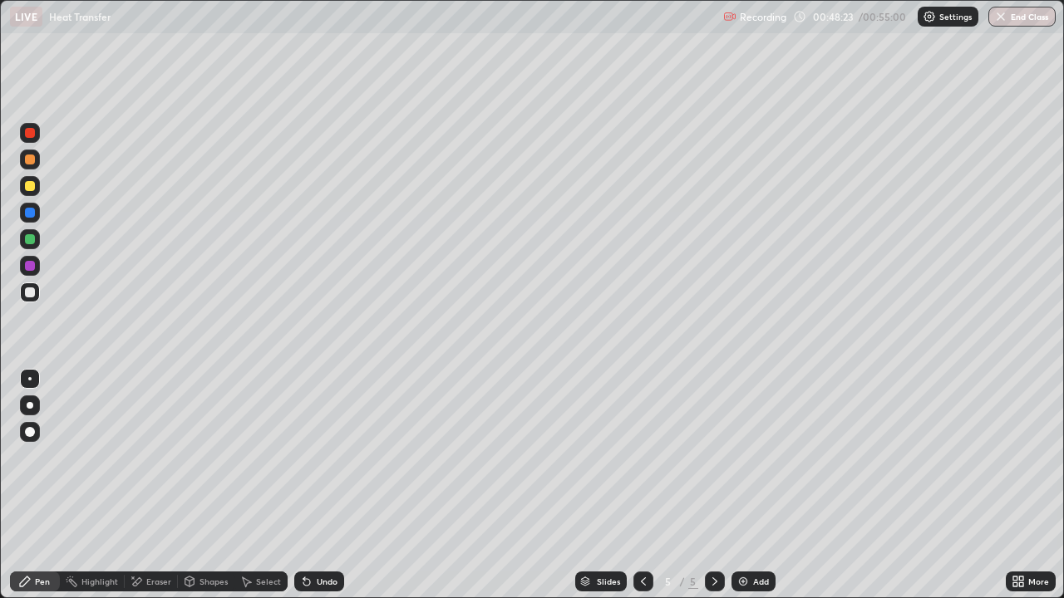
click at [267, 485] on div "Select" at bounding box center [268, 582] width 25 height 8
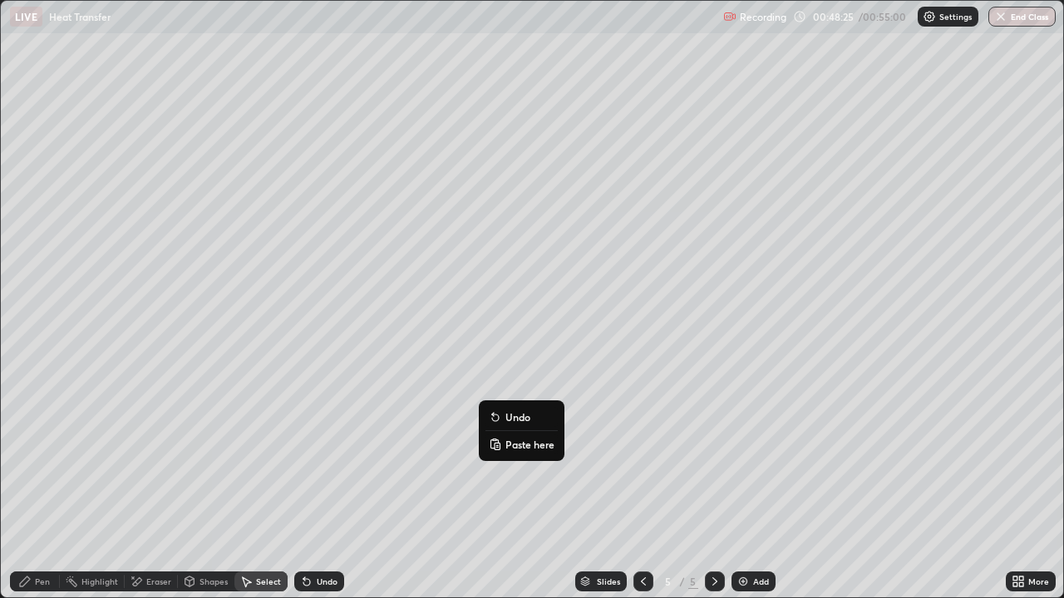
click at [523, 443] on p "Paste here" at bounding box center [529, 444] width 49 height 13
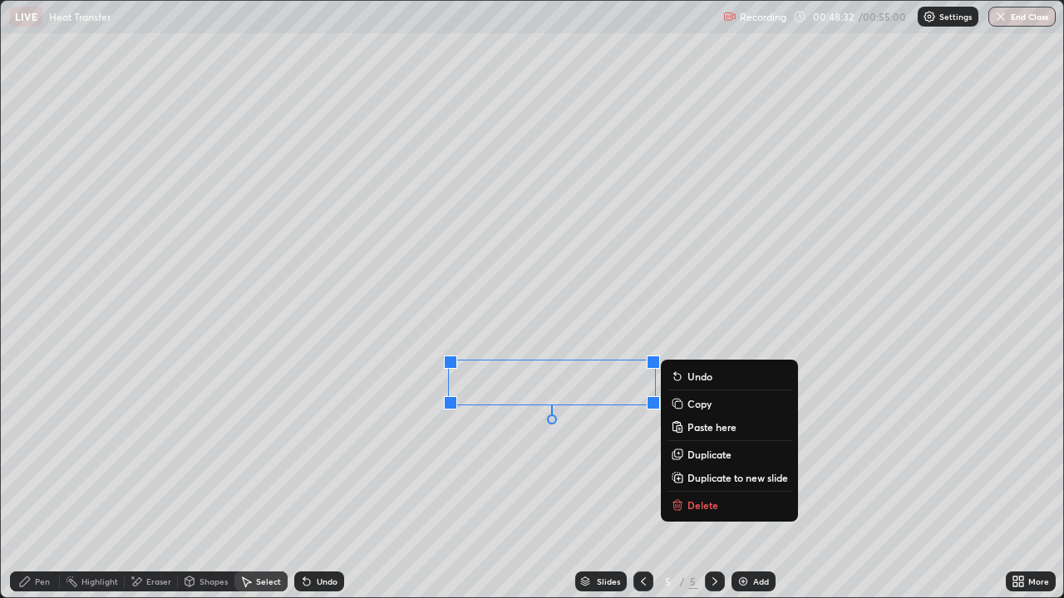
click at [152, 485] on div "Eraser" at bounding box center [158, 582] width 25 height 8
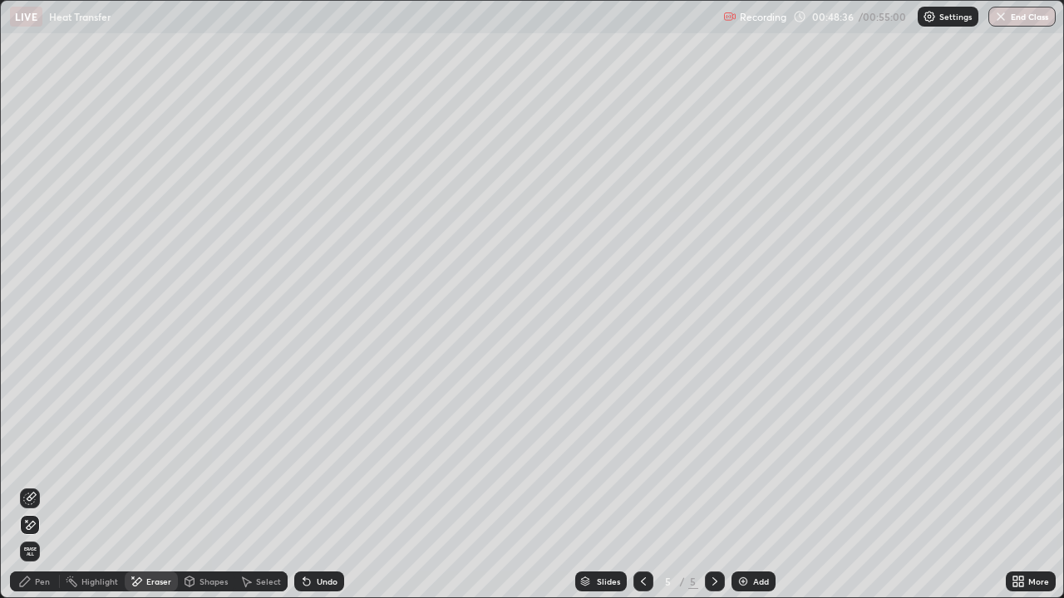
click at [328, 485] on div "Undo" at bounding box center [319, 582] width 50 height 20
click at [325, 485] on div "Undo" at bounding box center [319, 582] width 50 height 20
click at [326, 485] on div "Undo" at bounding box center [319, 582] width 50 height 20
click at [259, 485] on div "Select" at bounding box center [268, 582] width 25 height 8
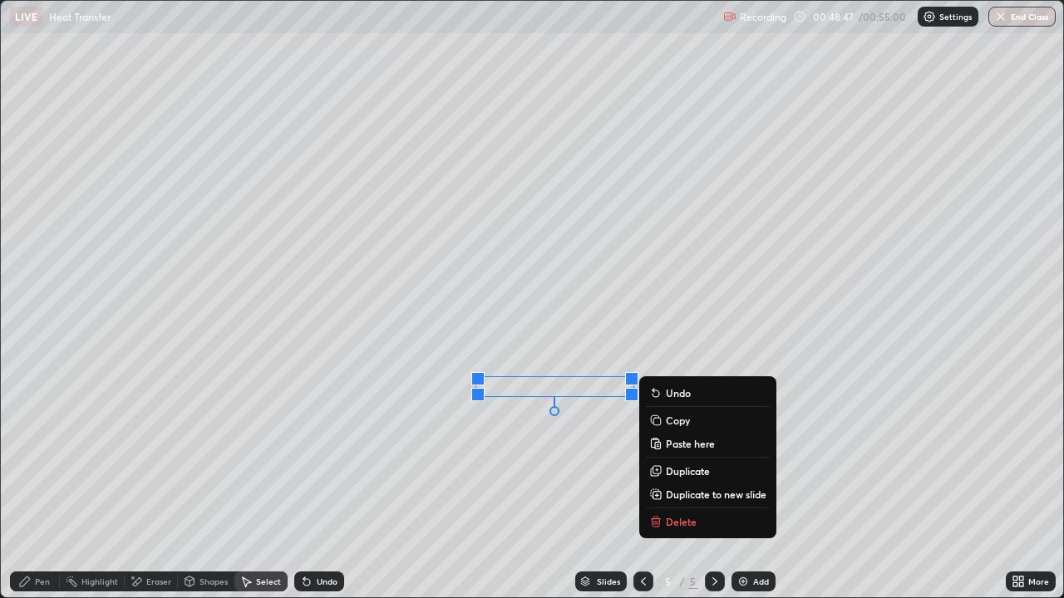
click at [685, 471] on p "Duplicate" at bounding box center [688, 471] width 44 height 13
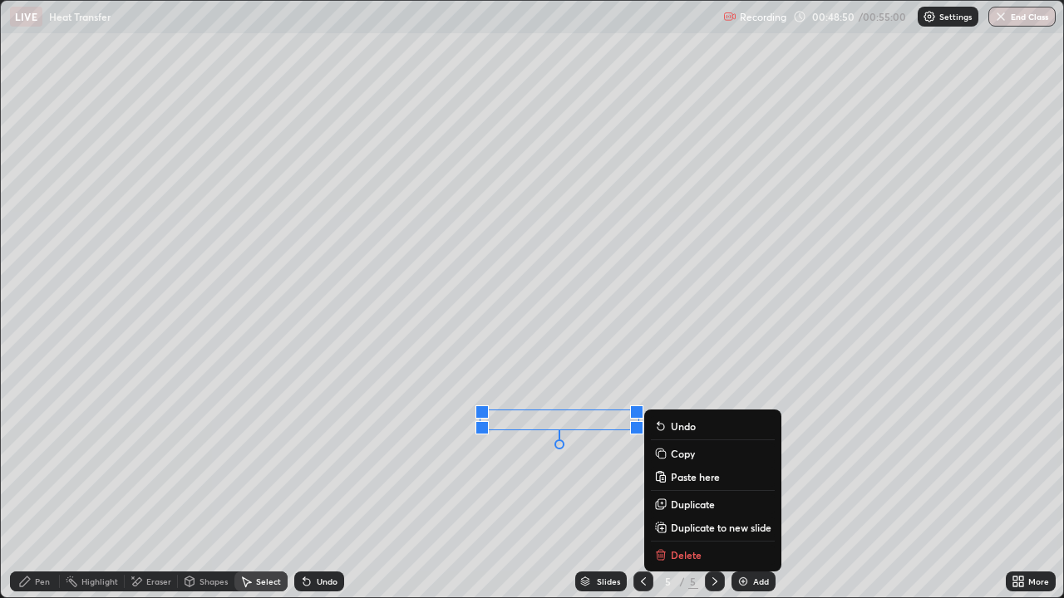
click at [681, 485] on p "Duplicate" at bounding box center [693, 504] width 44 height 13
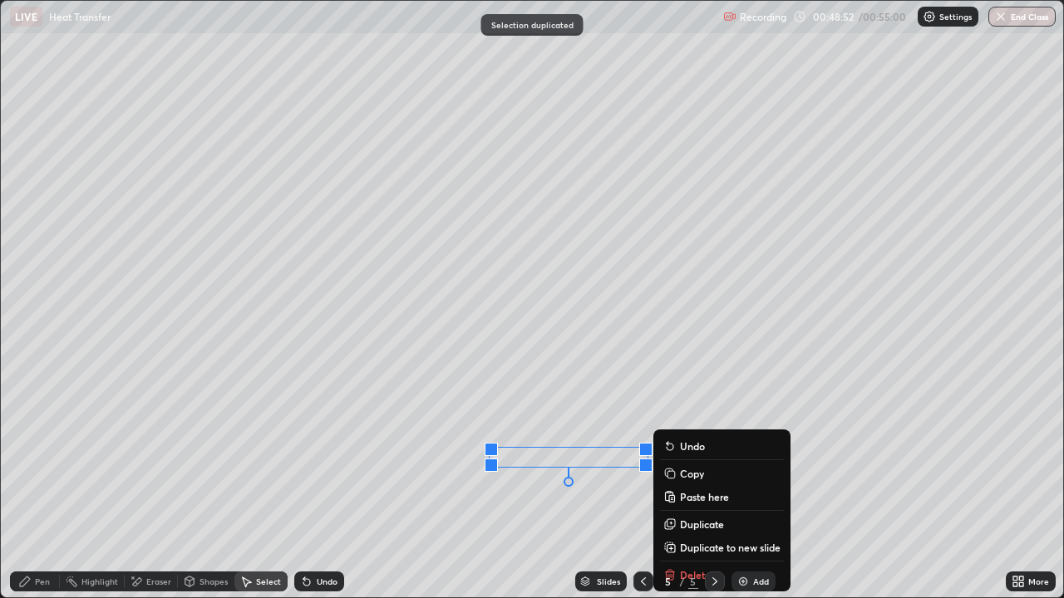
click at [317, 485] on div "Undo" at bounding box center [327, 582] width 21 height 8
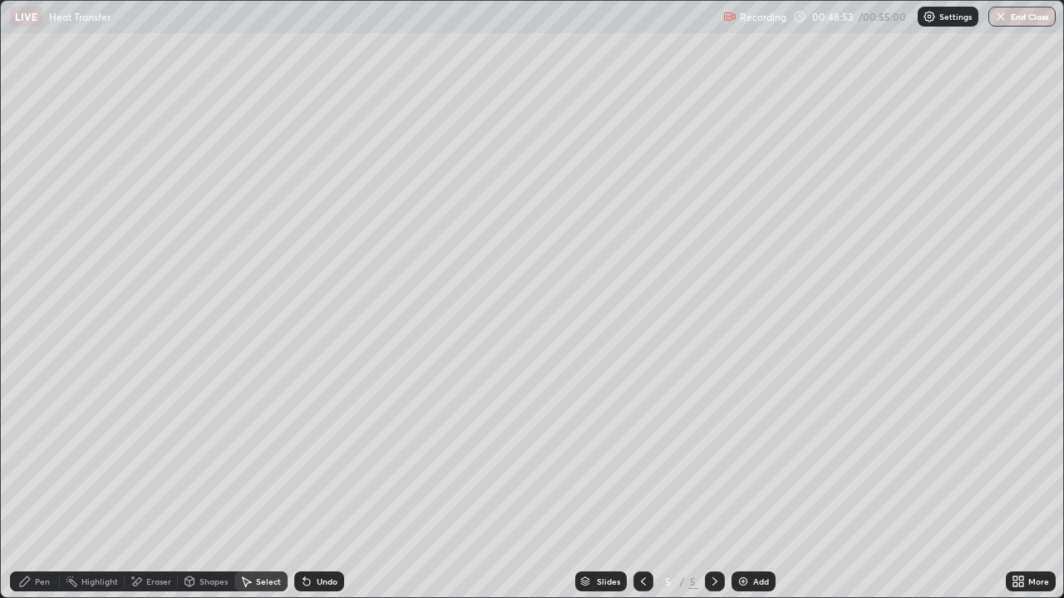
click at [319, 485] on div "Undo" at bounding box center [327, 582] width 21 height 8
click at [202, 485] on div "Shapes" at bounding box center [213, 582] width 28 height 8
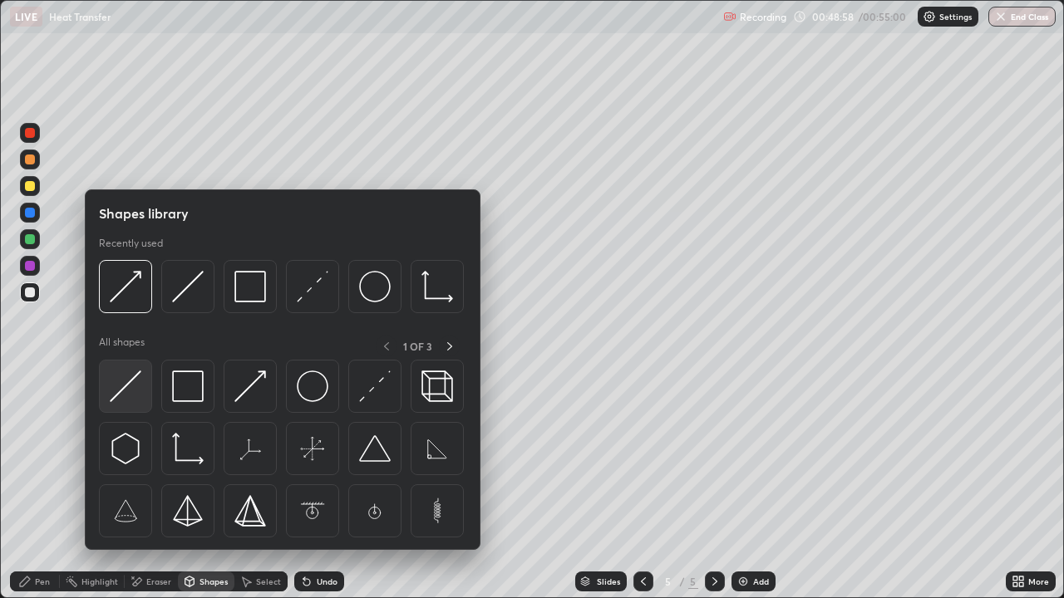
click at [127, 390] on img at bounding box center [126, 387] width 32 height 32
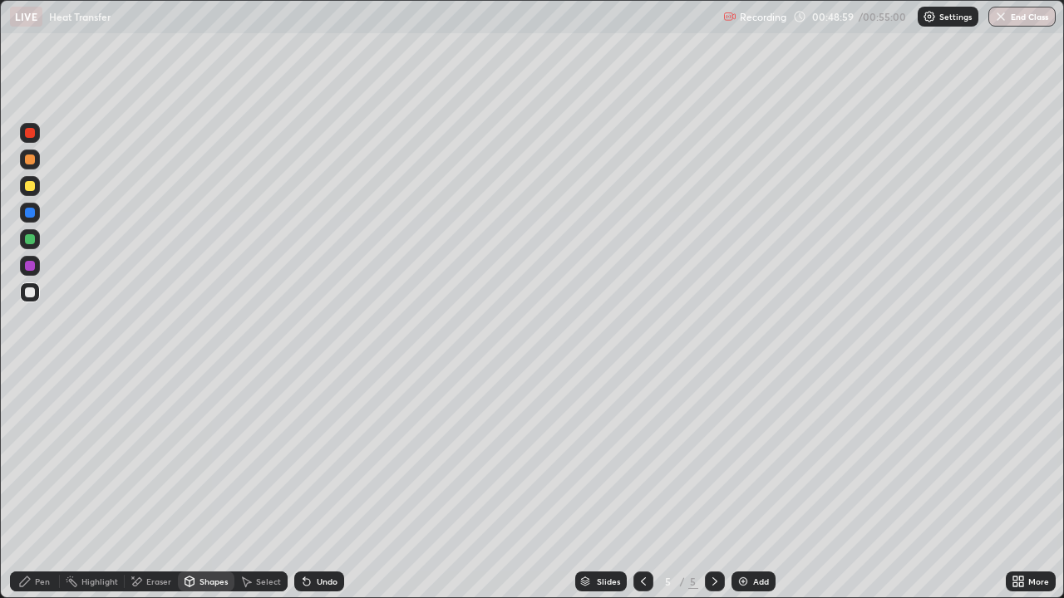
click at [25, 295] on div at bounding box center [30, 293] width 10 height 10
click at [28, 485] on icon at bounding box center [24, 581] width 13 height 13
click at [213, 485] on div "Shapes" at bounding box center [213, 582] width 28 height 8
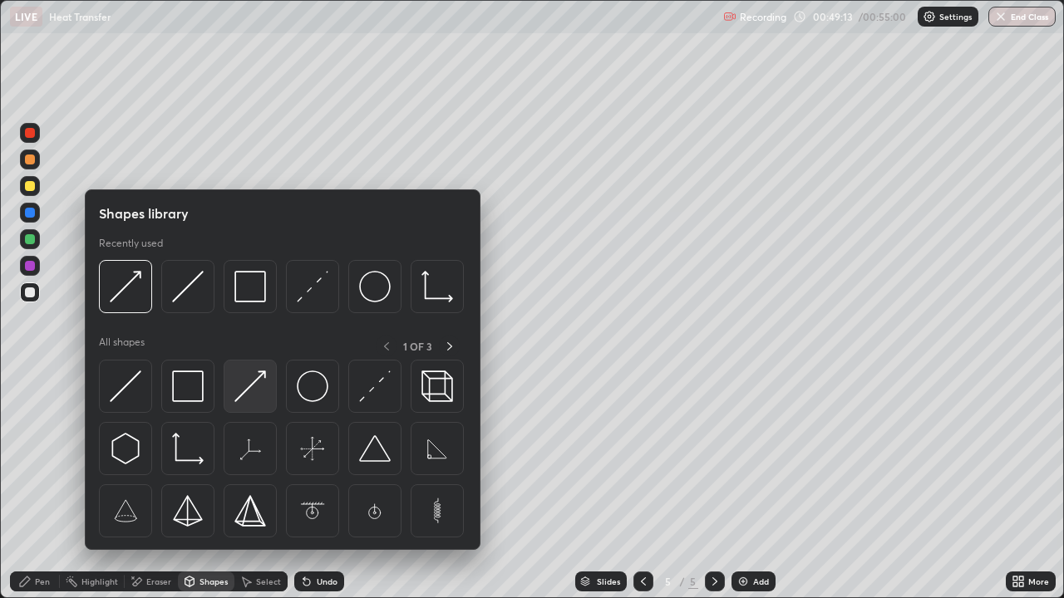
click at [247, 387] on img at bounding box center [250, 387] width 32 height 32
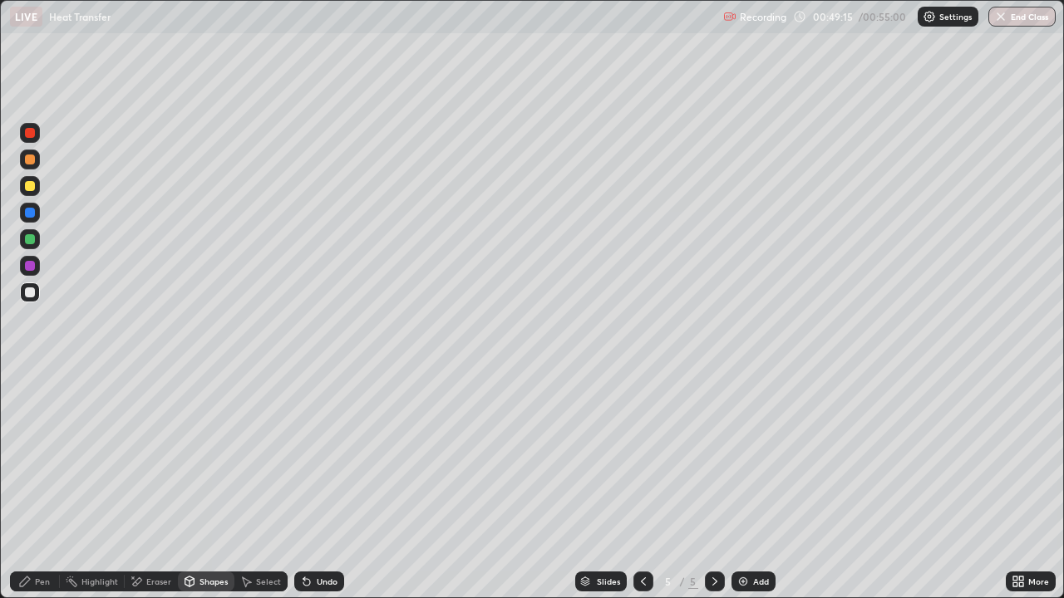
click at [32, 485] on icon at bounding box center [24, 581] width 13 height 13
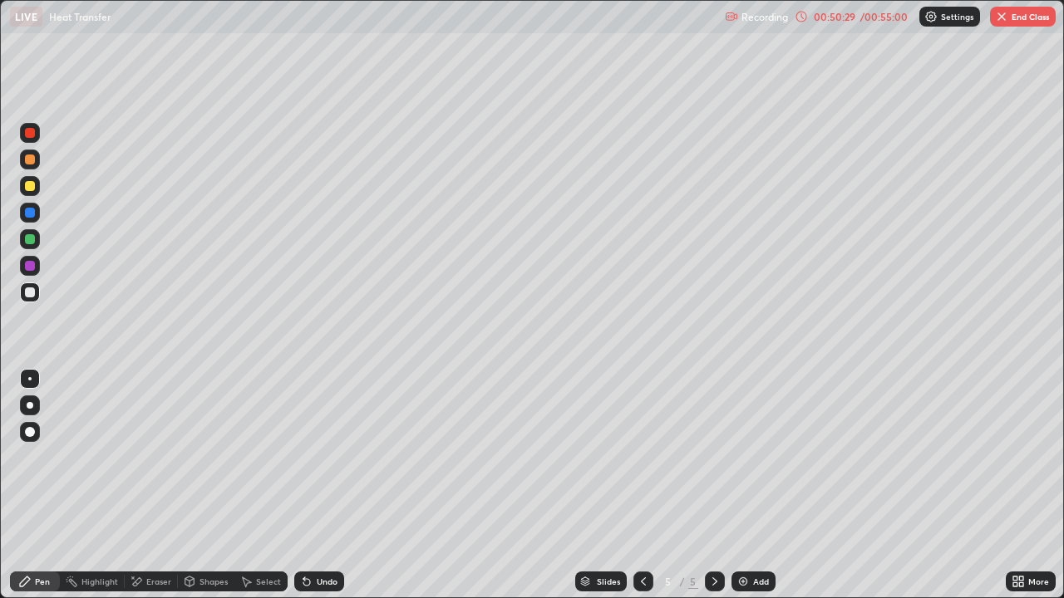
click at [264, 485] on div "Select" at bounding box center [268, 582] width 25 height 8
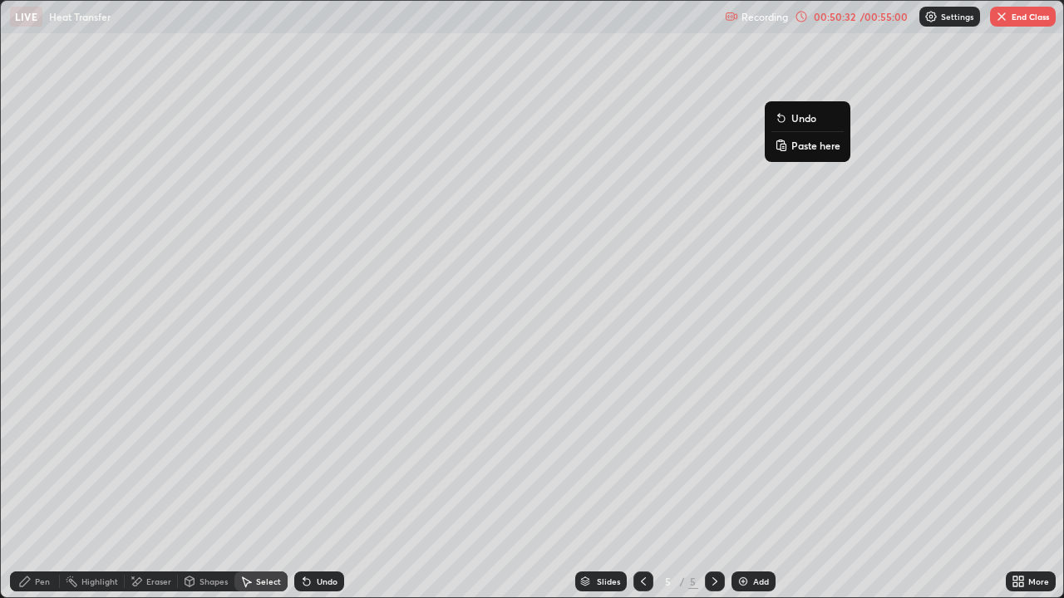
click at [809, 145] on p "Paste here" at bounding box center [815, 145] width 49 height 13
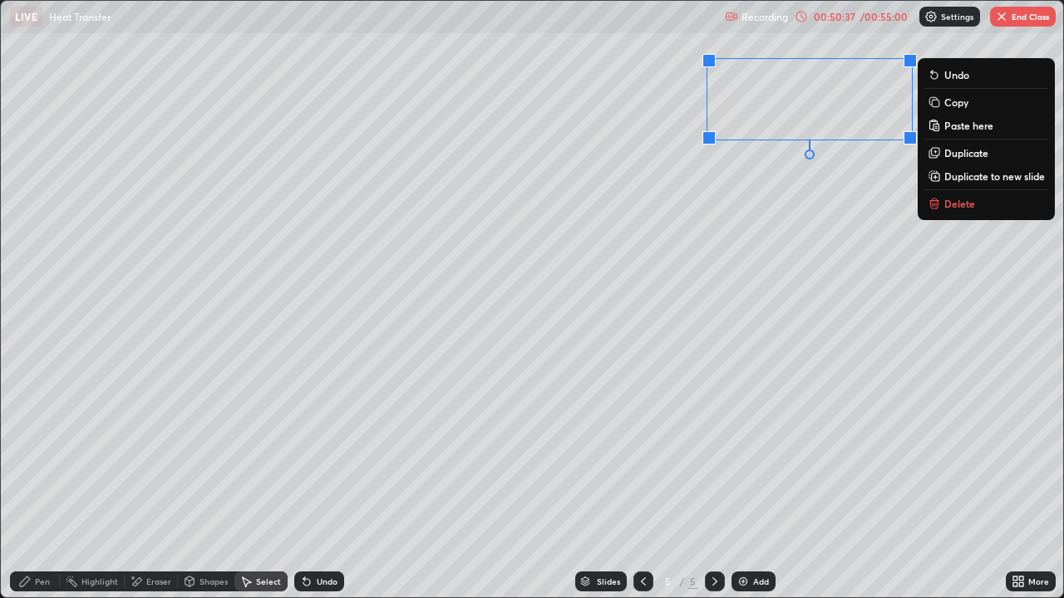
click at [877, 219] on div "0 ° Undo Copy Paste here Duplicate Duplicate to new slide Delete" at bounding box center [532, 299] width 1062 height 597
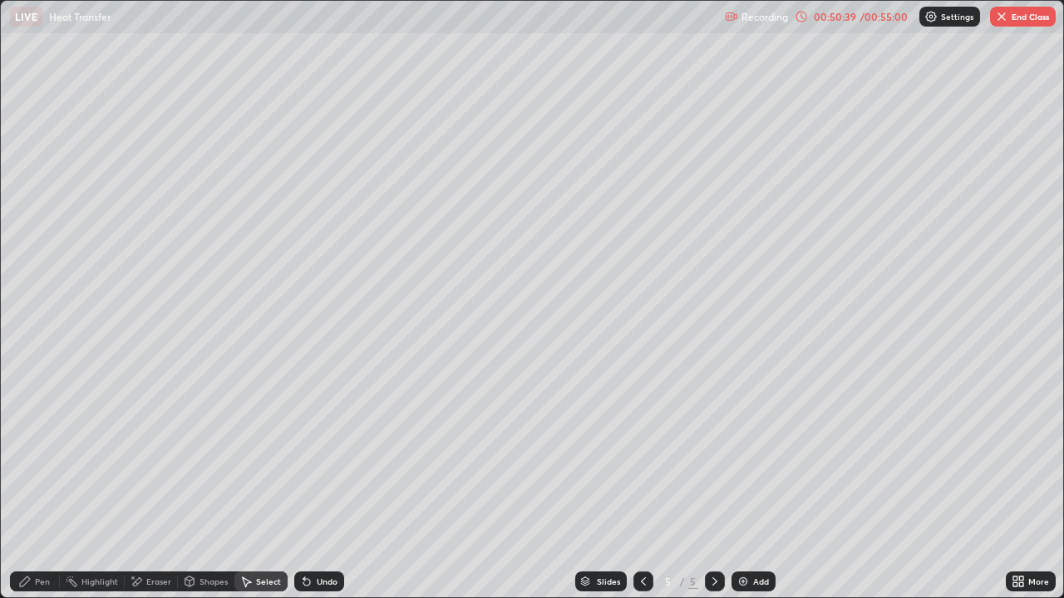
click at [160, 485] on div "Eraser" at bounding box center [158, 582] width 25 height 8
click at [218, 485] on div "Shapes" at bounding box center [213, 582] width 28 height 8
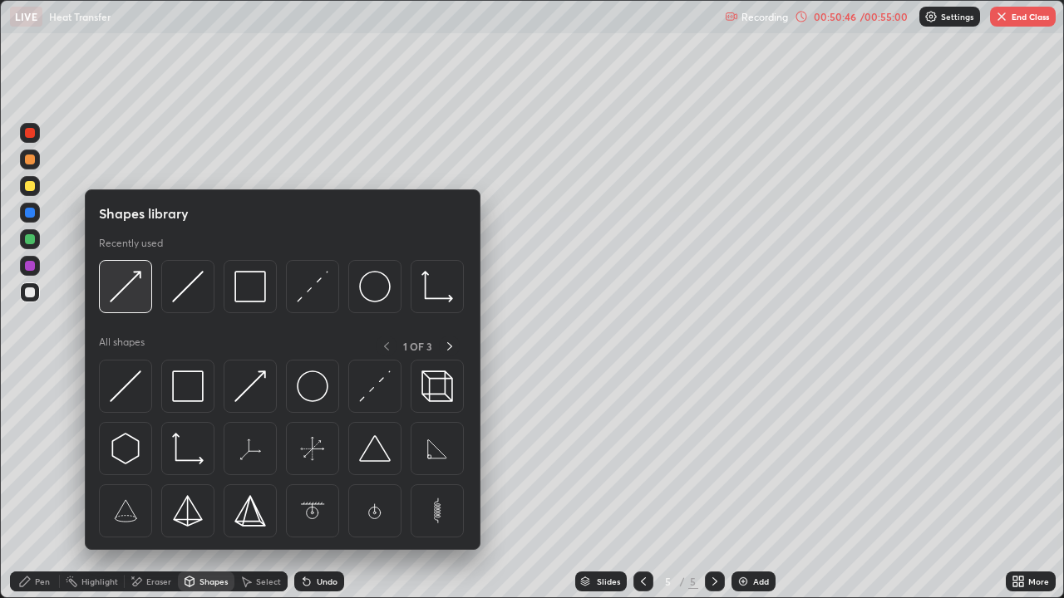
click at [135, 293] on img at bounding box center [126, 287] width 32 height 32
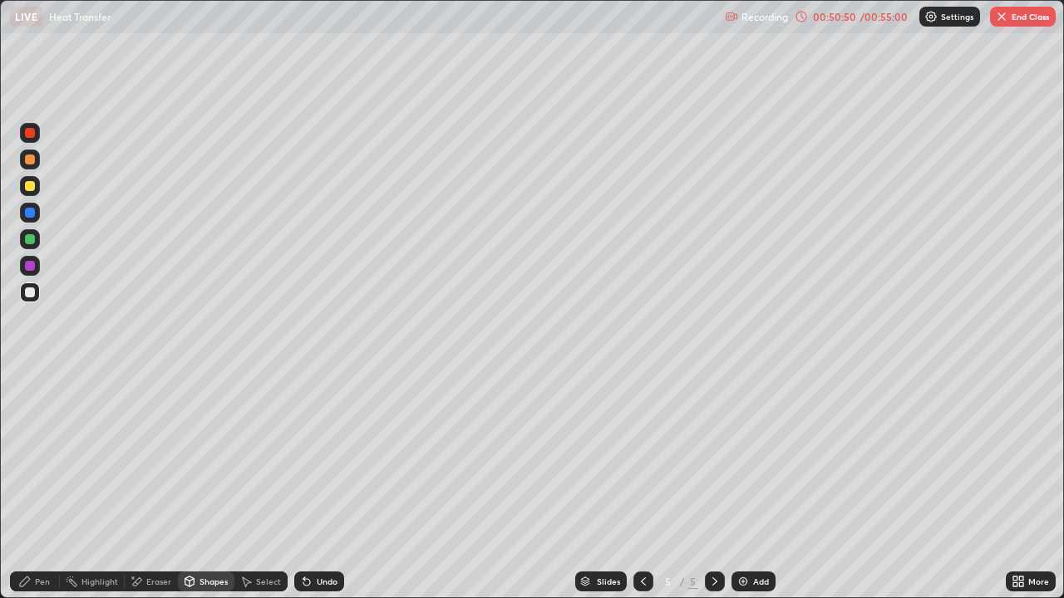
click at [49, 485] on div "Pen" at bounding box center [42, 582] width 15 height 8
click at [755, 485] on div "Add" at bounding box center [761, 582] width 16 height 8
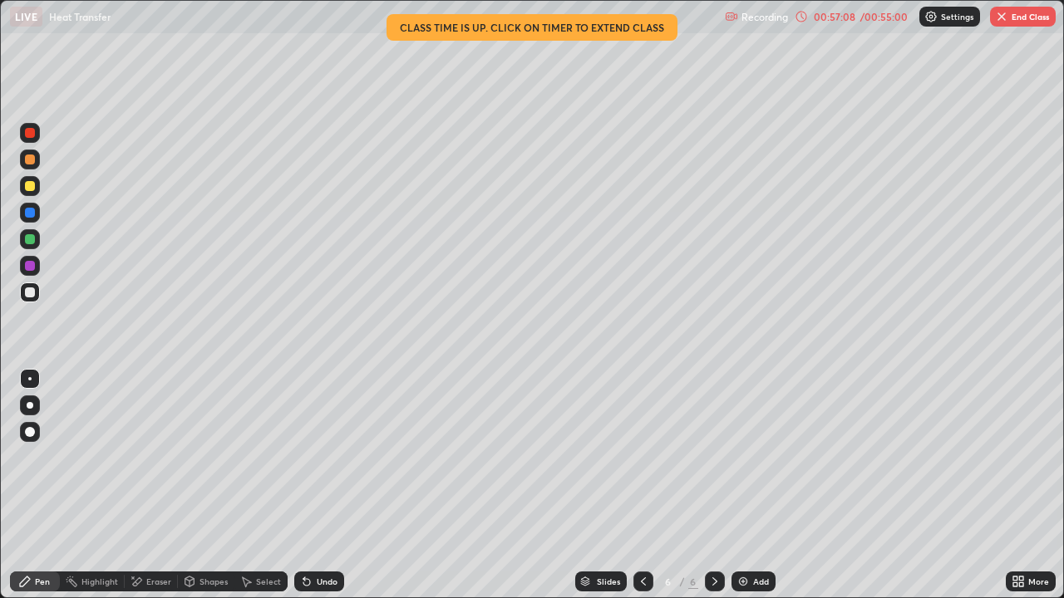
click at [1024, 18] on button "End Class" at bounding box center [1023, 17] width 66 height 20
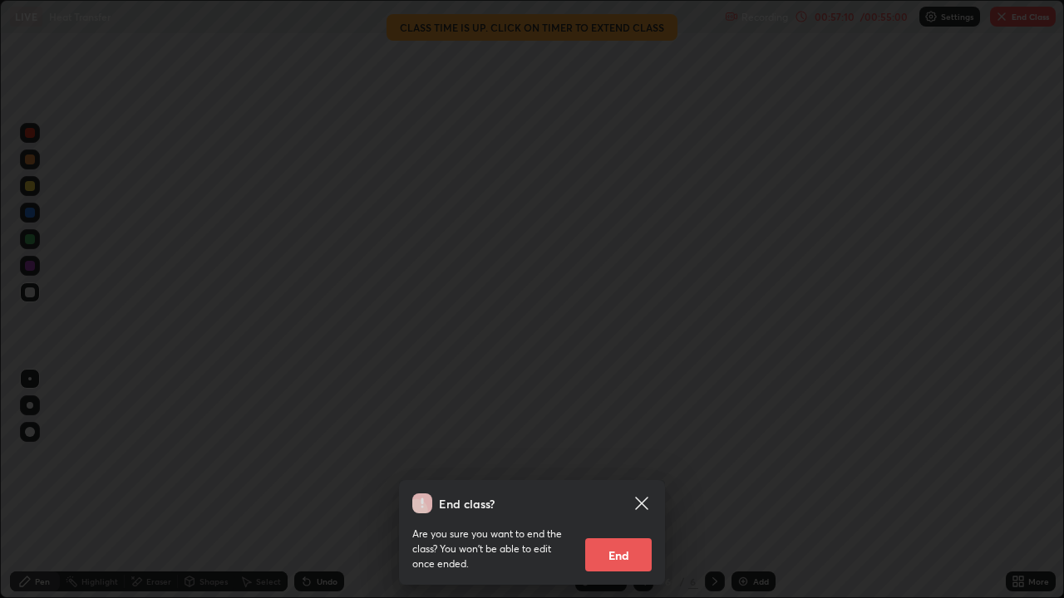
click at [623, 485] on button "End" at bounding box center [618, 555] width 66 height 33
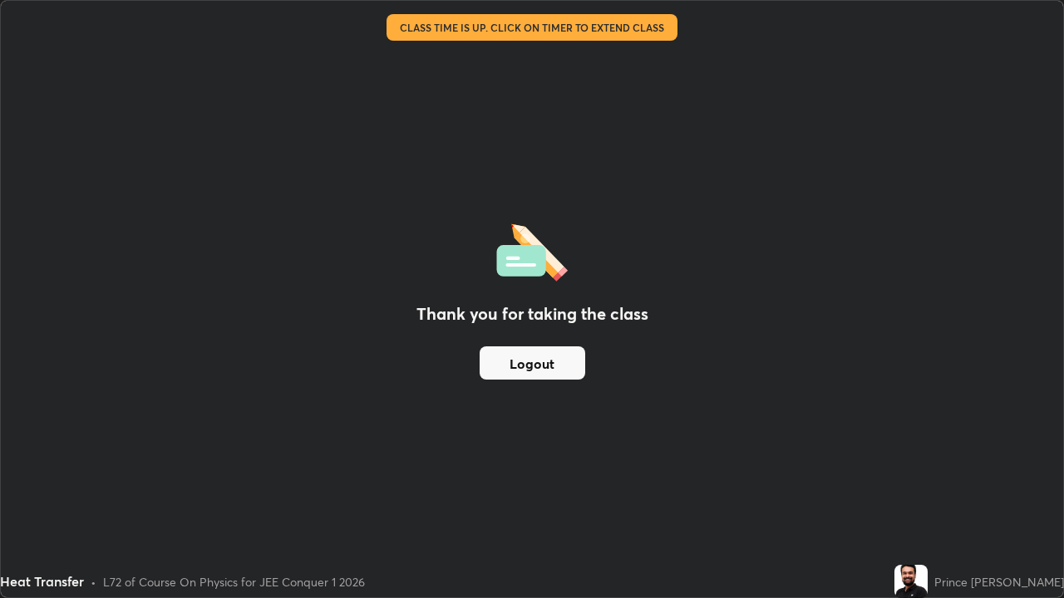
click at [535, 368] on button "Logout" at bounding box center [532, 363] width 106 height 33
